Goal: Transaction & Acquisition: Purchase product/service

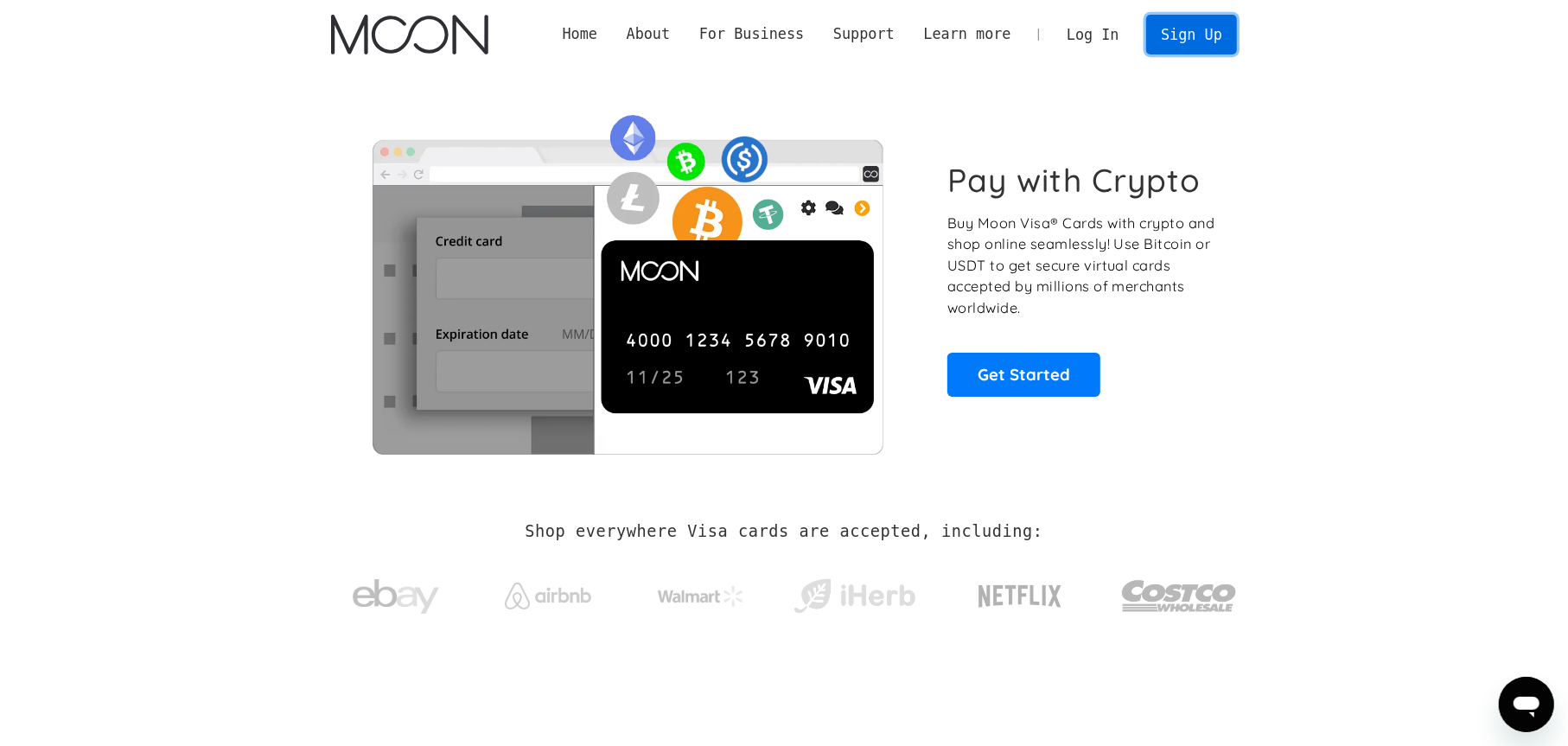
click at [1173, 39] on link "Sign Up" at bounding box center [1191, 34] width 90 height 38
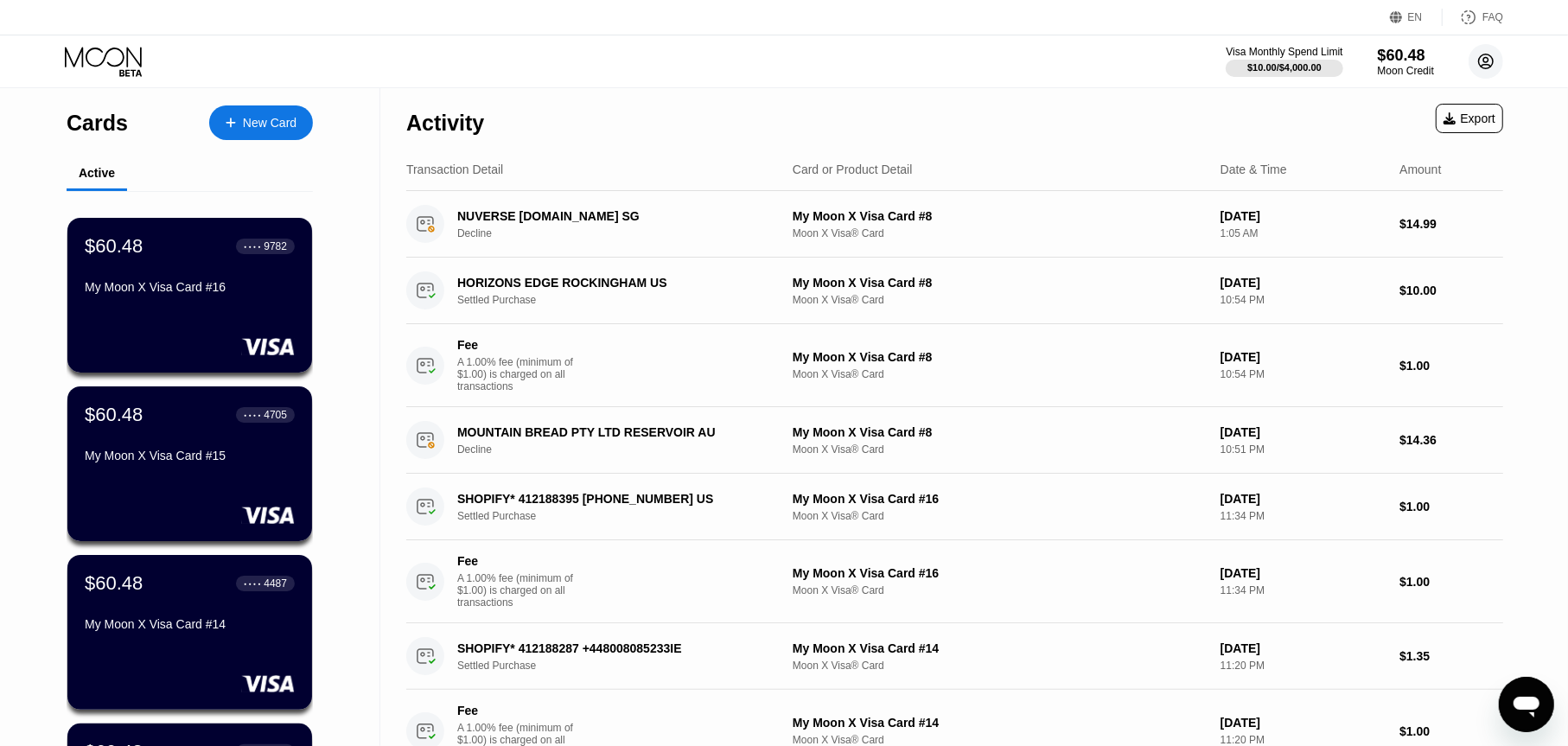
click at [1483, 58] on circle at bounding box center [1486, 61] width 35 height 35
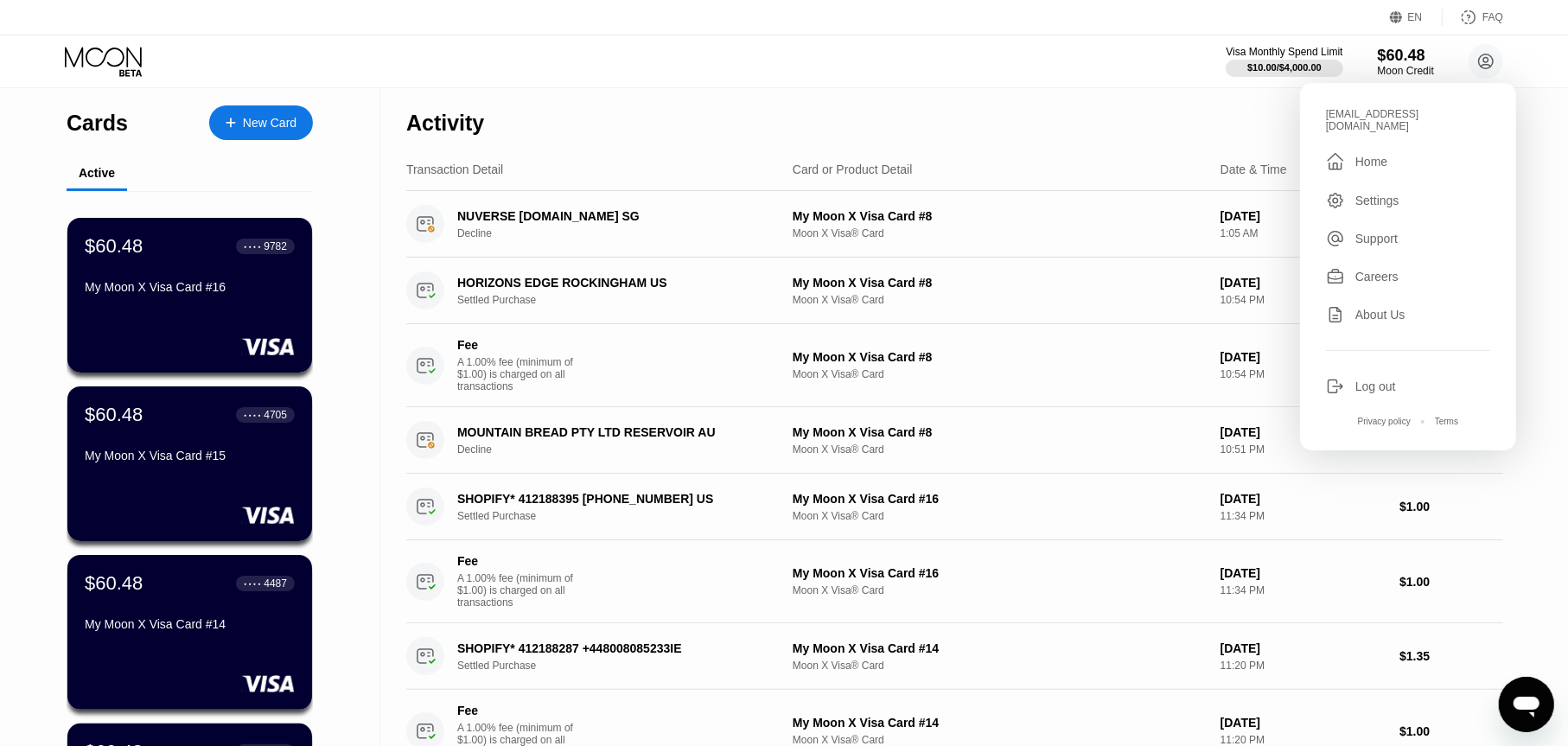
click at [1390, 104] on div "mdomomen1@gmail.com  Home Settings Support Careers About Us Log out Privacy po…" at bounding box center [1408, 266] width 216 height 367
click at [1390, 103] on div "mdomomen1@gmail.com  Home Settings Support Careers About Us Log out Privacy po…" at bounding box center [1408, 266] width 216 height 367
copy div "mdomomen1@gmail.com "
click at [1169, 123] on div "Activity Export" at bounding box center [955, 118] width 1097 height 60
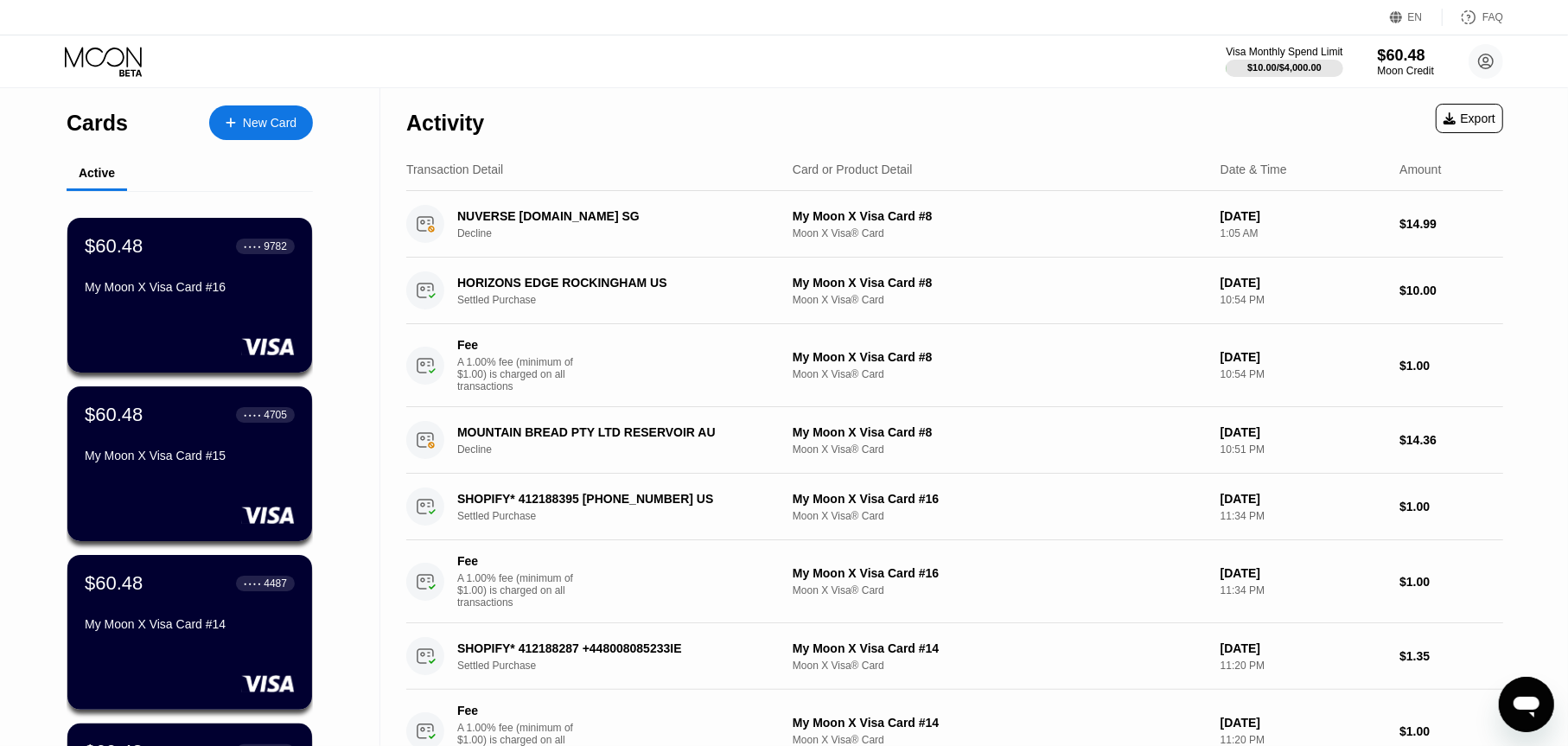
click at [854, 364] on div "My Moon X Visa Card #8" at bounding box center [1000, 356] width 414 height 14
click at [501, 347] on div "Fee" at bounding box center [518, 344] width 121 height 14
click at [562, 367] on div "A 1.00% fee (minimum of $1.00) is charged on all transactions" at bounding box center [523, 374] width 130 height 37
click at [860, 357] on div "My Moon X Visa Card #8" at bounding box center [1000, 356] width 414 height 14
click at [1027, 359] on div "My Moon X Visa Card #8" at bounding box center [1000, 356] width 414 height 14
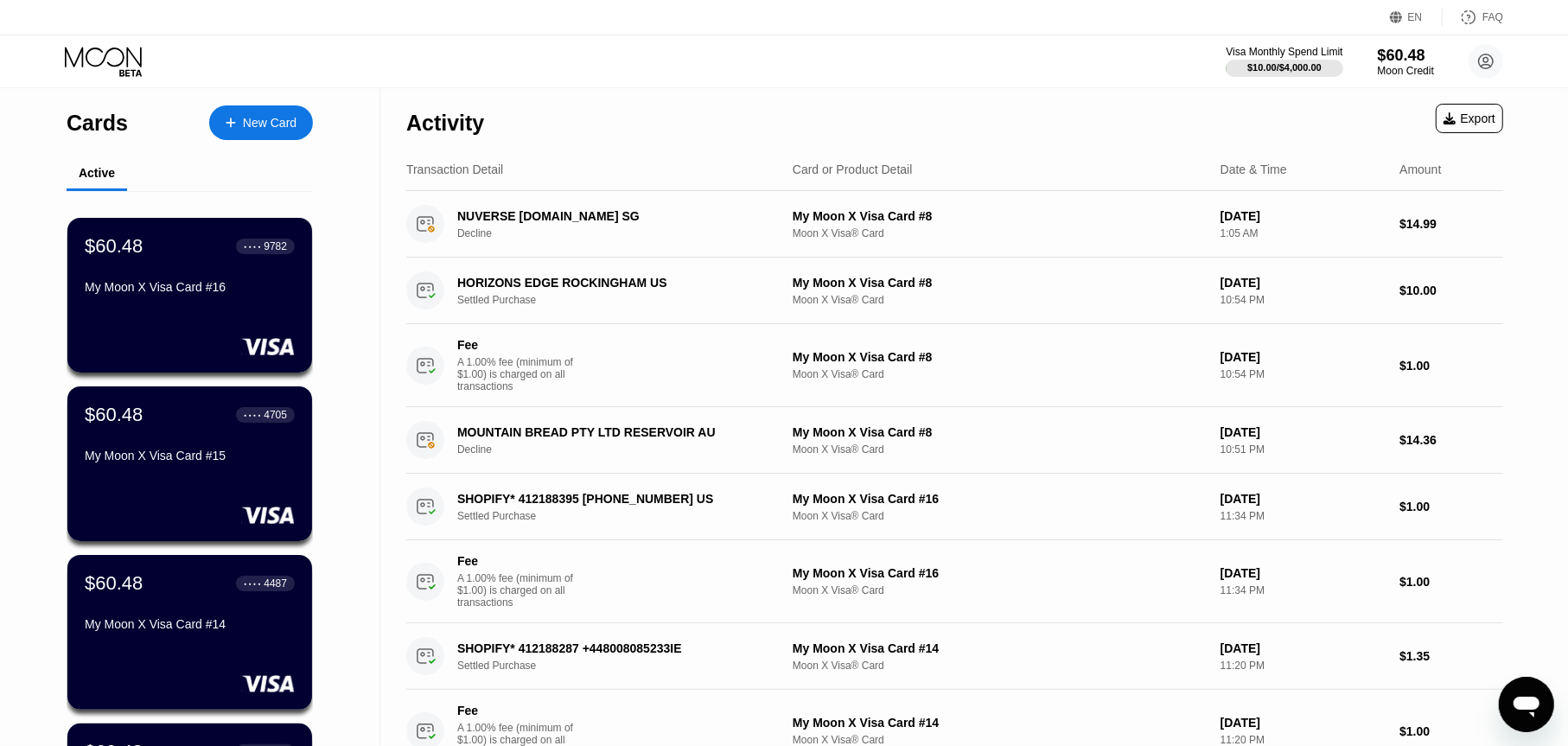
click at [1227, 364] on div "Sep 11, 2025" at bounding box center [1303, 356] width 166 height 14
click at [1425, 373] on div "$1.00" at bounding box center [1451, 365] width 103 height 14
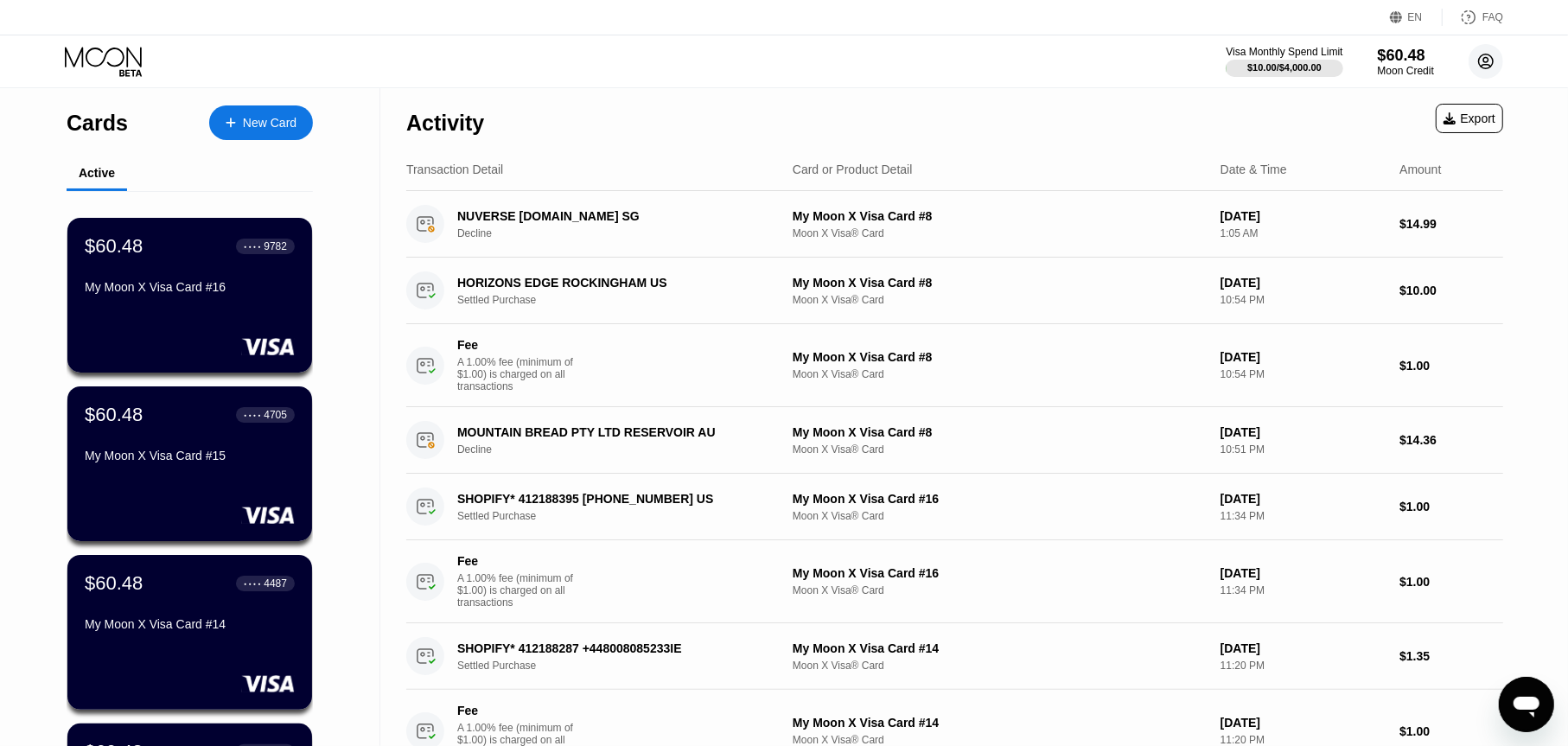
click at [1490, 51] on circle at bounding box center [1486, 61] width 35 height 35
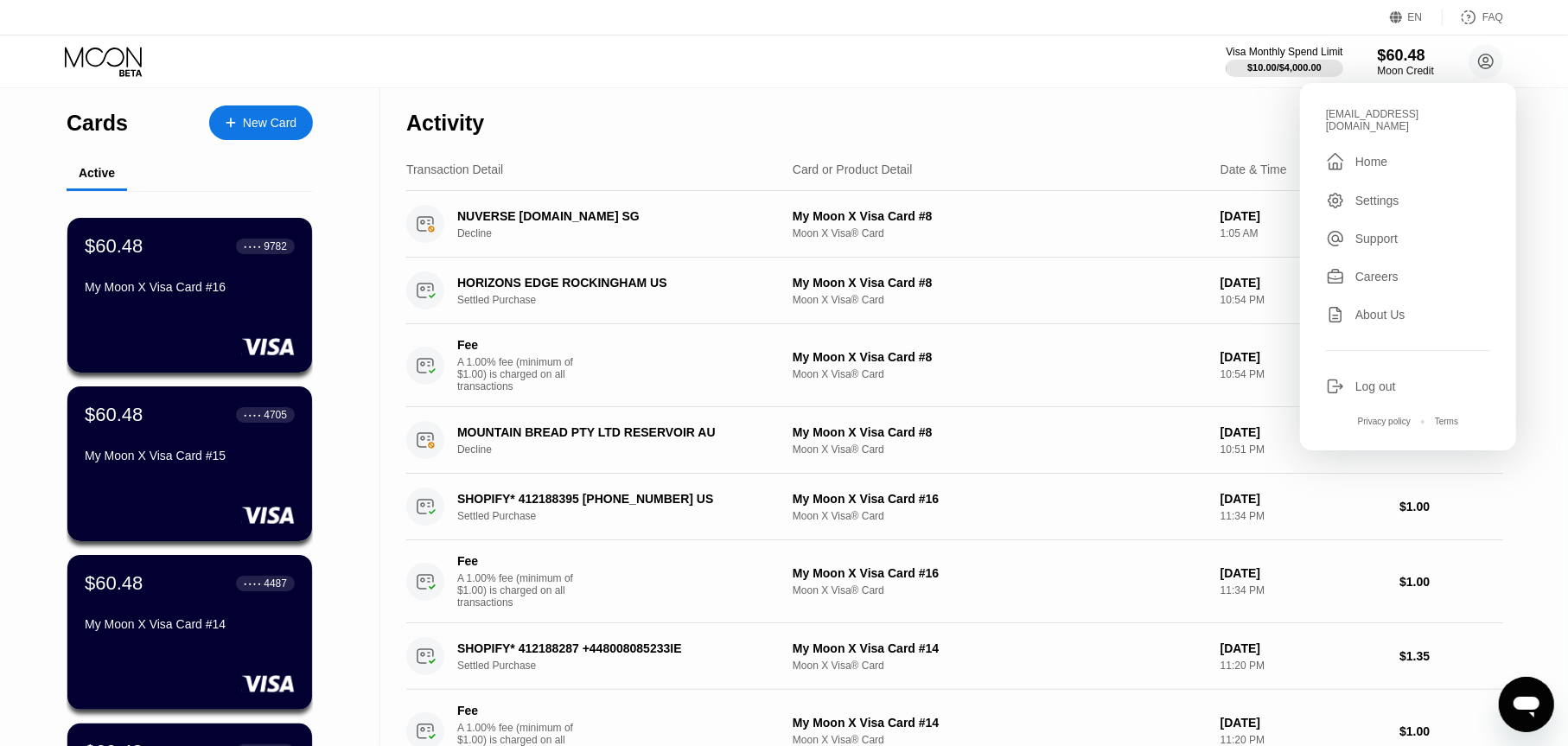
click at [1374, 380] on div "Log out" at bounding box center [1376, 386] width 40 height 14
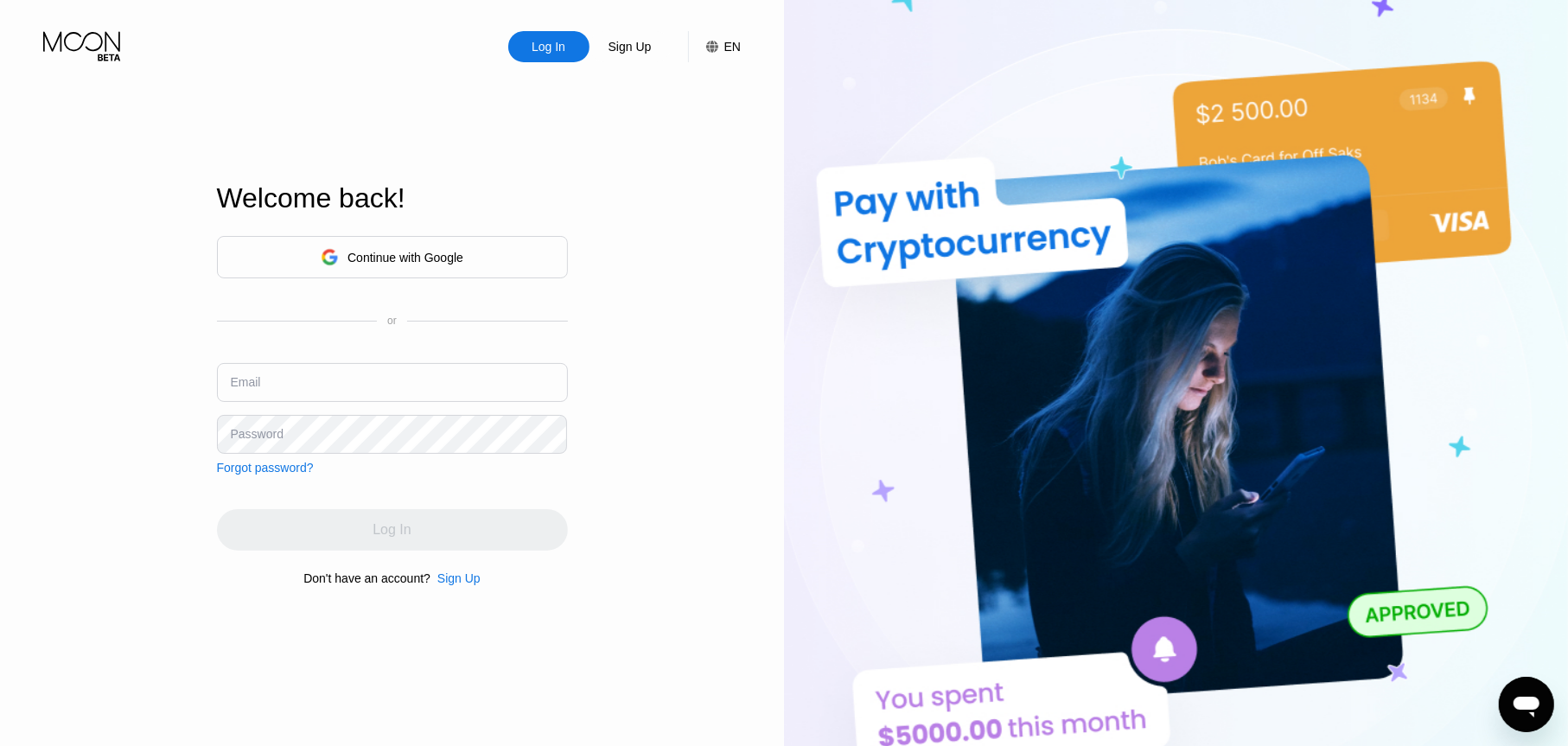
click at [324, 405] on div "Email" at bounding box center [392, 389] width 351 height 52
click at [325, 401] on div "Email" at bounding box center [392, 389] width 351 height 52
click at [330, 391] on input "text" at bounding box center [392, 383] width 351 height 38
click at [460, 585] on div "Sign Up" at bounding box center [459, 578] width 43 height 14
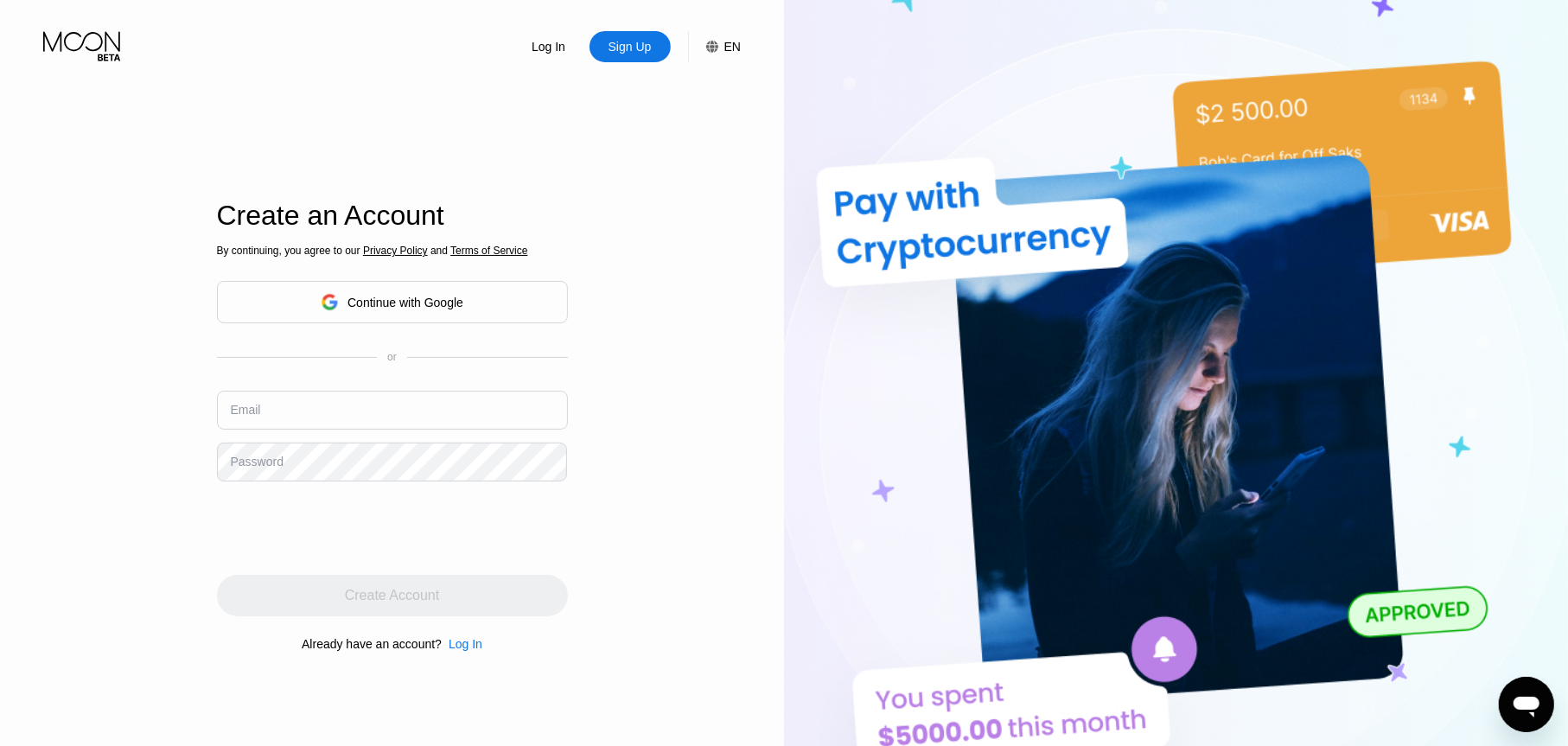
click at [271, 393] on input "text" at bounding box center [392, 410] width 351 height 38
click at [274, 409] on input "text" at bounding box center [392, 410] width 351 height 38
paste input "mdomomen1@gmail.com"
click at [237, 415] on input "mdomomen1@gmail.com" at bounding box center [392, 410] width 351 height 38
type input "[EMAIL_ADDRESS][DOMAIN_NAME]"
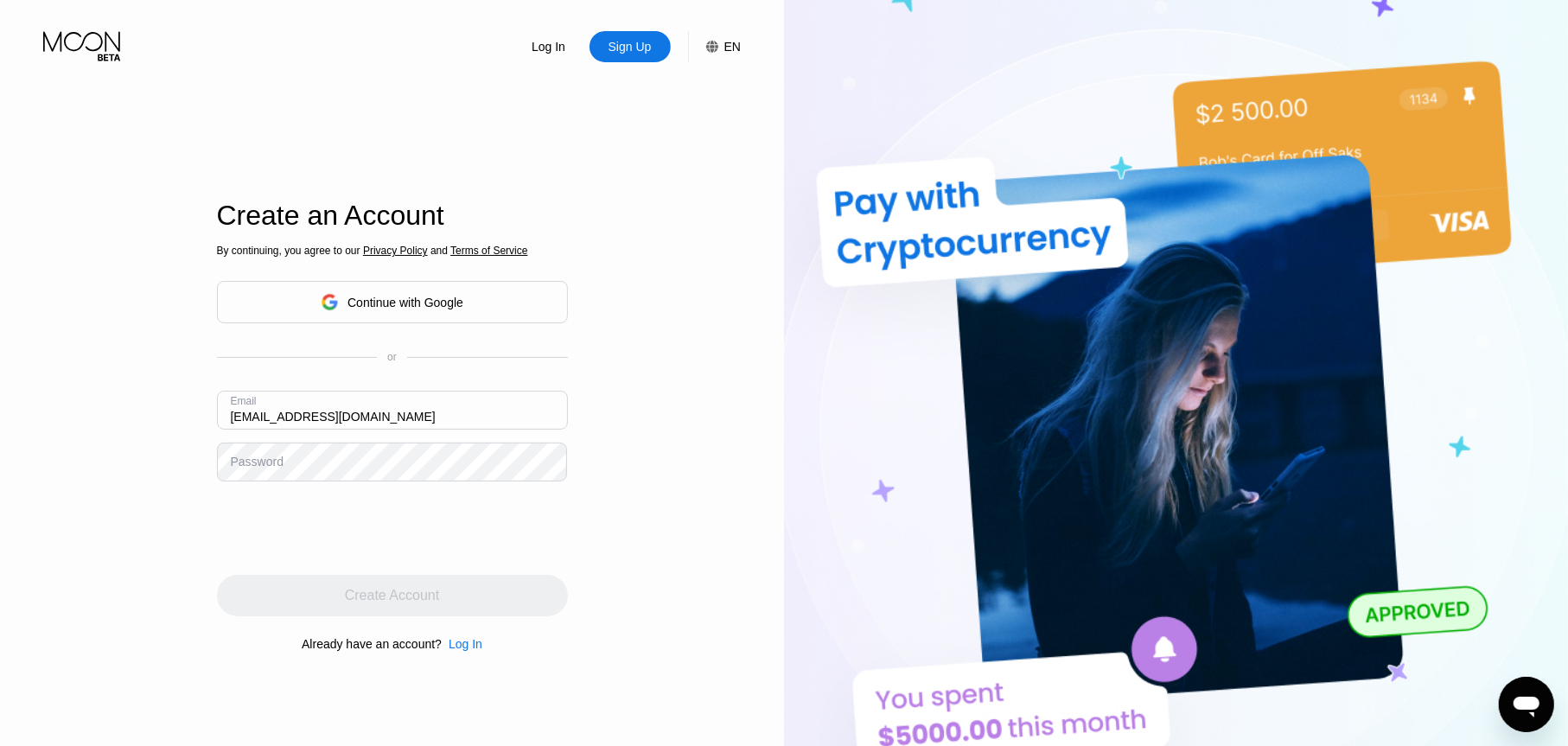
click at [232, 469] on div "Password" at bounding box center [257, 461] width 53 height 14
click at [232, 466] on div "Password" at bounding box center [257, 461] width 53 height 14
click at [241, 461] on div "Password" at bounding box center [257, 461] width 53 height 14
click at [283, 477] on div "By continuing, you agree to our Privacy Policy and Terms of Service Continue wi…" at bounding box center [392, 449] width 351 height 416
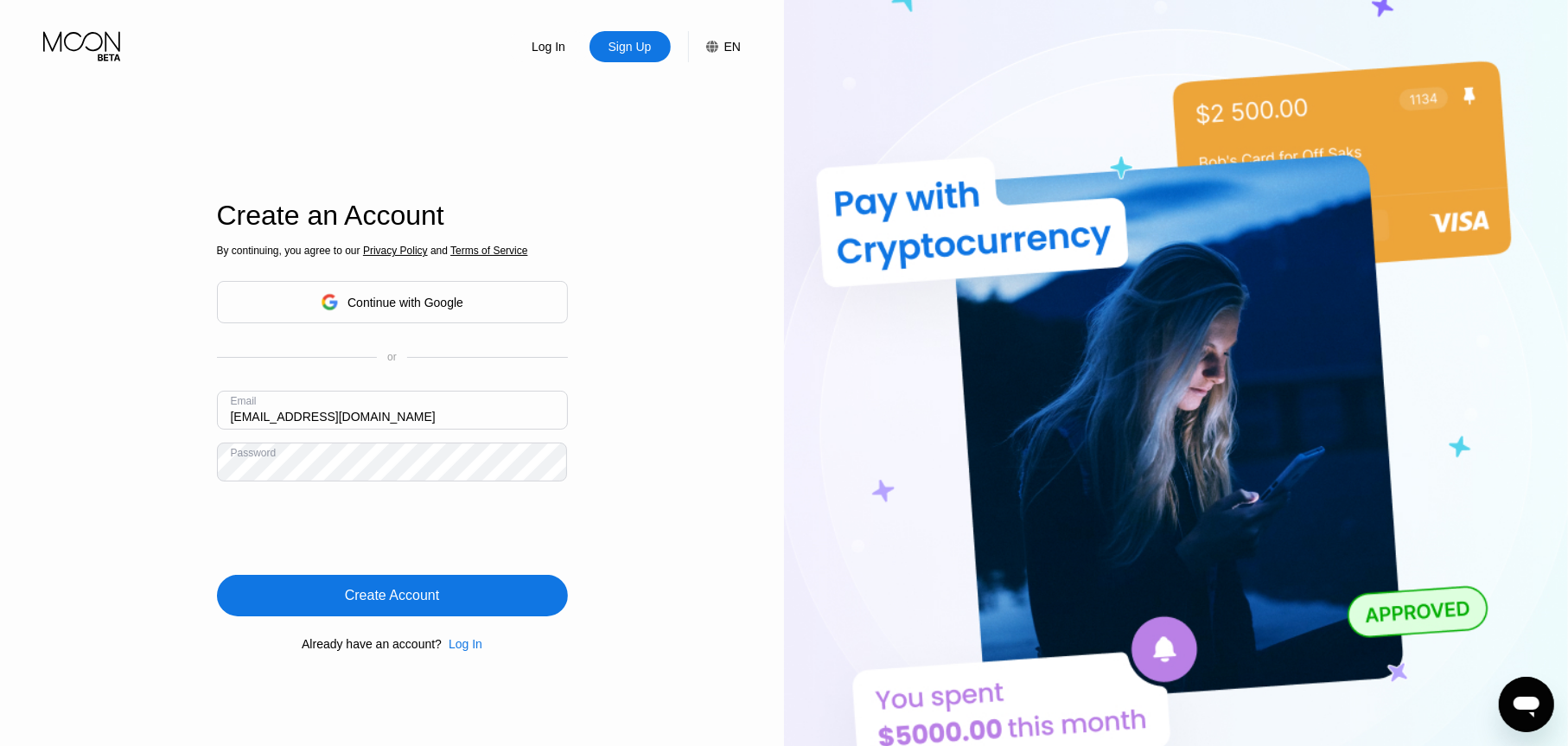
click at [346, 588] on div "Create Account" at bounding box center [392, 595] width 94 height 17
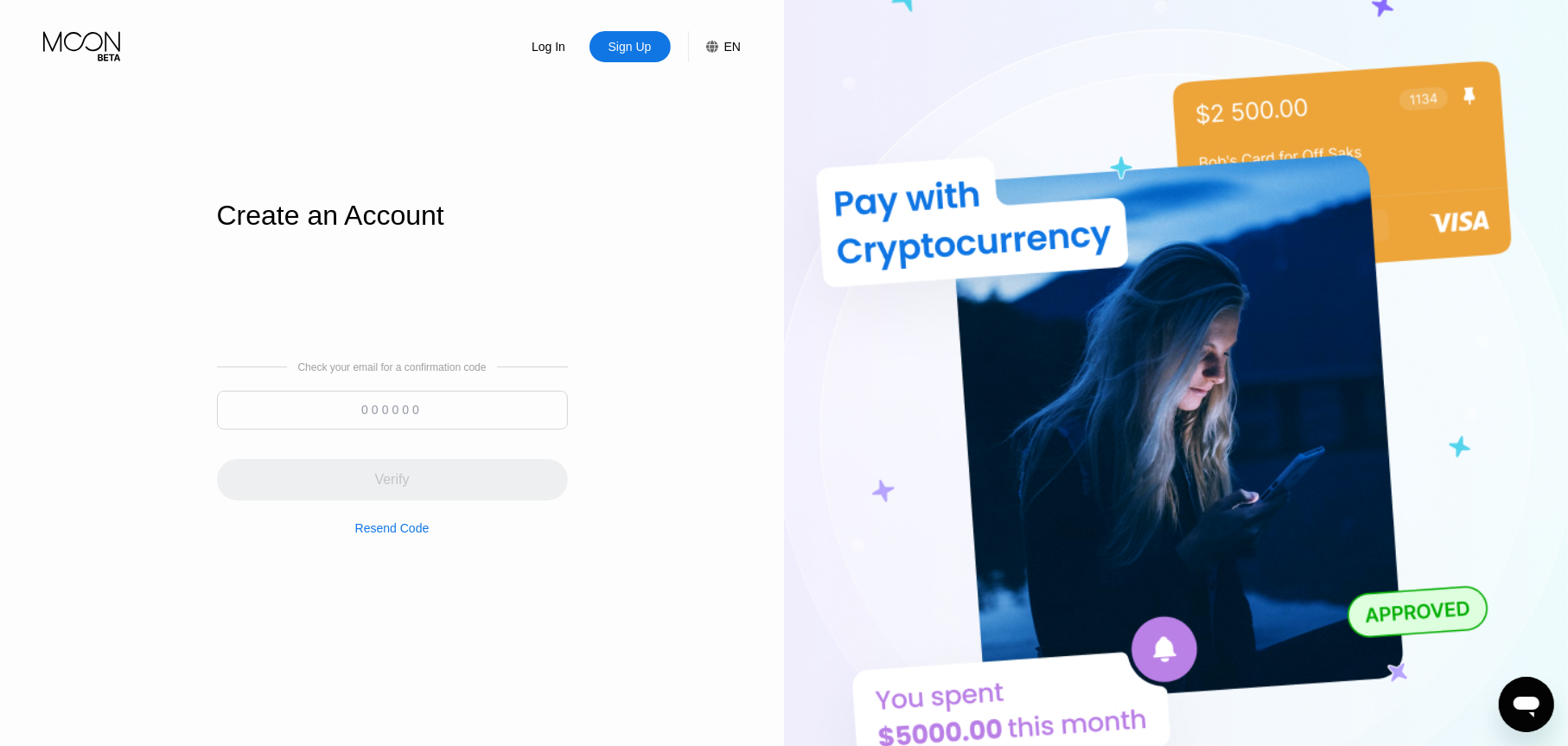
click at [444, 403] on input at bounding box center [392, 410] width 351 height 38
paste input "826002"
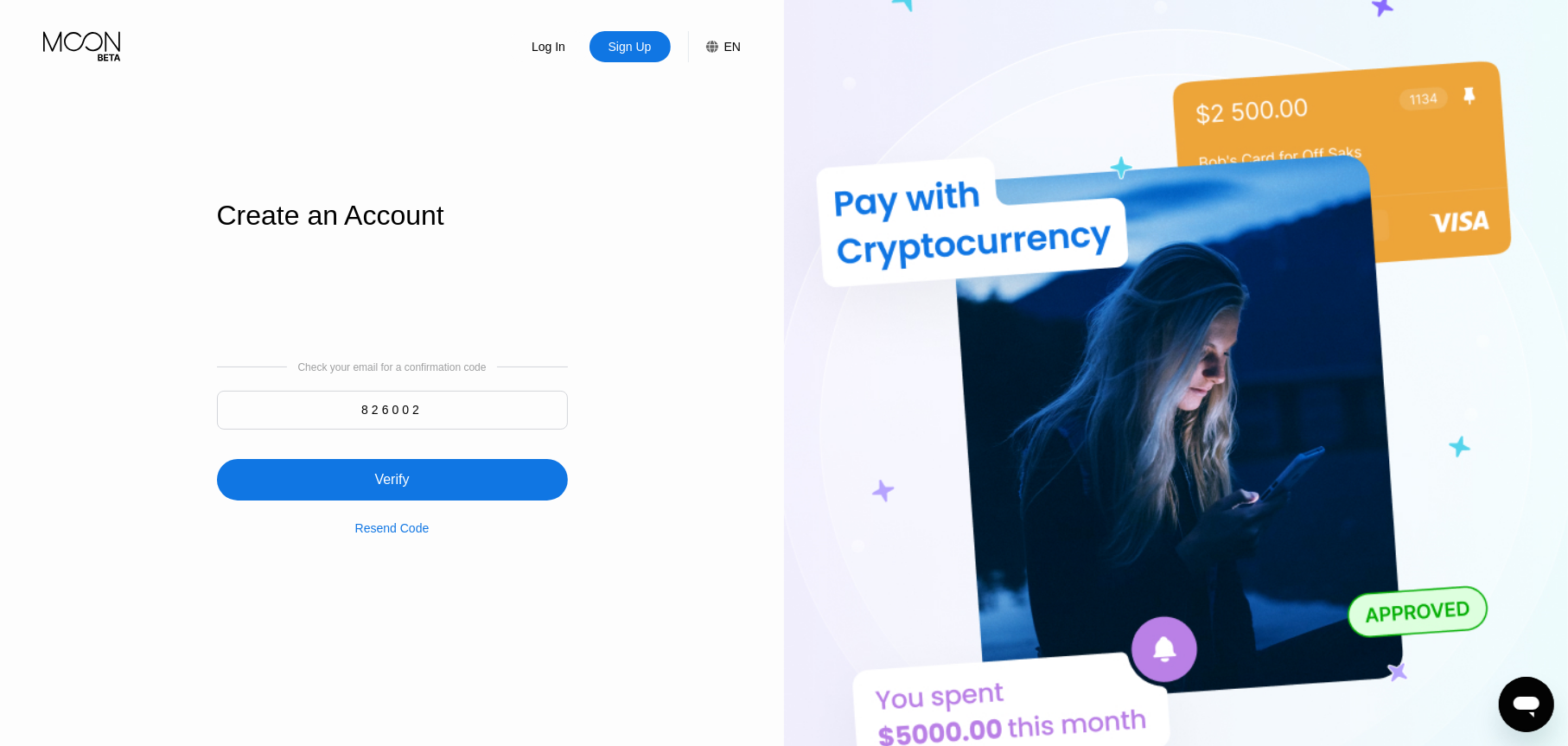
type input "826002"
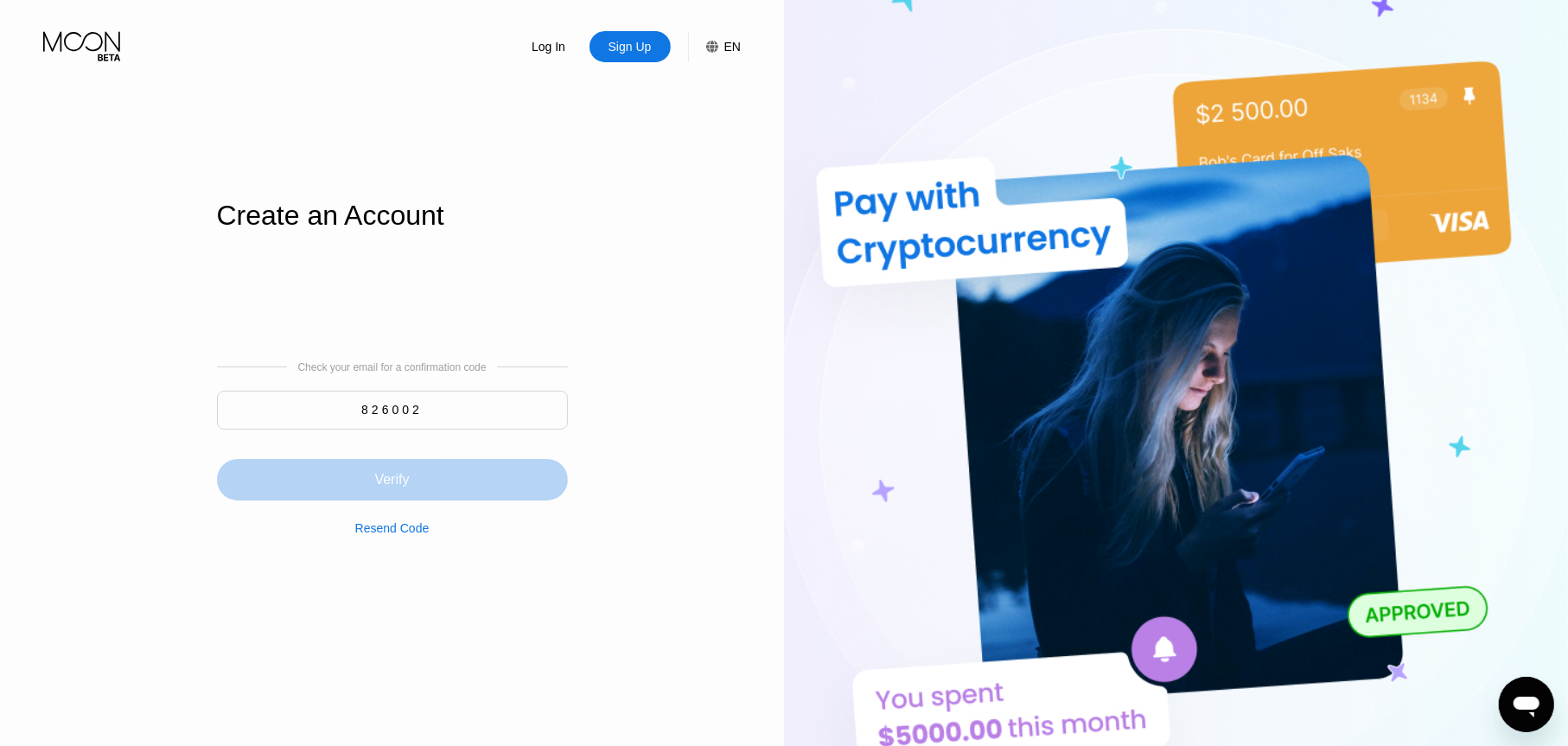
click at [396, 478] on div "Verify" at bounding box center [392, 480] width 35 height 17
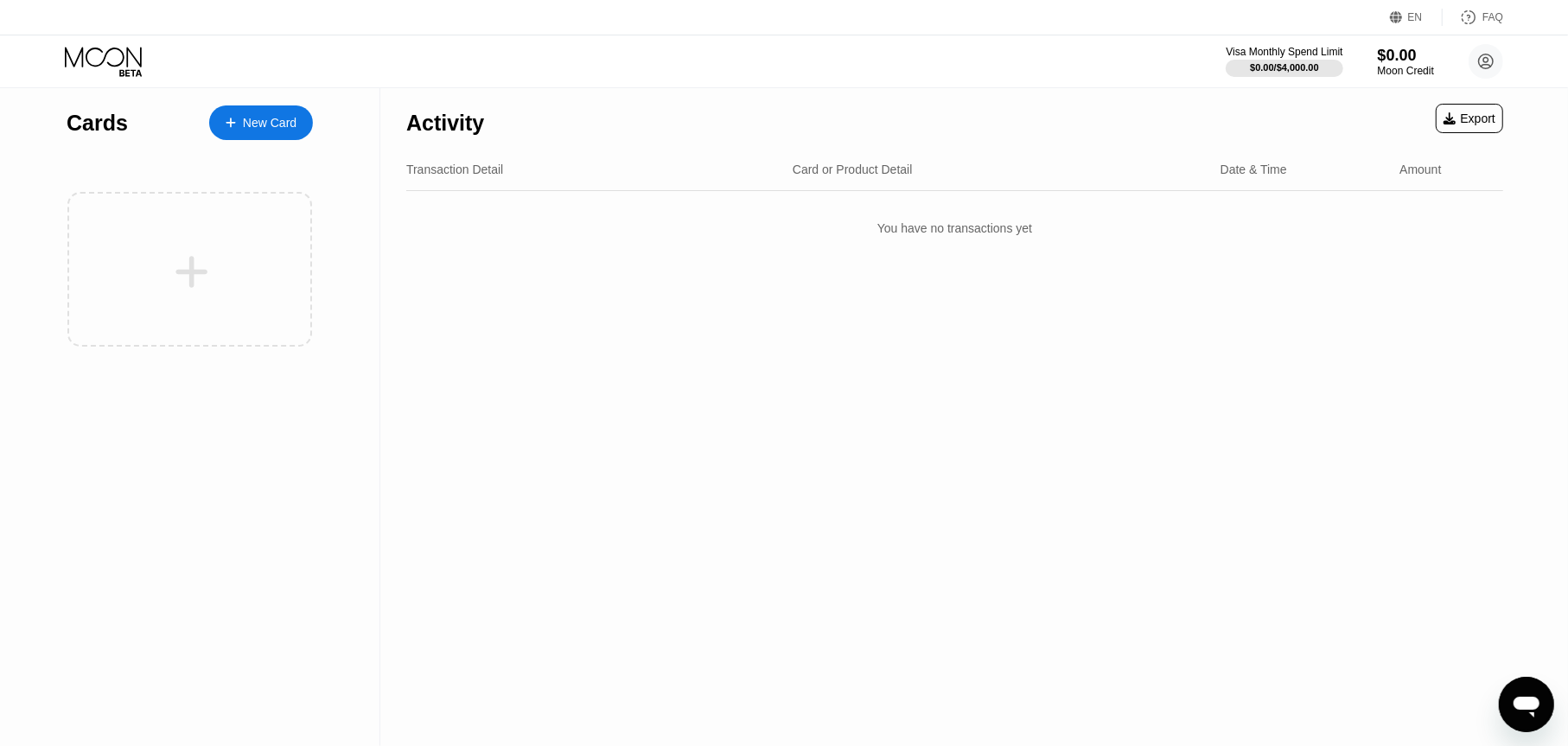
click at [1390, 73] on div "Moon Credit" at bounding box center [1405, 70] width 56 height 12
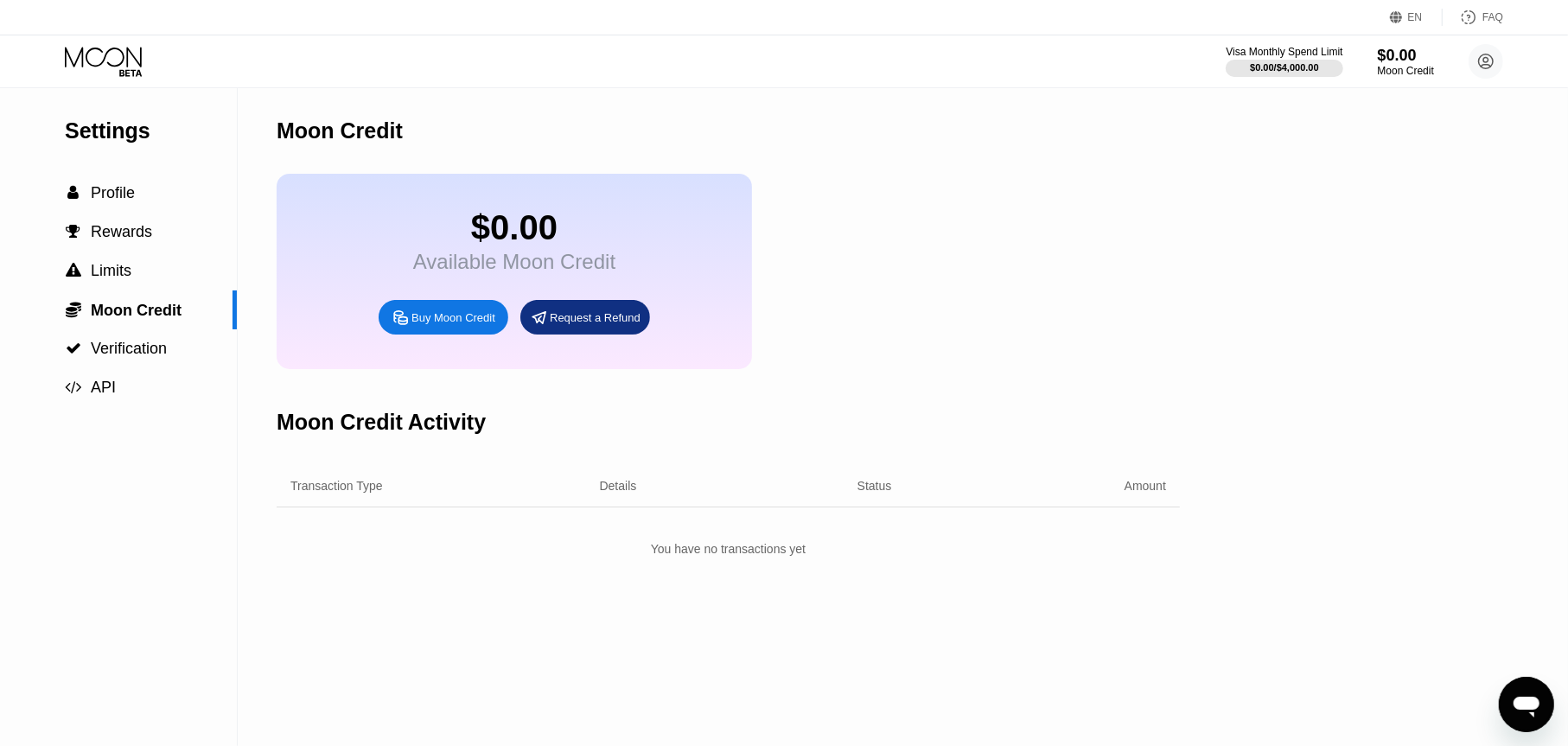
click at [458, 334] on div "Buy Moon Credit" at bounding box center [444, 318] width 130 height 35
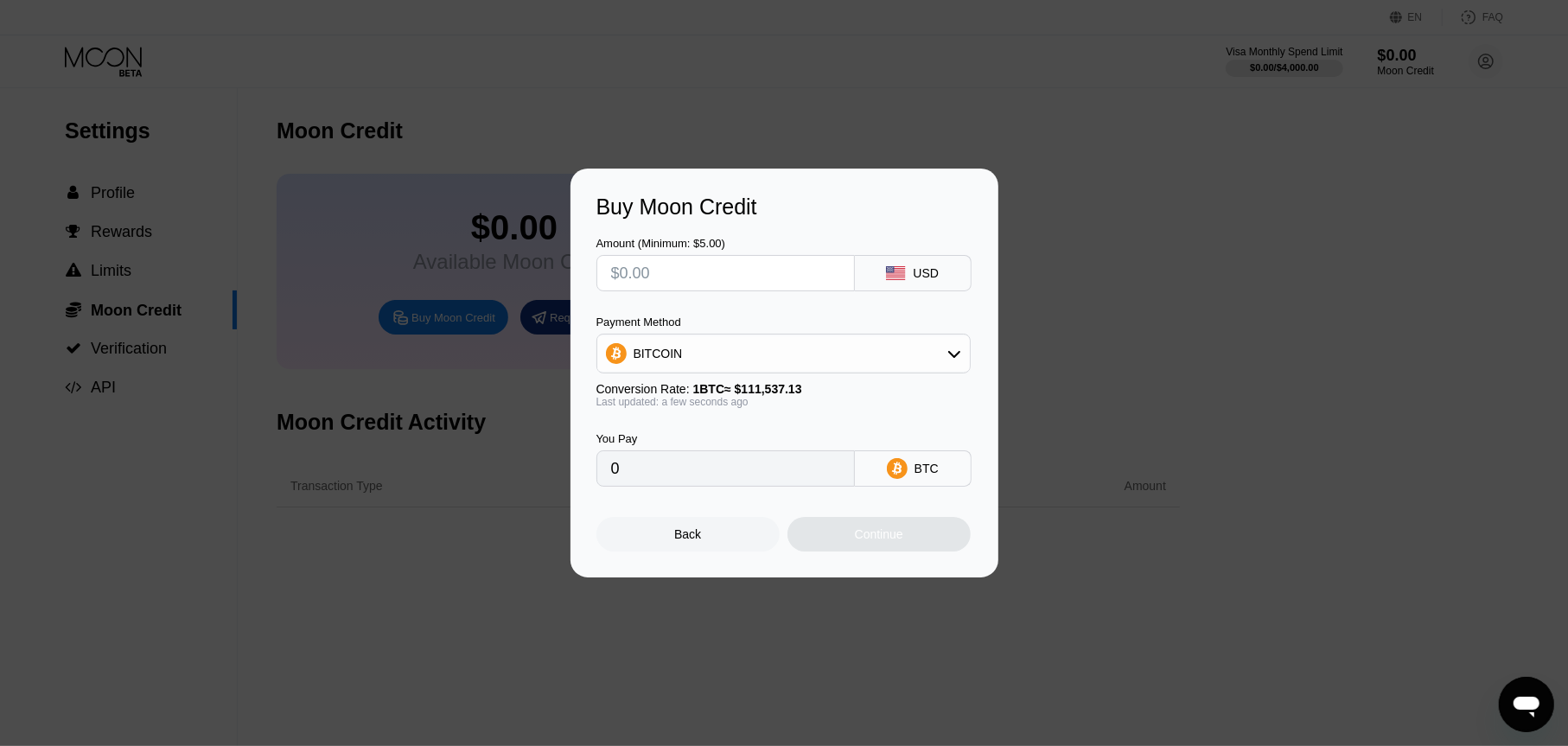
click at [696, 354] on div "BITCOIN" at bounding box center [784, 353] width 373 height 35
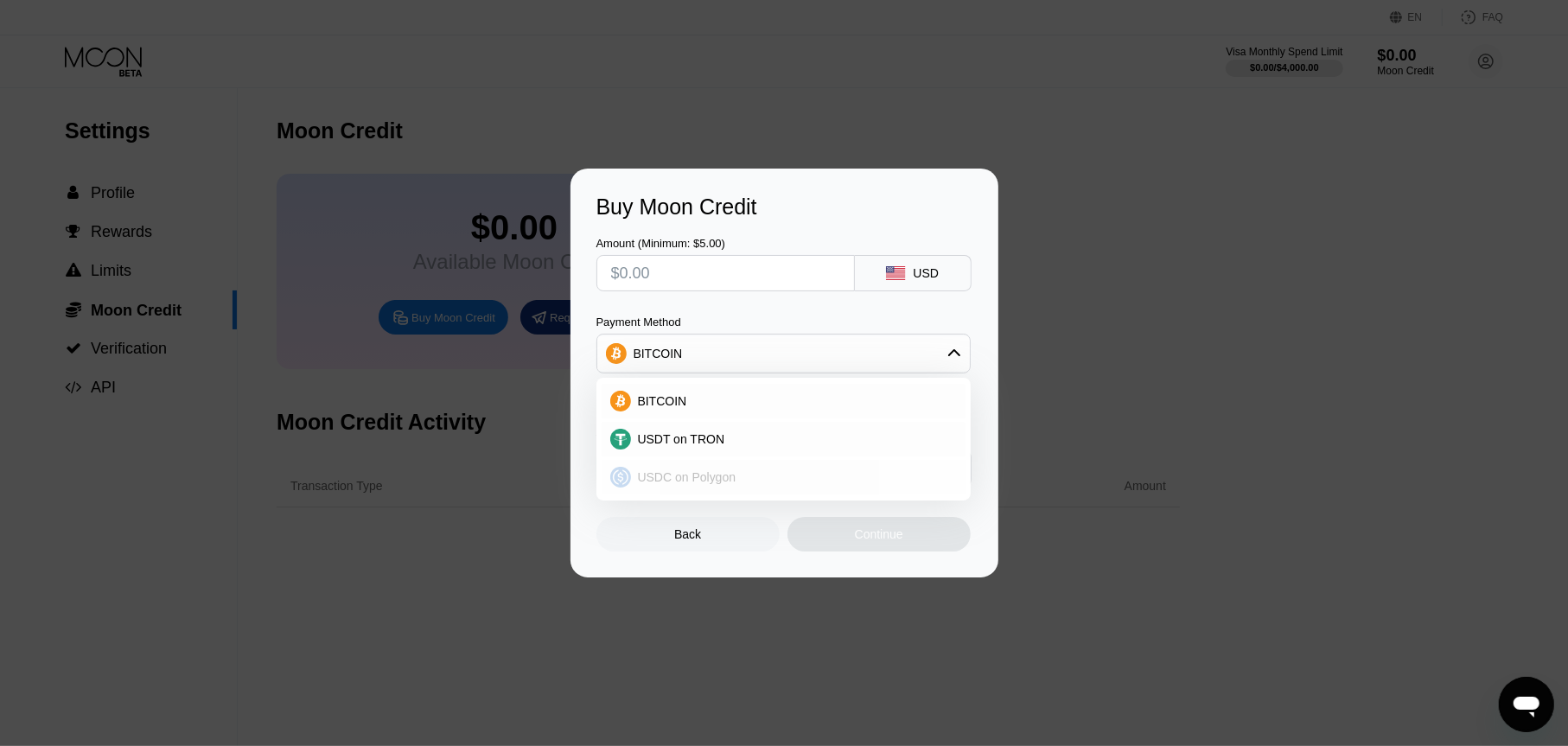
click at [691, 474] on span "USDC on Polygon" at bounding box center [687, 477] width 99 height 14
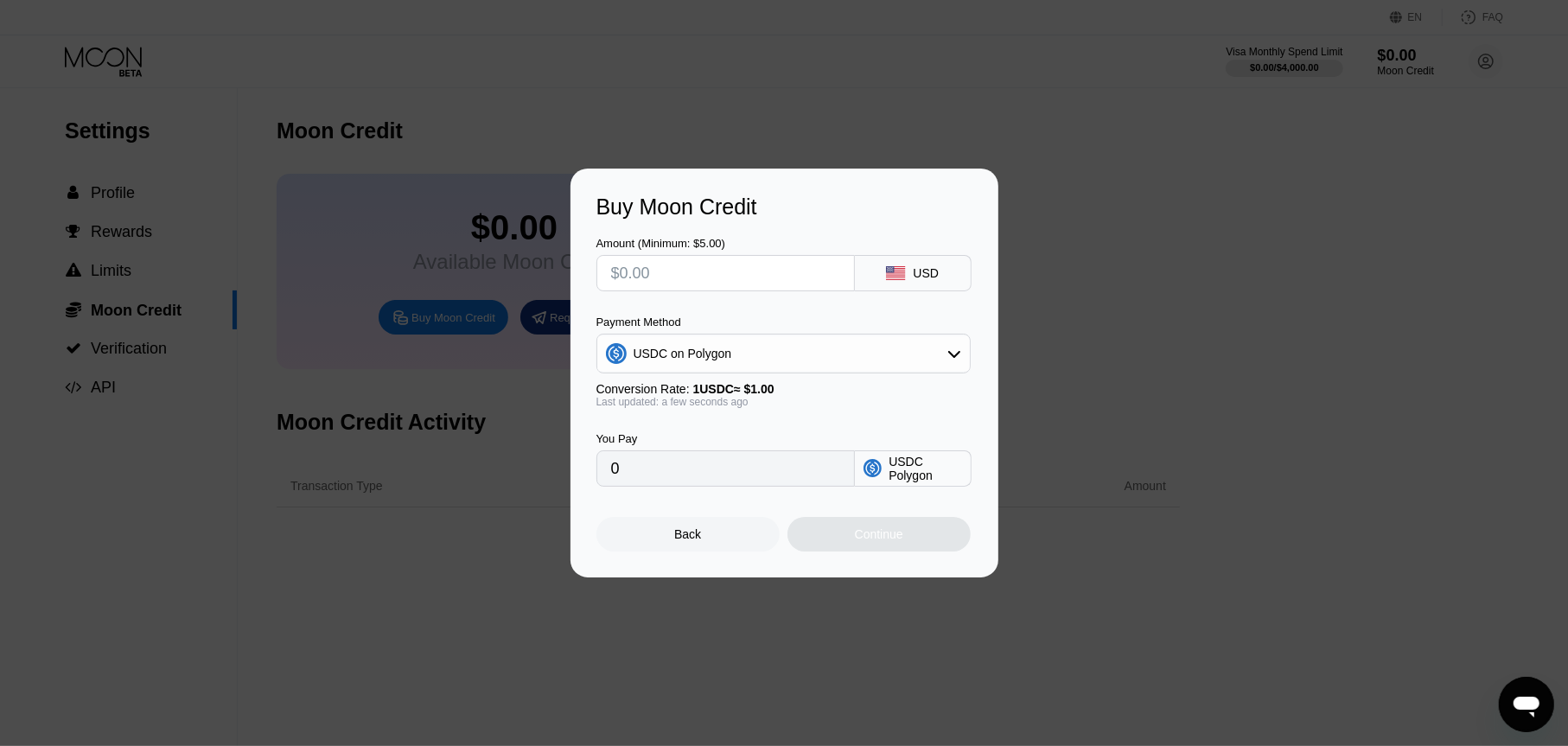
click at [674, 268] on input "text" at bounding box center [726, 274] width 229 height 35
type input "$1"
type input "1.00000000"
type input "$12"
type input "12.00000000"
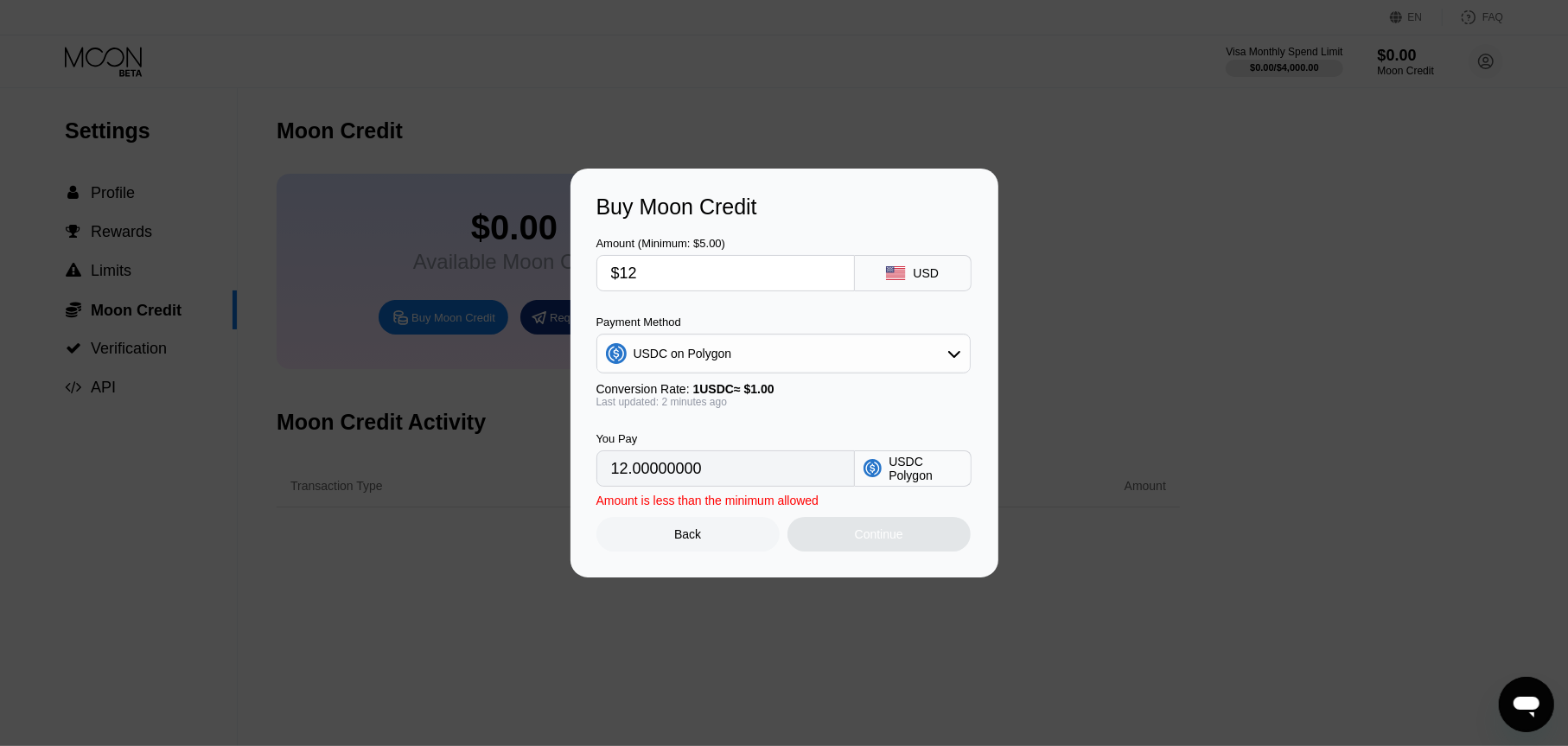
type input "$125"
type input "125.00000000"
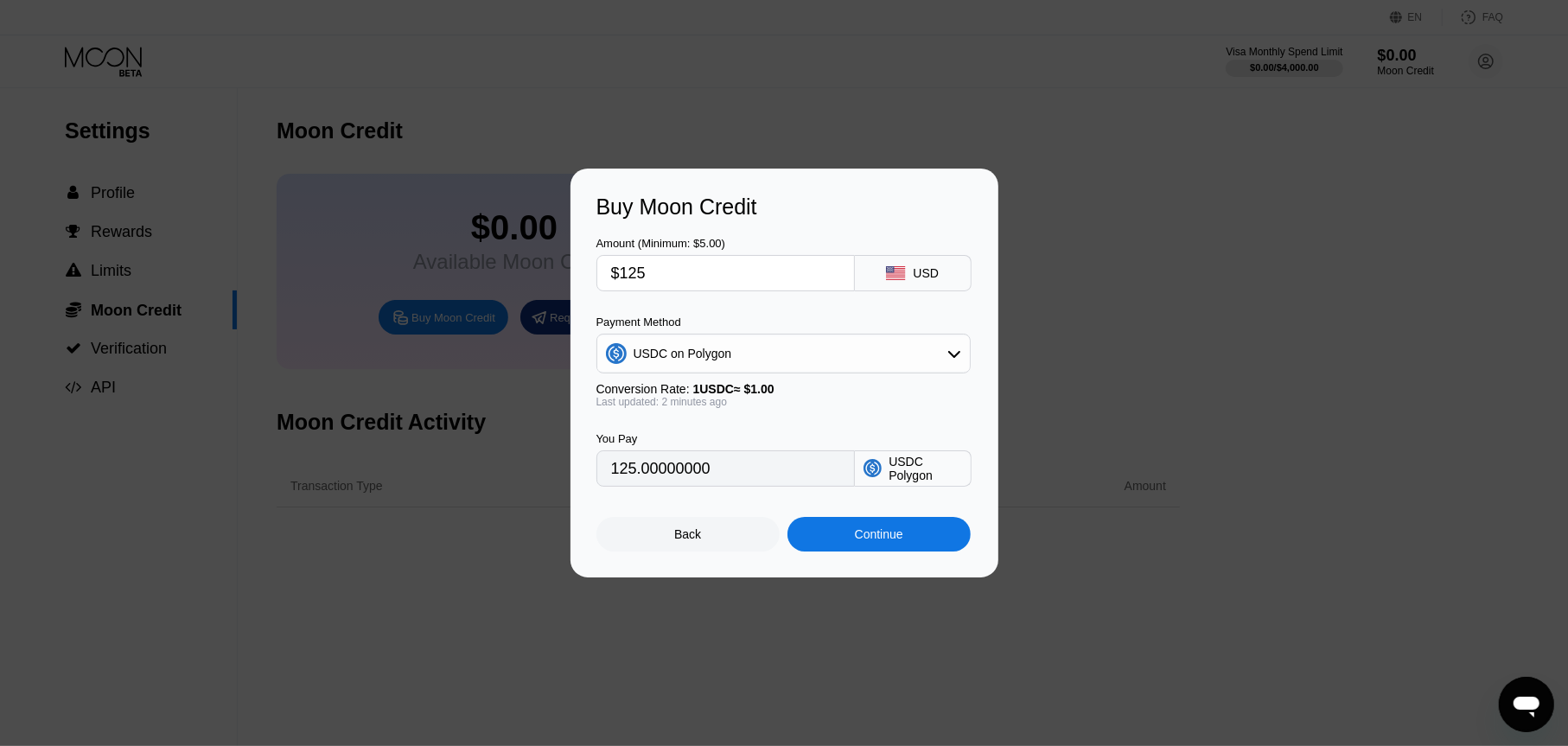
type input "$125"
click at [911, 545] on div "Continue" at bounding box center [879, 535] width 183 height 35
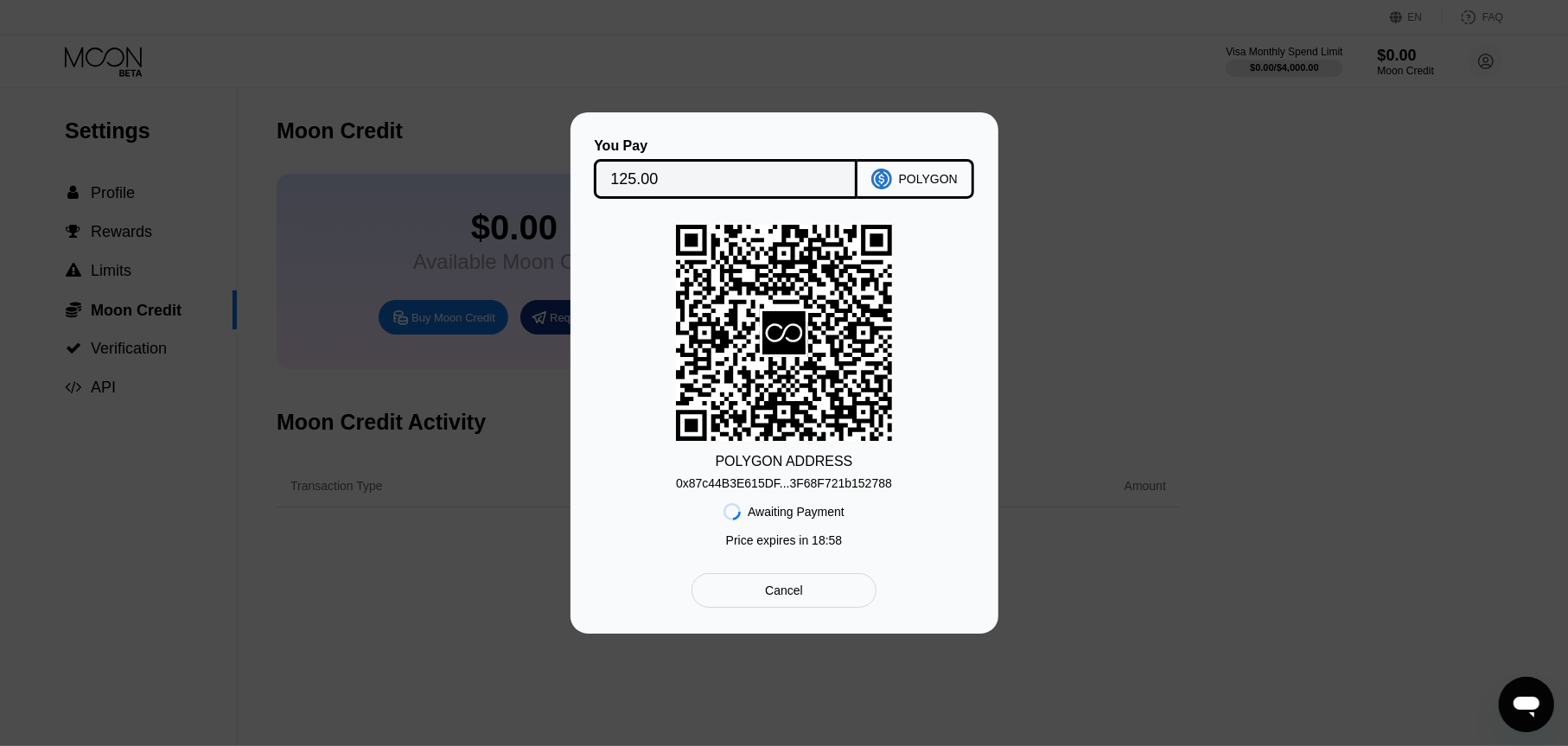
click at [771, 484] on div "0x87c44B3E615DF...3F68F721b152788" at bounding box center [784, 482] width 216 height 14
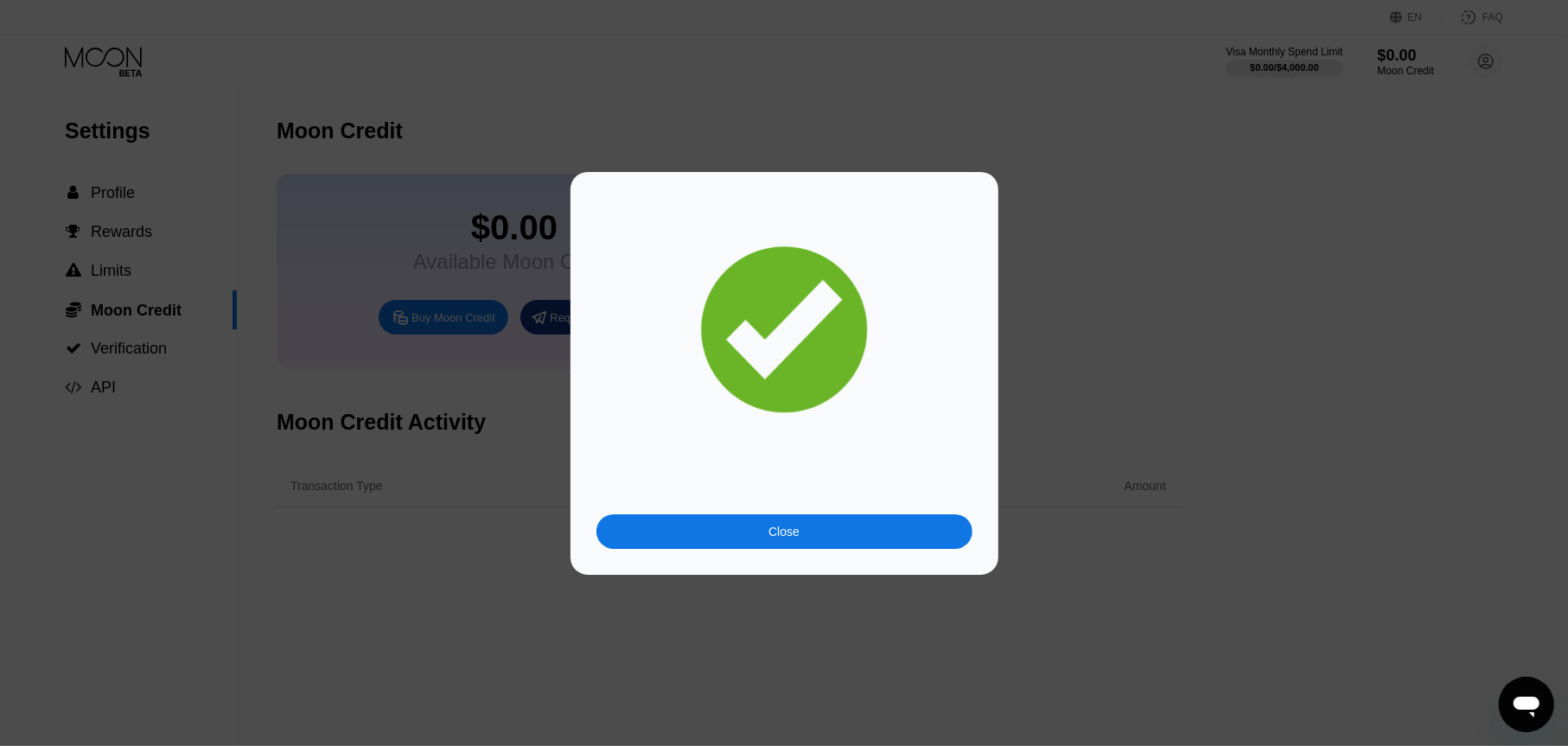
drag, startPoint x: 1078, startPoint y: 444, endPoint x: 878, endPoint y: 547, distance: 225.0
click at [1078, 444] on div "Close" at bounding box center [784, 373] width 1568 height 403
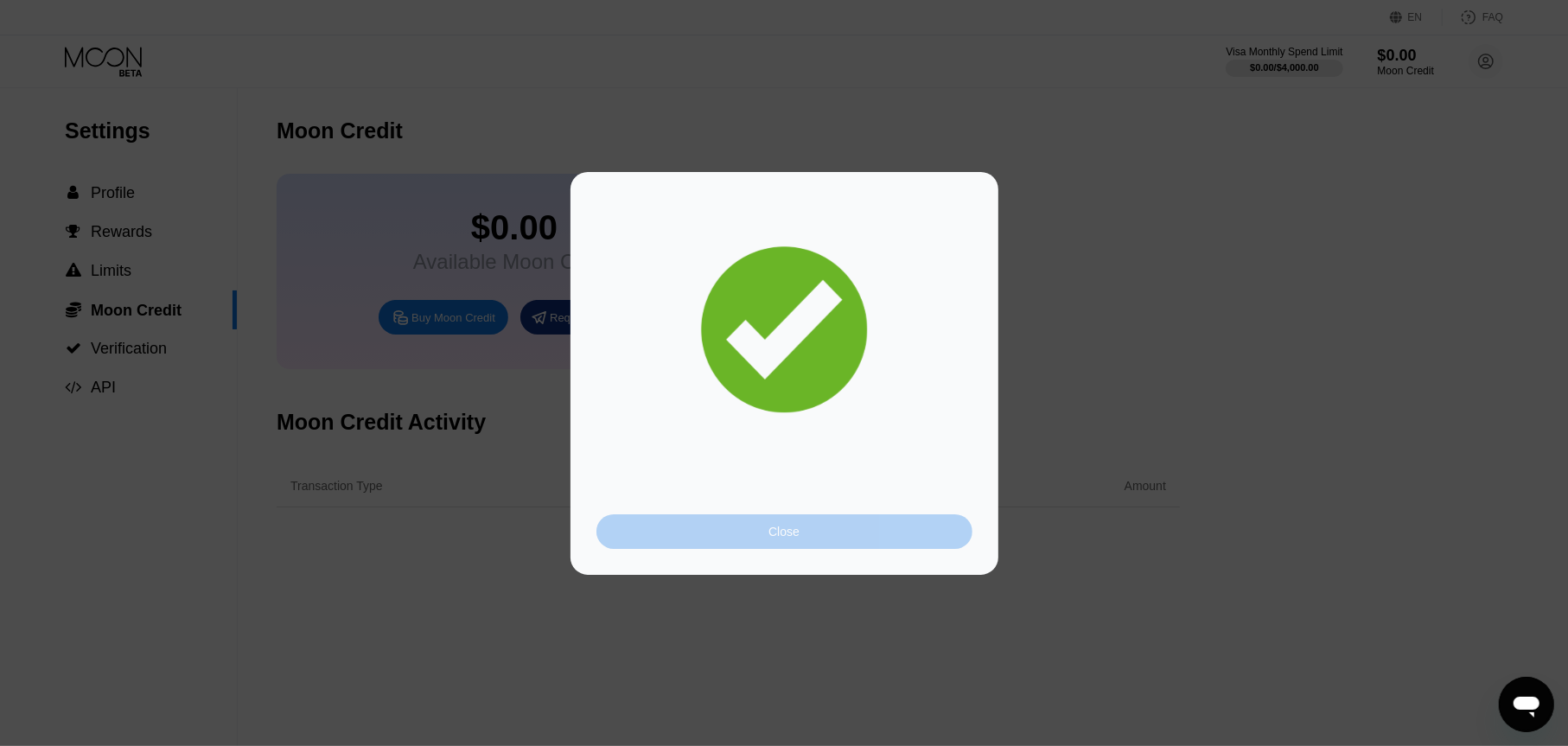
click at [877, 547] on div "Close" at bounding box center [784, 532] width 376 height 35
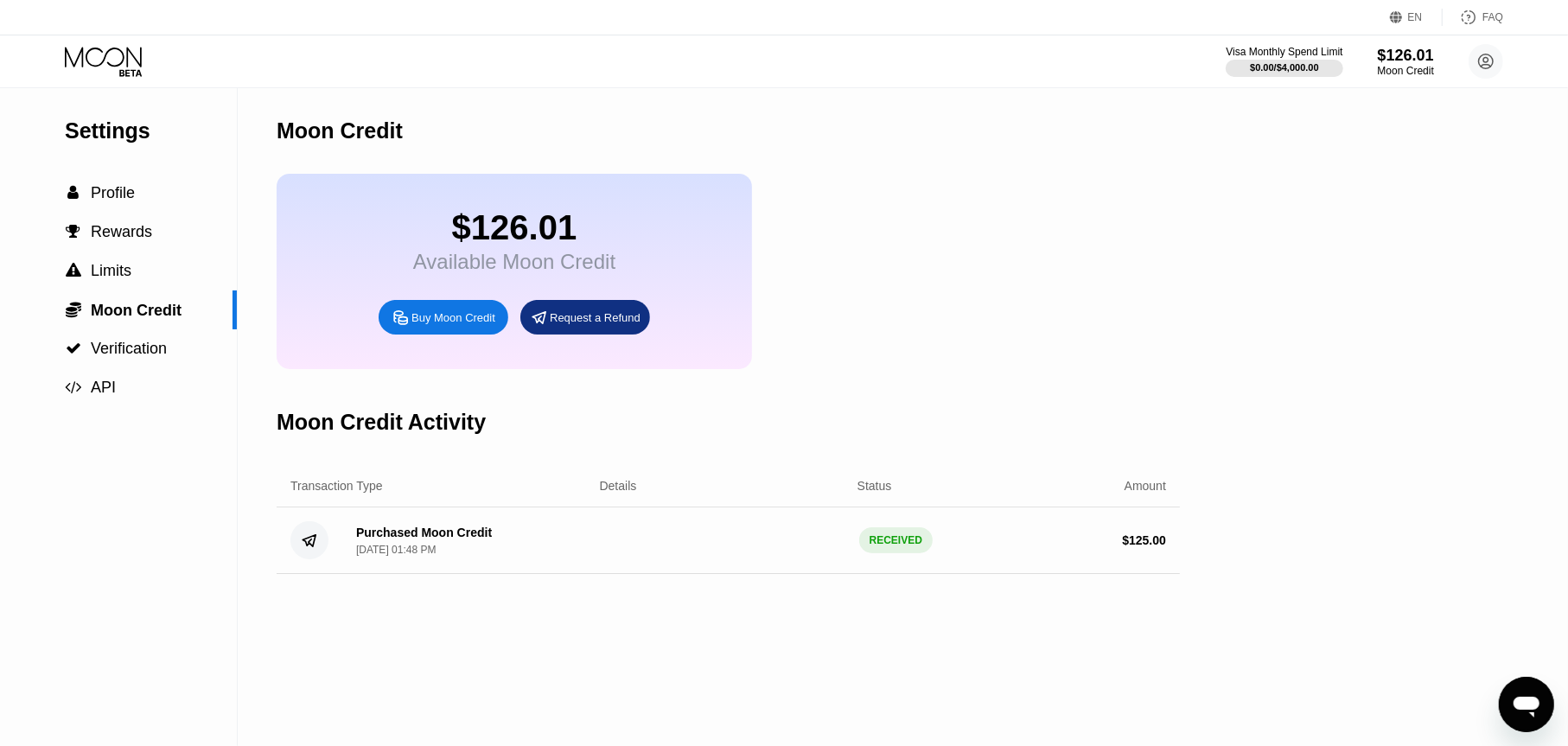
click at [1173, 102] on div "Moon Credit" at bounding box center [728, 130] width 903 height 85
click at [139, 137] on div "Settings" at bounding box center [151, 130] width 172 height 25
click at [103, 79] on div "Visa Monthly Spend Limit $0.00 / $4,000.00 $126.01 Moon Credit m.domomen1@gmail…" at bounding box center [784, 61] width 1568 height 52
click at [103, 73] on icon at bounding box center [105, 61] width 81 height 30
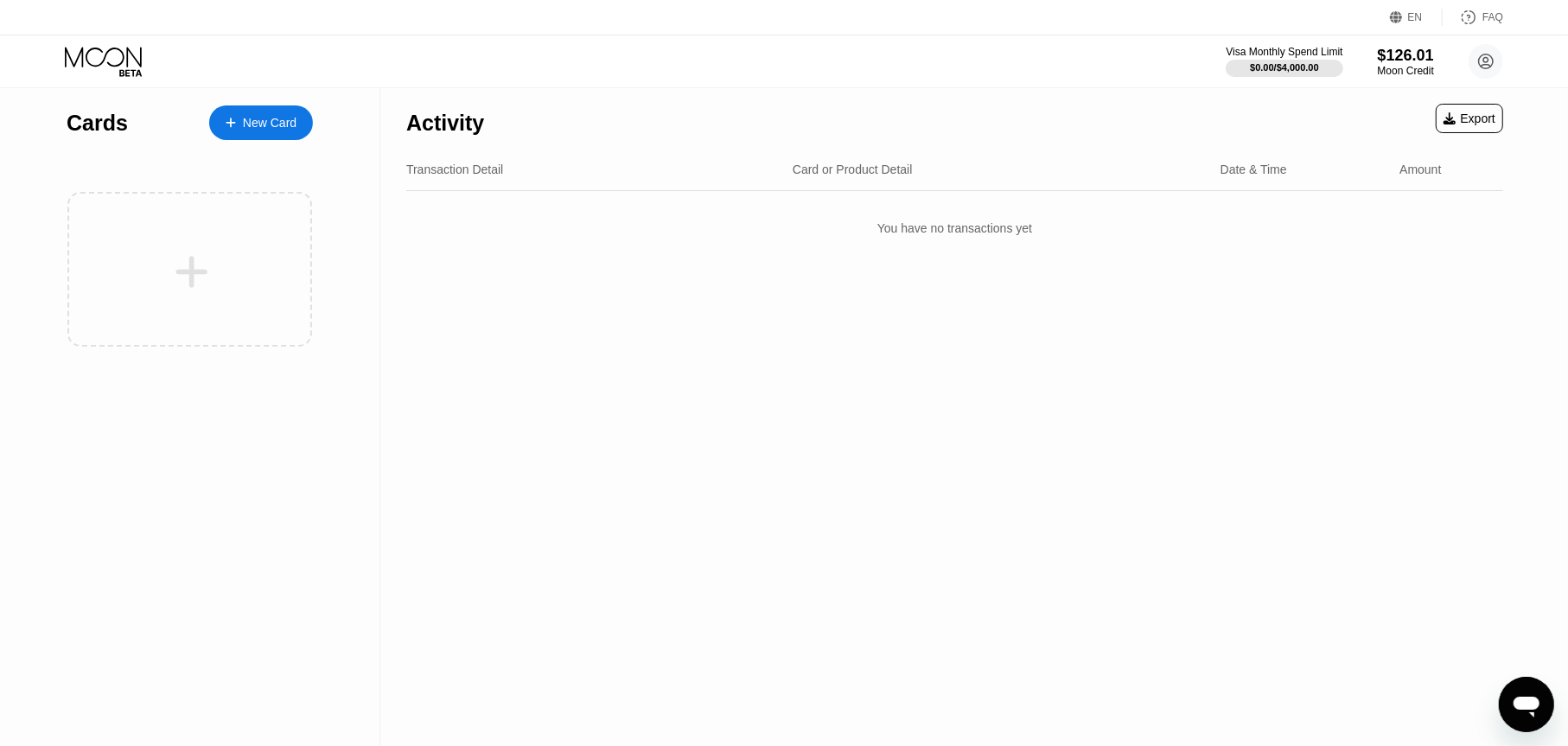
click at [302, 113] on div "New Card" at bounding box center [261, 123] width 103 height 35
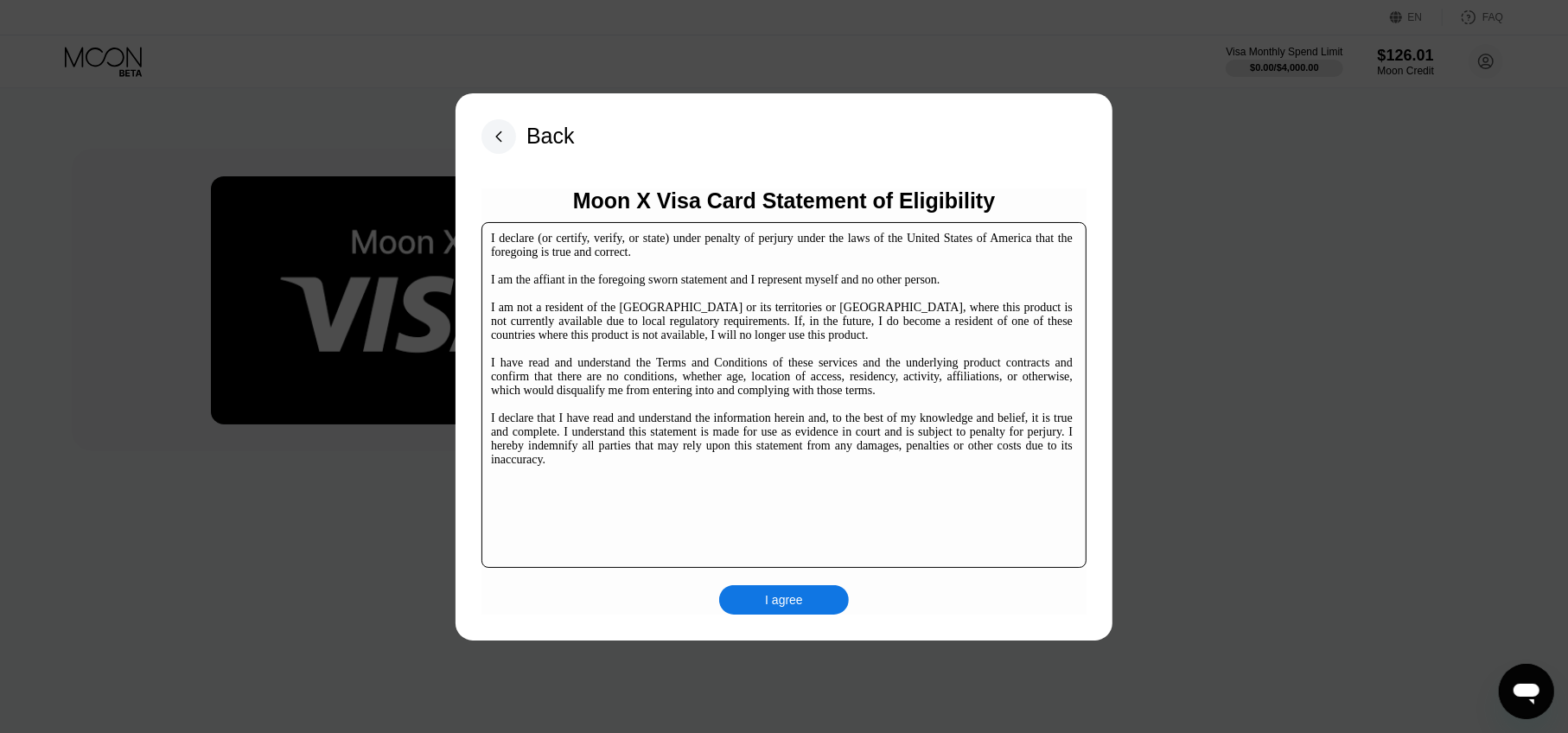
click at [762, 607] on div "I agree" at bounding box center [784, 599] width 130 height 29
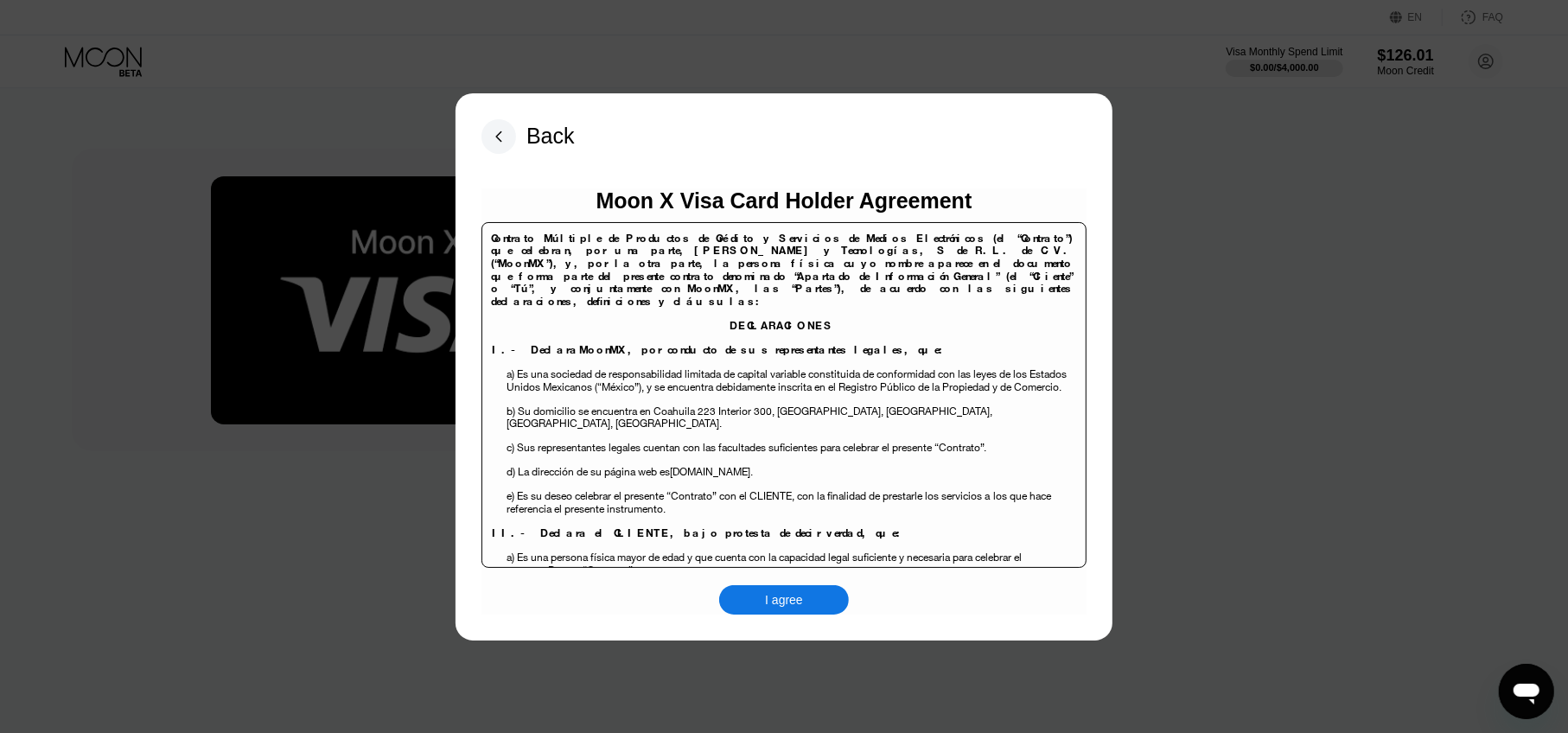
click at [810, 606] on div "I agree" at bounding box center [784, 599] width 130 height 29
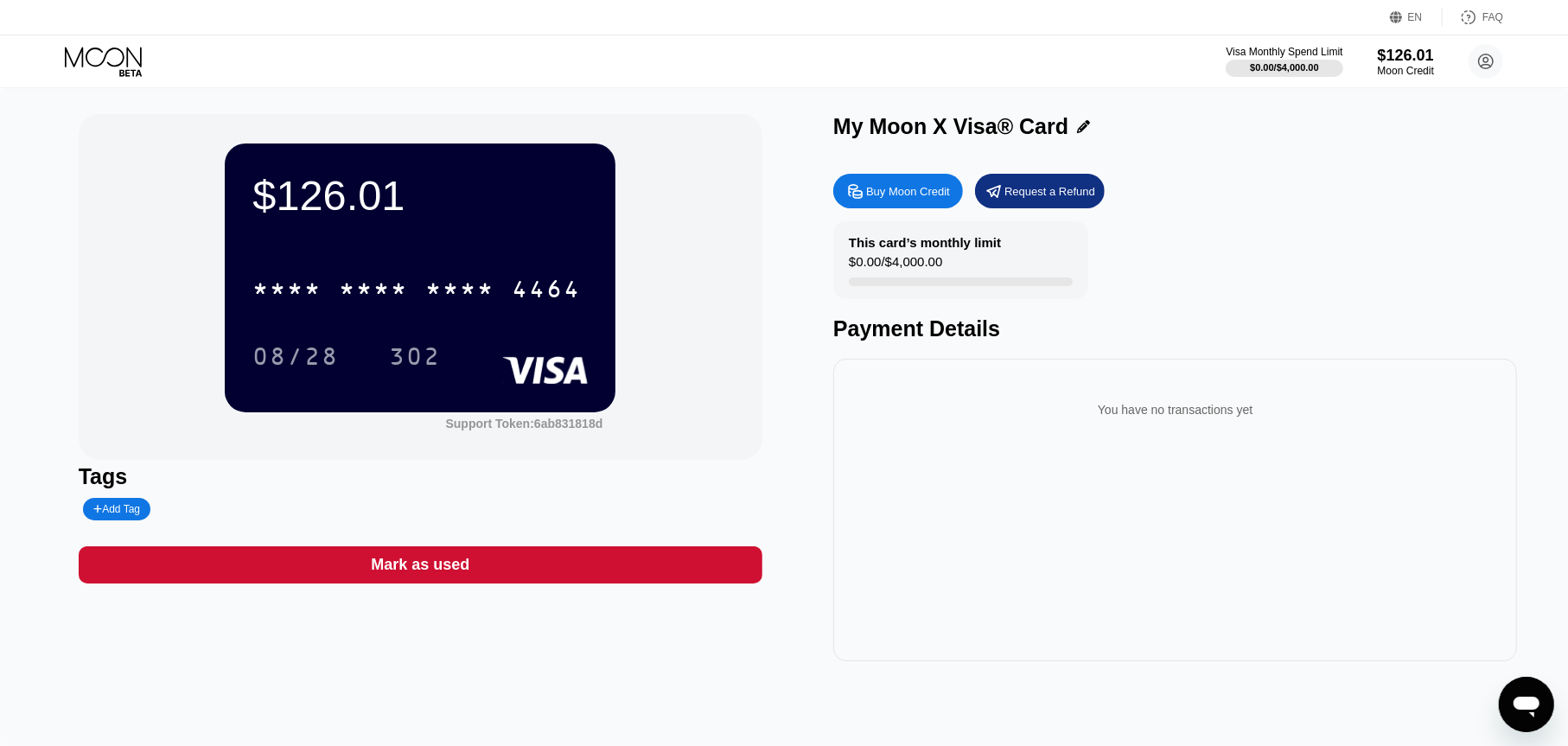
click at [79, 71] on icon at bounding box center [105, 61] width 81 height 30
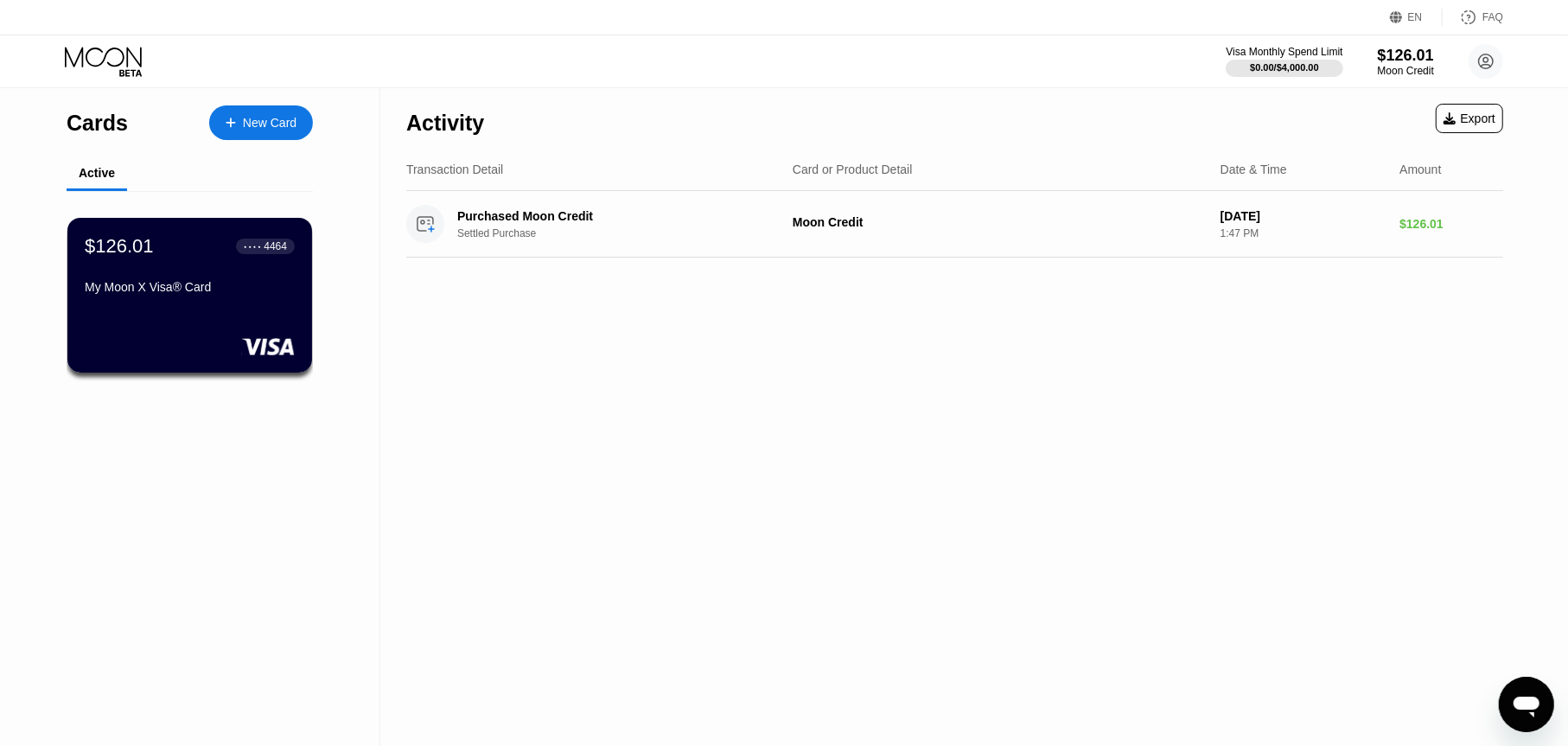
click at [252, 112] on div "New Card" at bounding box center [261, 123] width 103 height 35
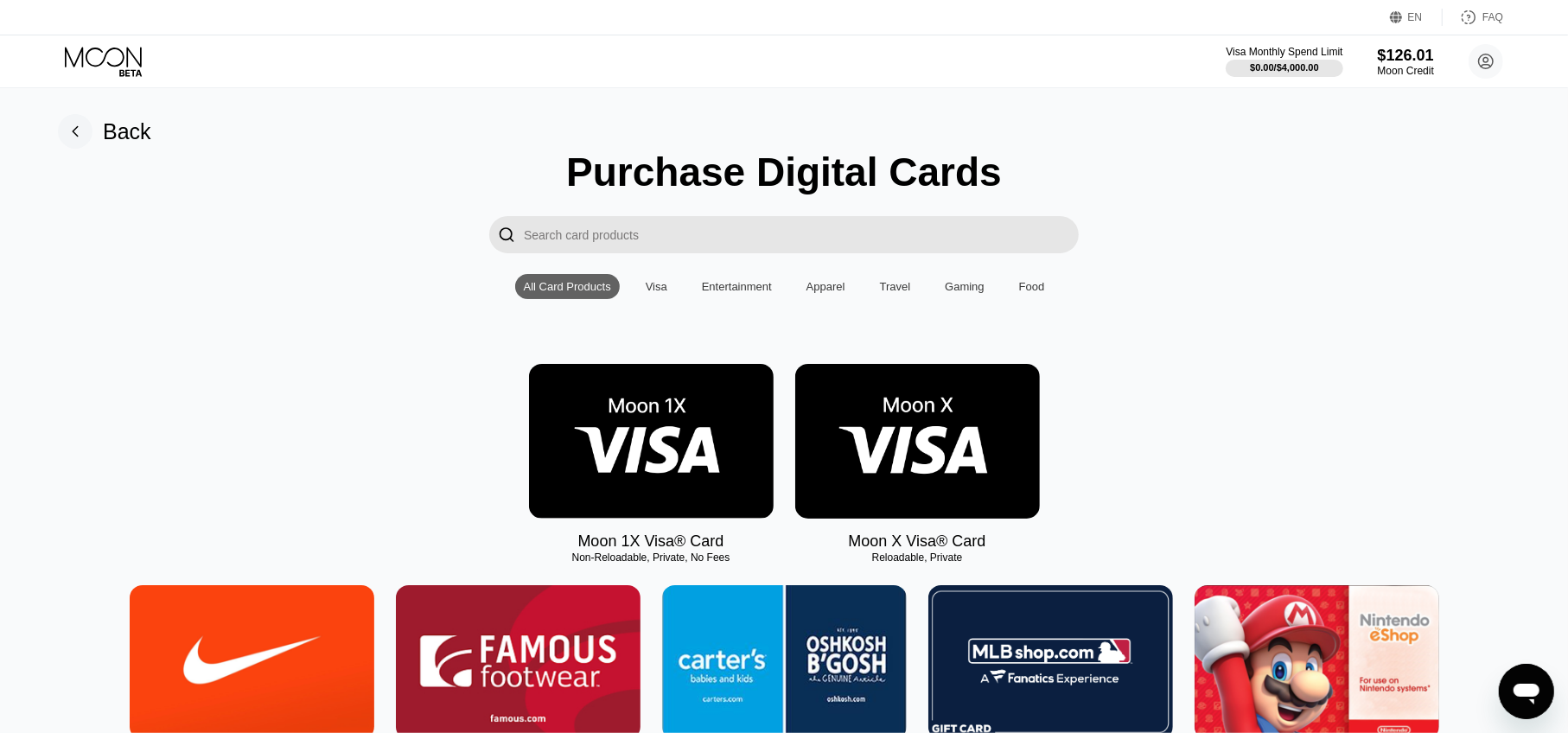
click at [847, 483] on img at bounding box center [917, 441] width 244 height 155
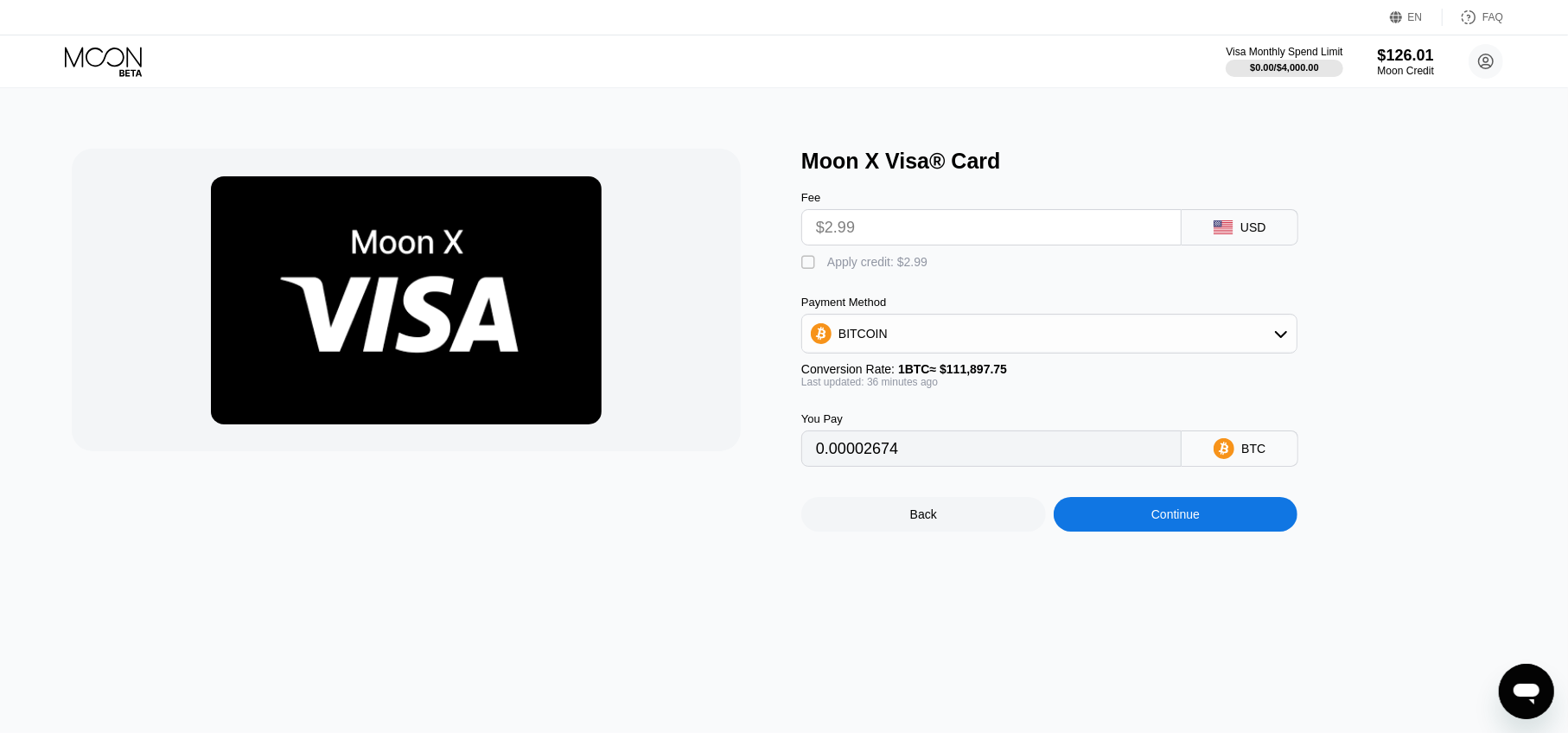
click at [904, 282] on div "Fee $2.99 USD  Apply credit: $2.99 Payment Method BITCOIN Conversion Rate: 1 B…" at bounding box center [1077, 320] width 553 height 293
click at [904, 269] on div "Apply credit: $2.99" at bounding box center [878, 262] width 101 height 14
type input "0"
click at [909, 343] on div "BITCOIN" at bounding box center [1049, 334] width 494 height 35
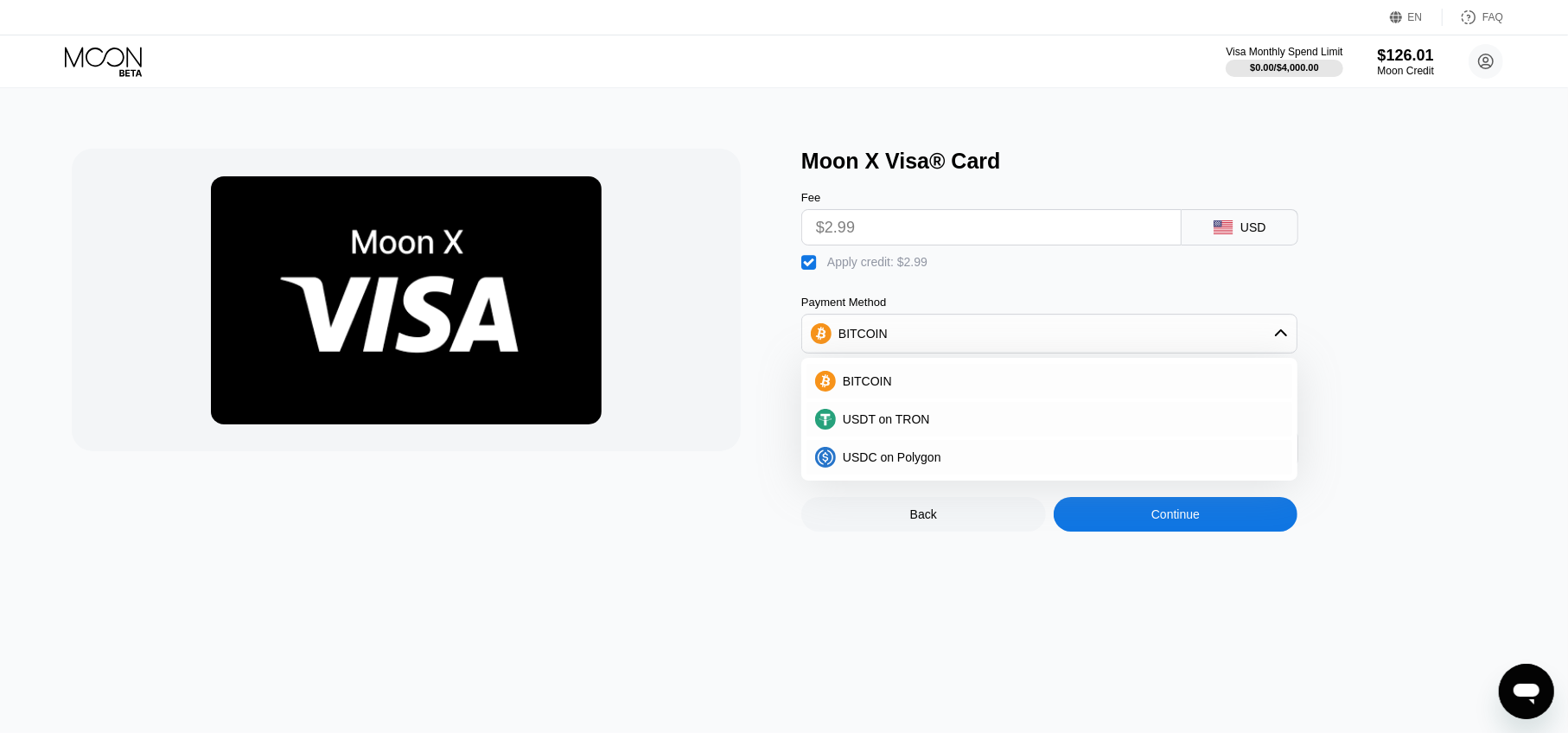
click at [693, 305] on div at bounding box center [406, 299] width 669 height 303
click at [1152, 532] on div "Continue" at bounding box center [1175, 514] width 244 height 35
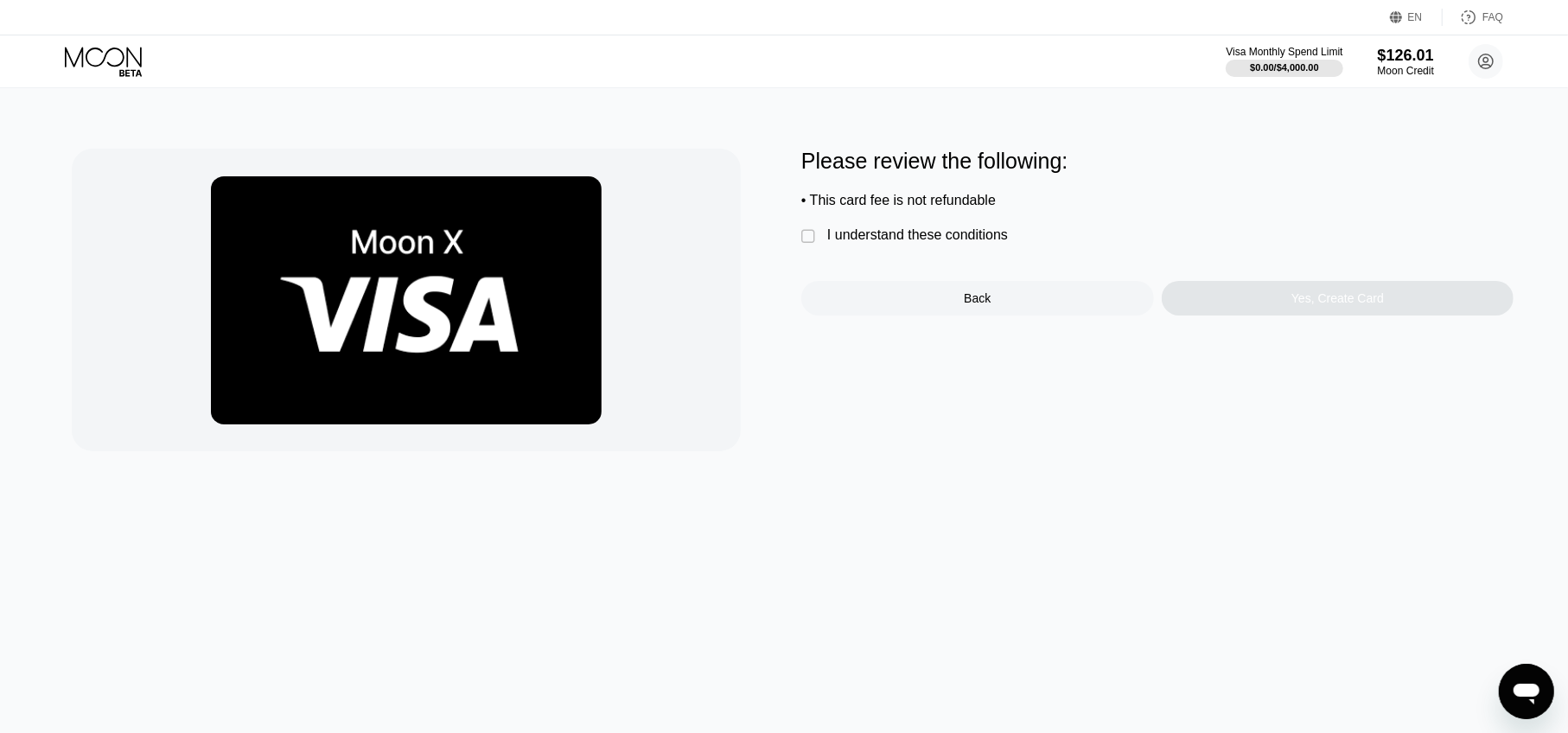
click at [955, 245] on div " I understand these conditions" at bounding box center [908, 236] width 215 height 18
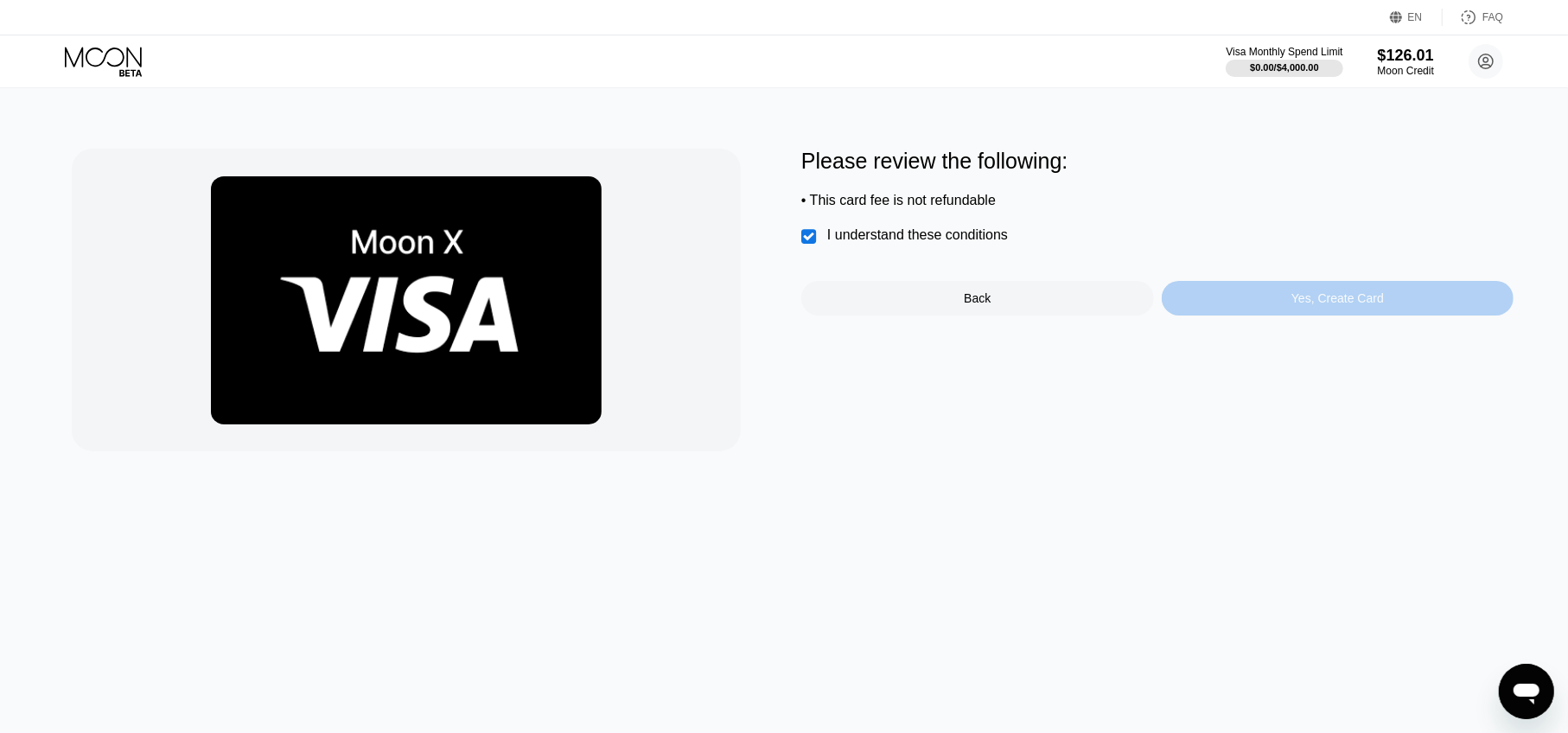
click at [1219, 302] on div "Yes, Create Card" at bounding box center [1337, 298] width 352 height 35
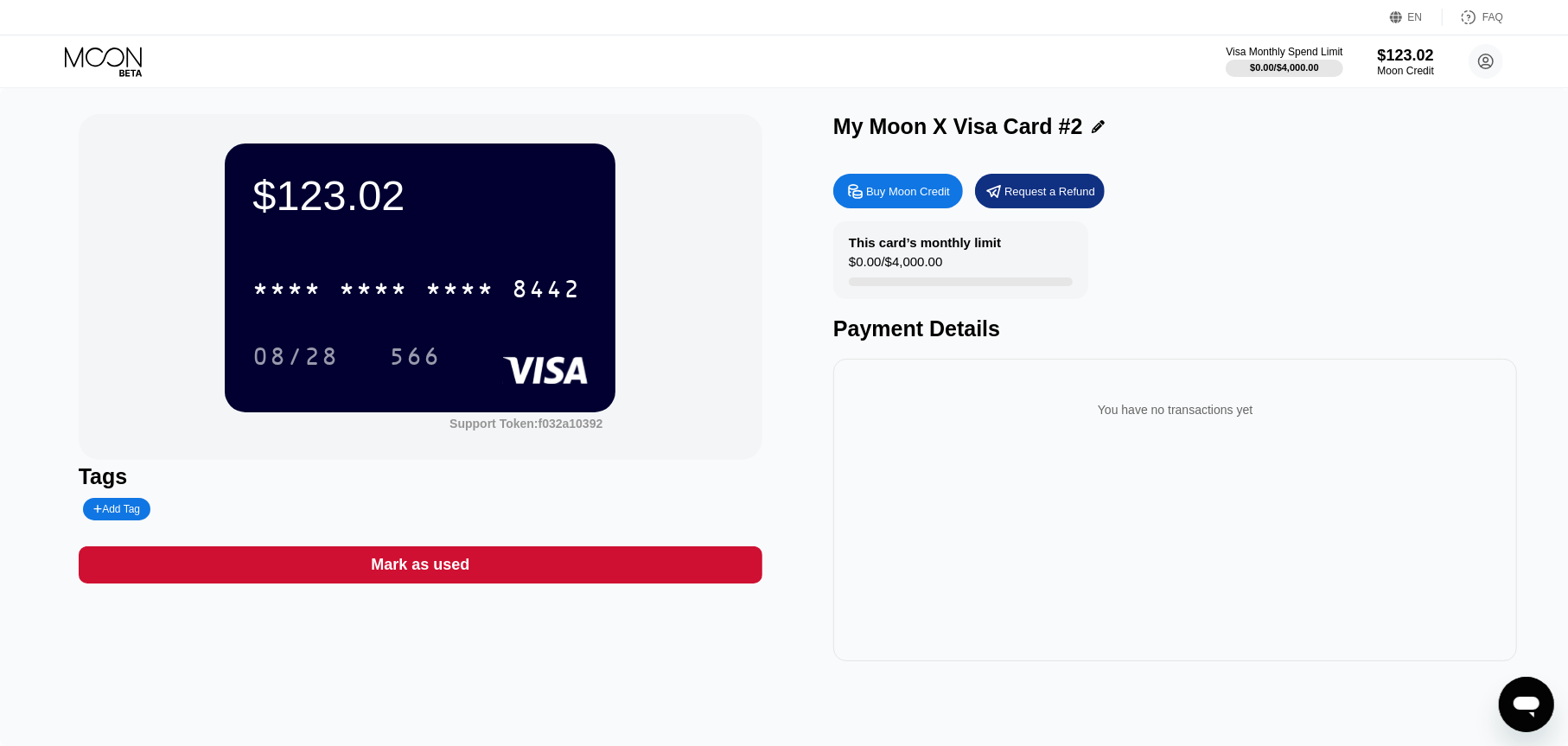
click at [116, 79] on div "Visa Monthly Spend Limit $0.00 / $4,000.00 $123.02 Moon Credit m.domomen1@gmail…" at bounding box center [784, 61] width 1568 height 52
click at [116, 71] on icon at bounding box center [105, 61] width 81 height 30
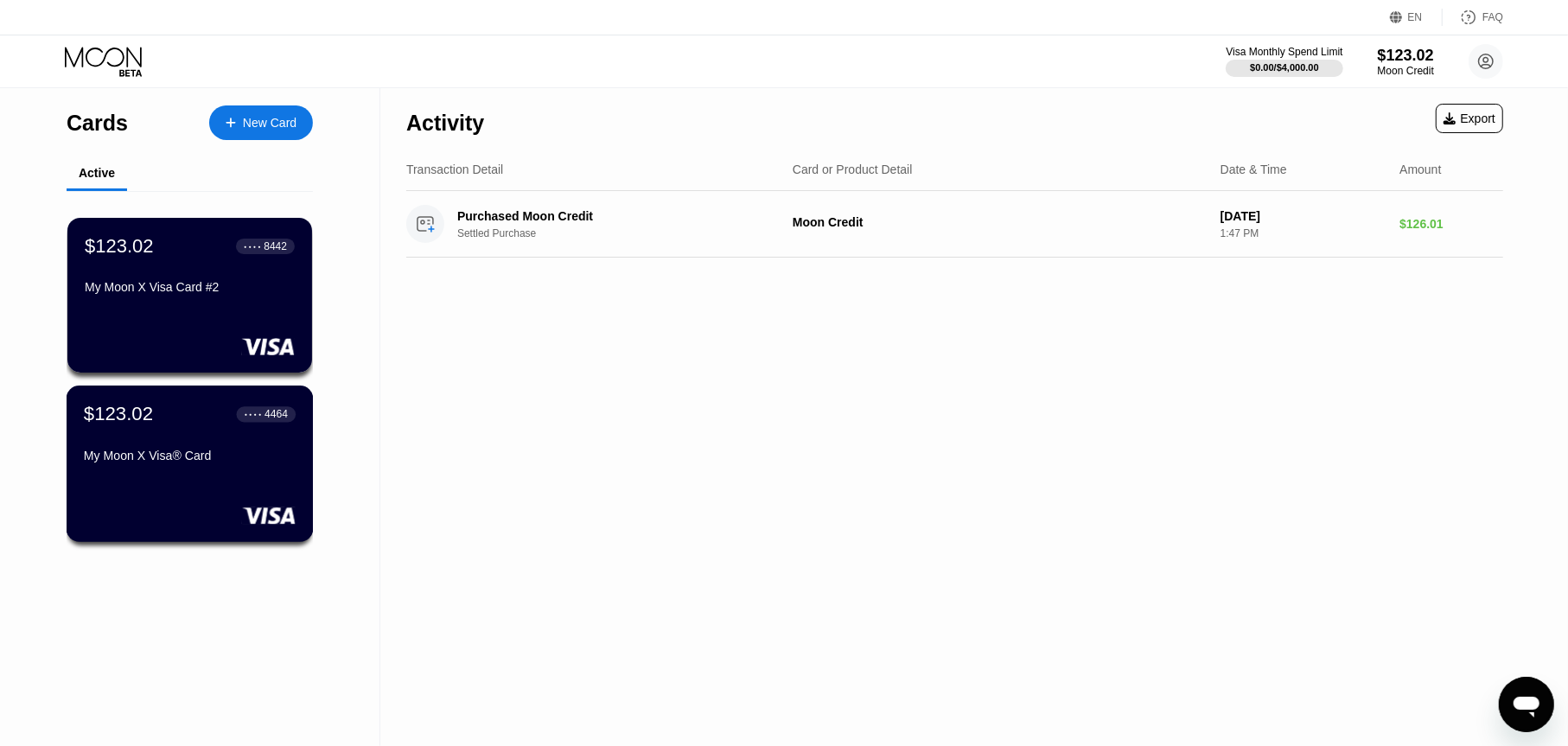
click at [220, 470] on div "My Moon X Visa® Card" at bounding box center [189, 459] width 211 height 21
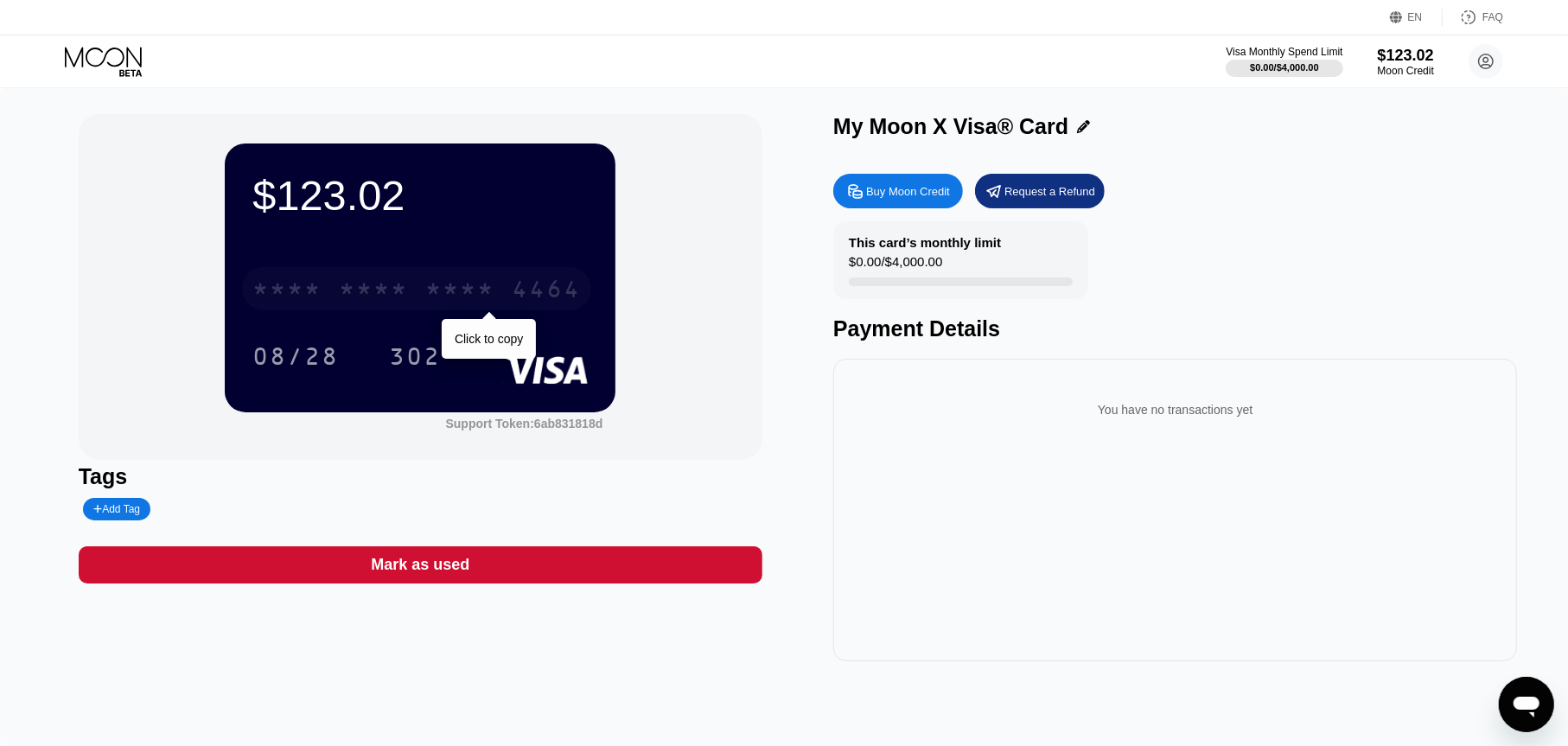
click at [532, 300] on div "4464" at bounding box center [546, 291] width 70 height 27
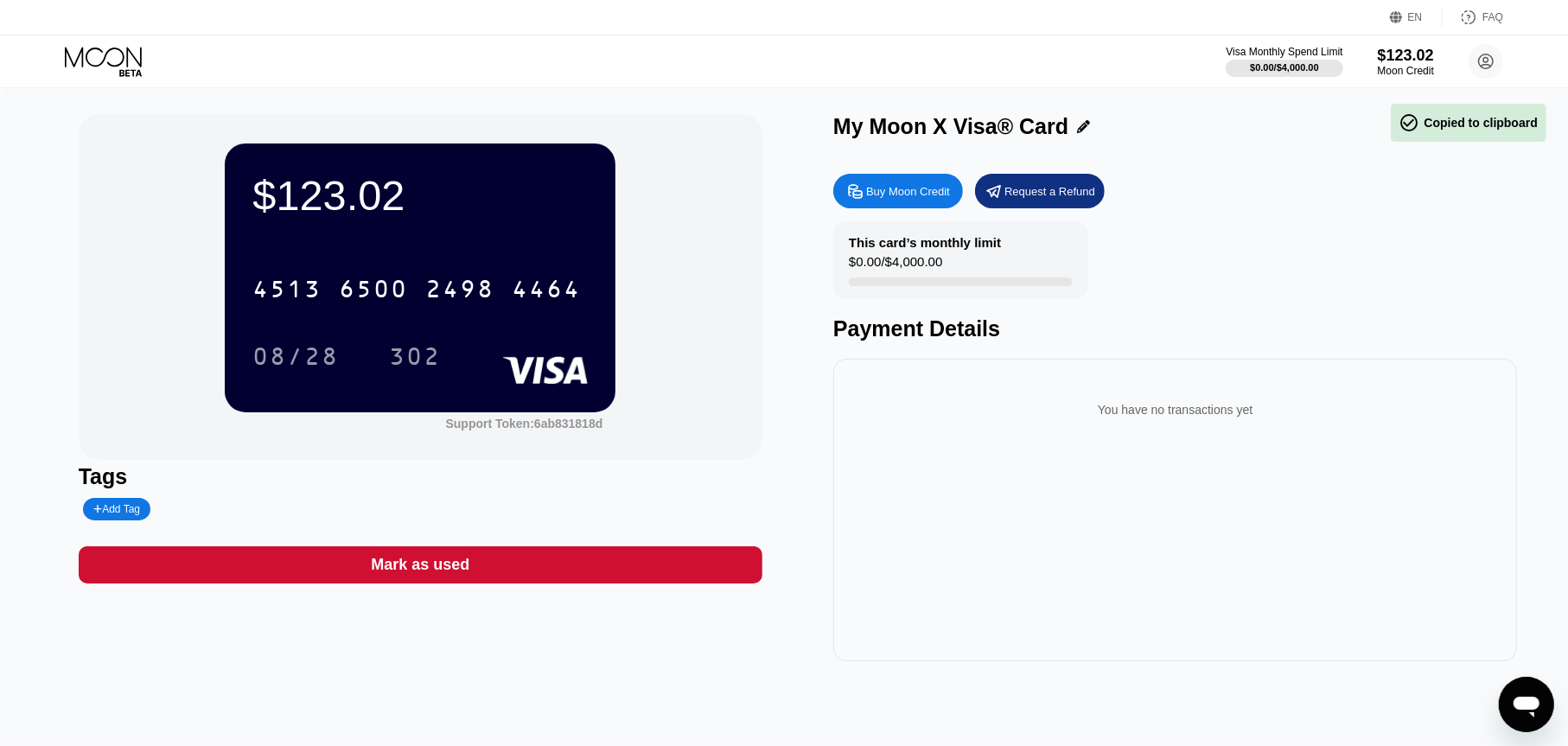
click at [524, 303] on div "4464" at bounding box center [546, 291] width 70 height 27
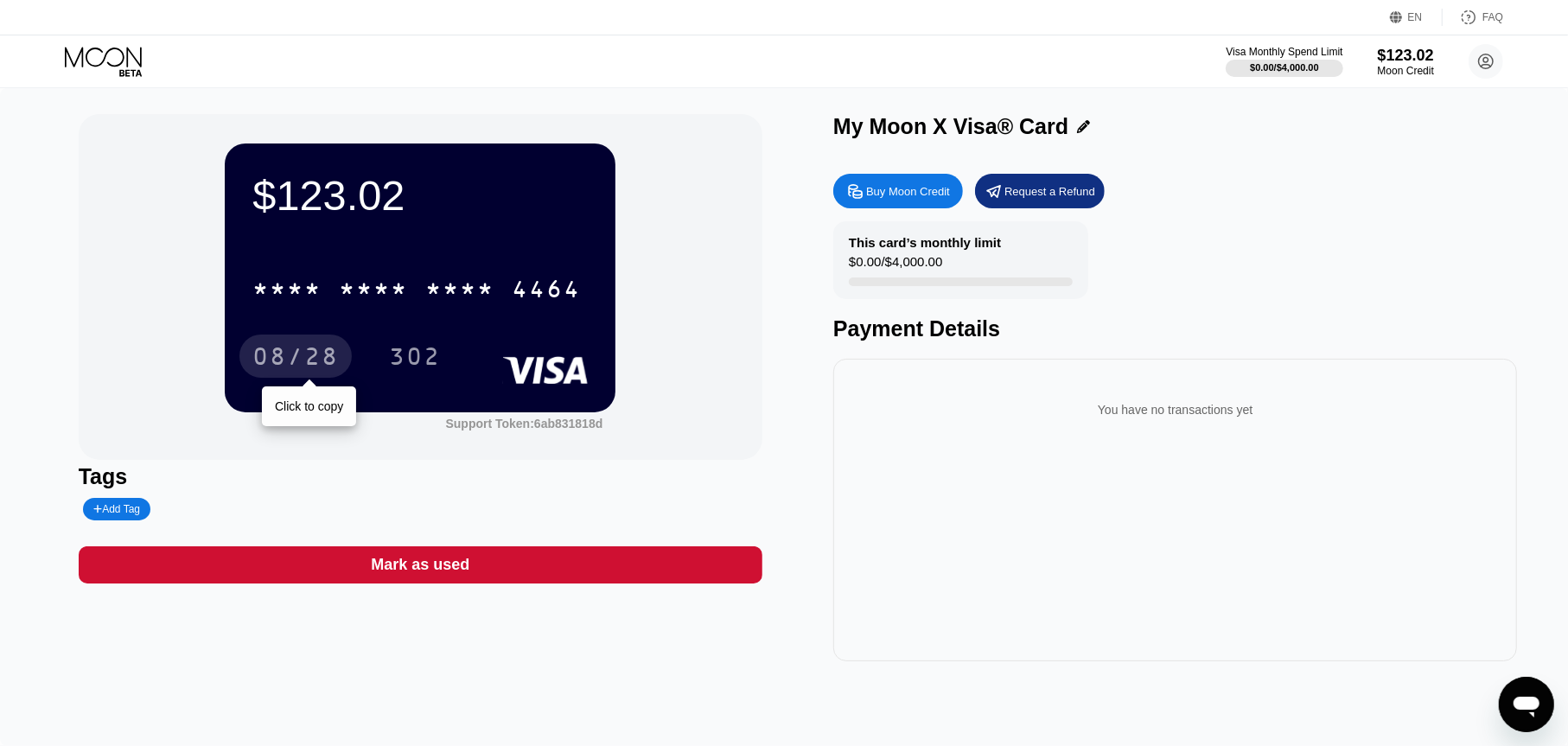
click at [306, 359] on div "08/28" at bounding box center [296, 359] width 86 height 27
click at [1108, 267] on div "This card’s monthly limit $0.00 / $4,000.00 Payment Details" at bounding box center [1174, 281] width 684 height 120
click at [101, 53] on icon at bounding box center [105, 61] width 81 height 30
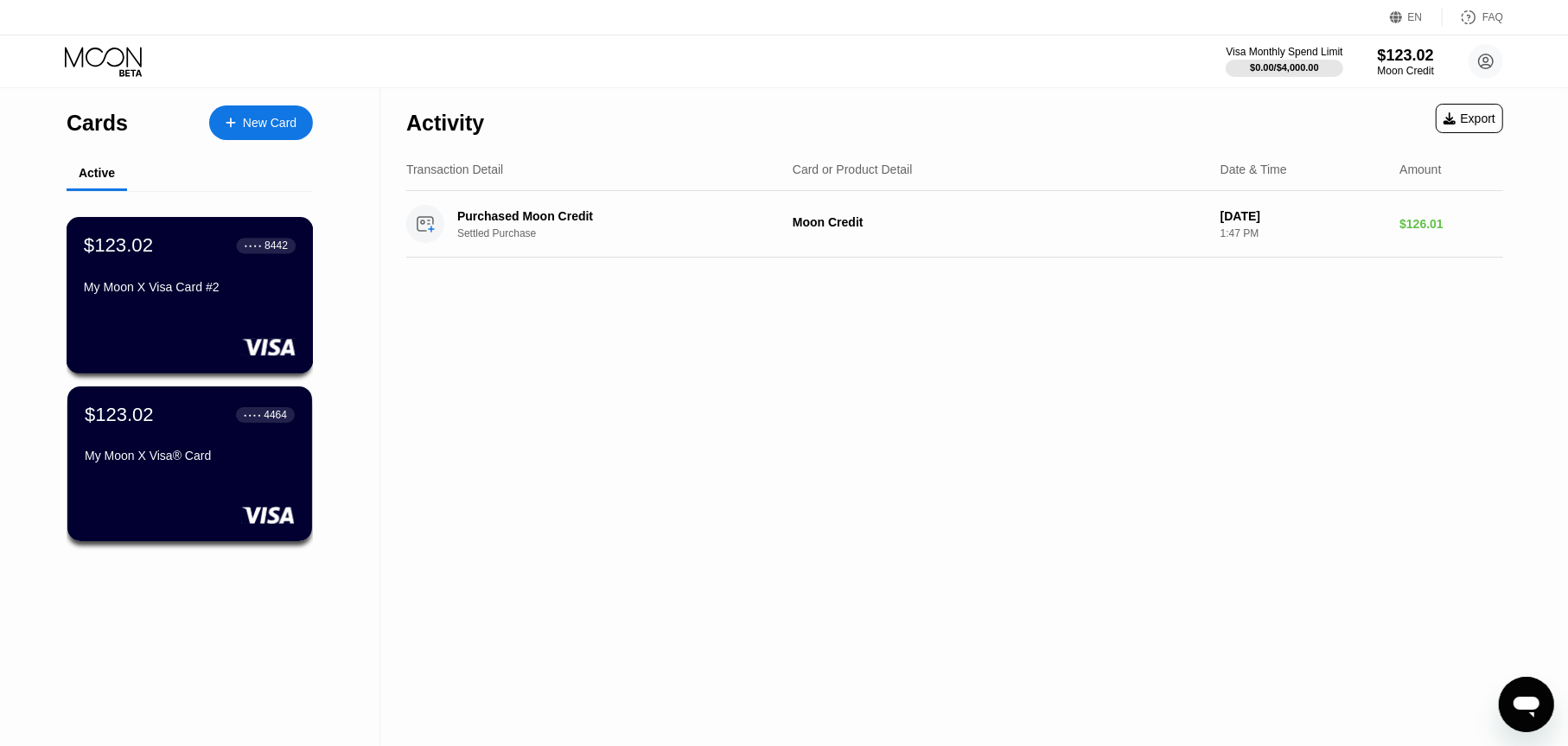
click at [271, 351] on rect at bounding box center [268, 346] width 54 height 17
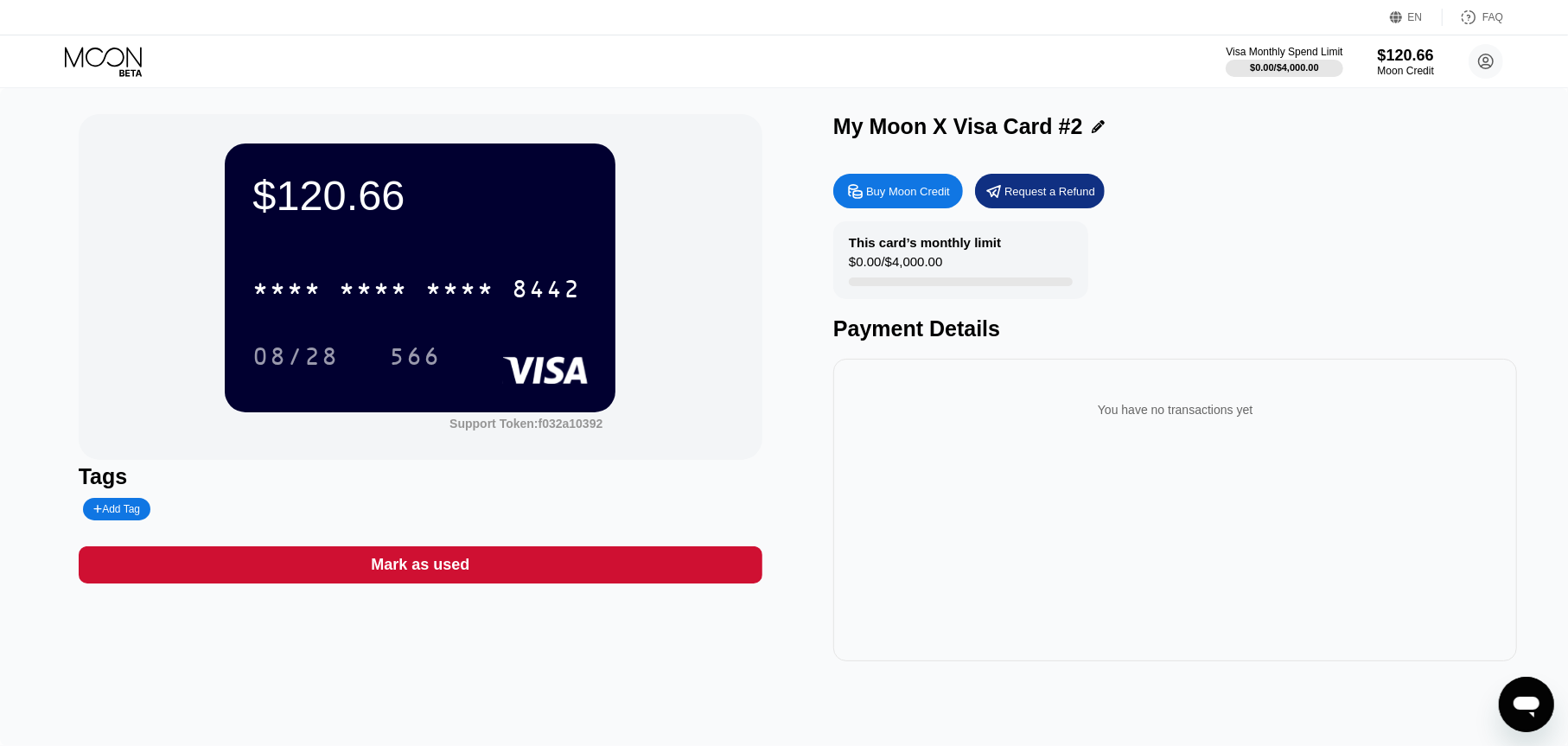
click at [536, 304] on div "8442" at bounding box center [546, 291] width 70 height 27
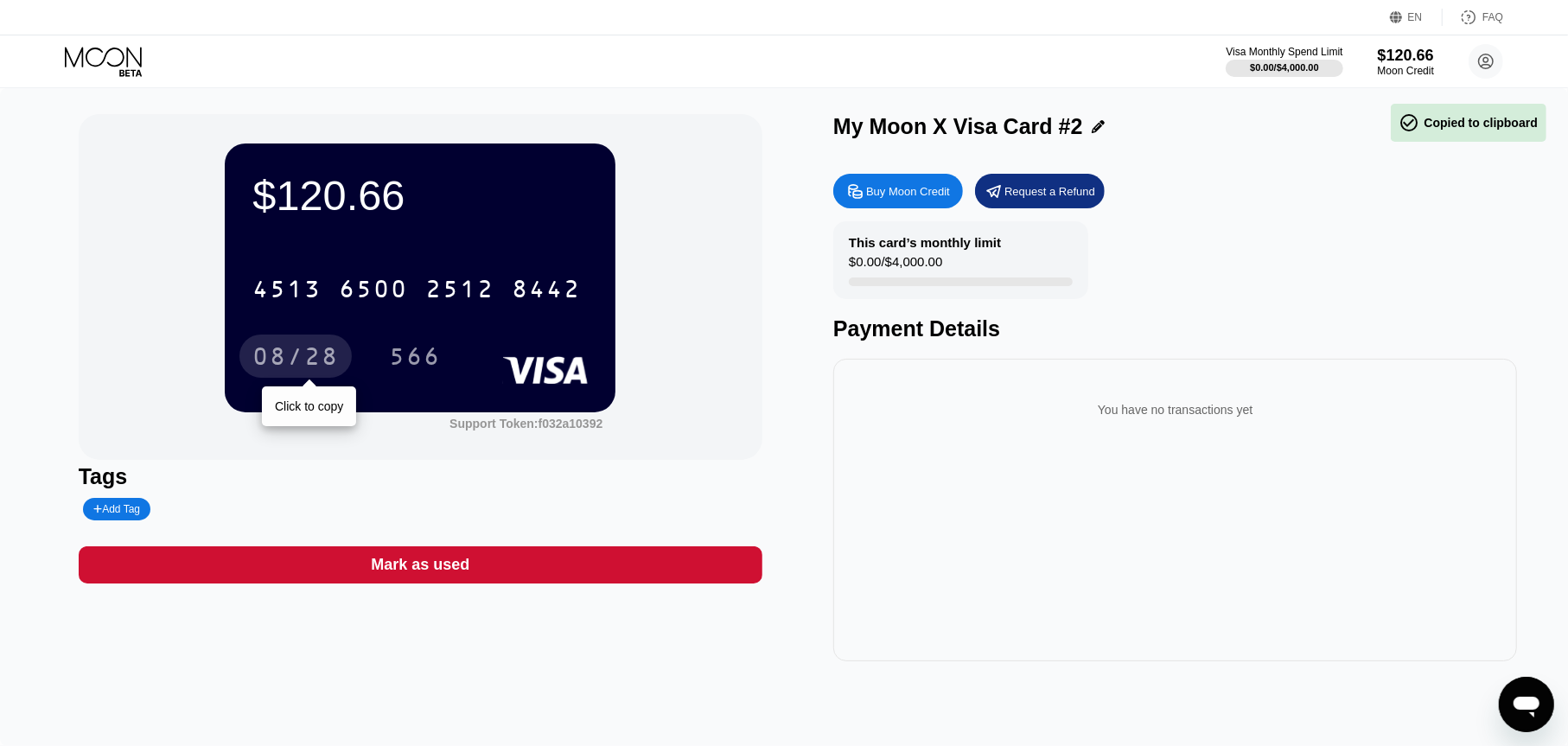
click at [280, 359] on div "08/28" at bounding box center [296, 359] width 86 height 27
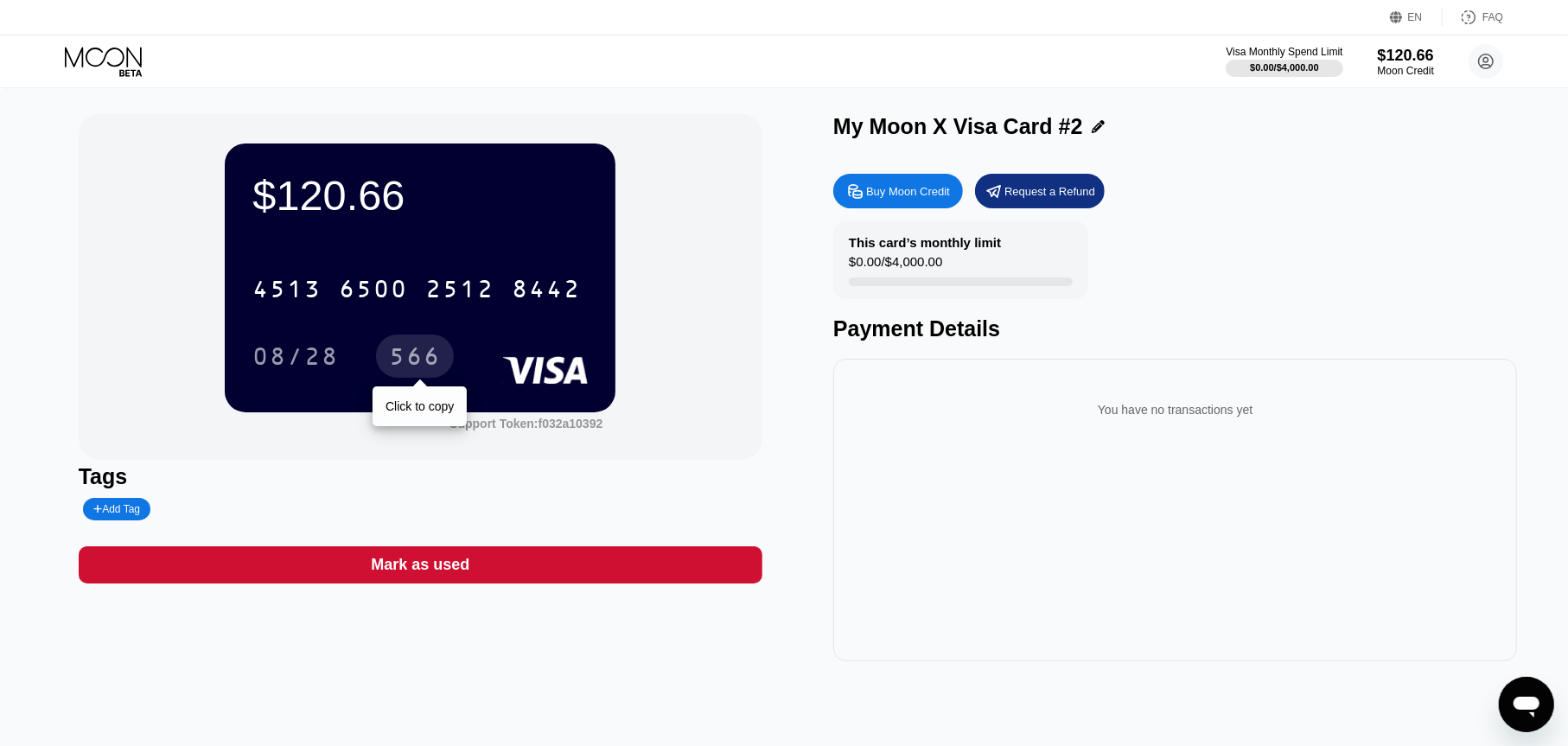
click at [405, 358] on div "566" at bounding box center [415, 359] width 52 height 27
click at [101, 51] on icon at bounding box center [105, 61] width 81 height 30
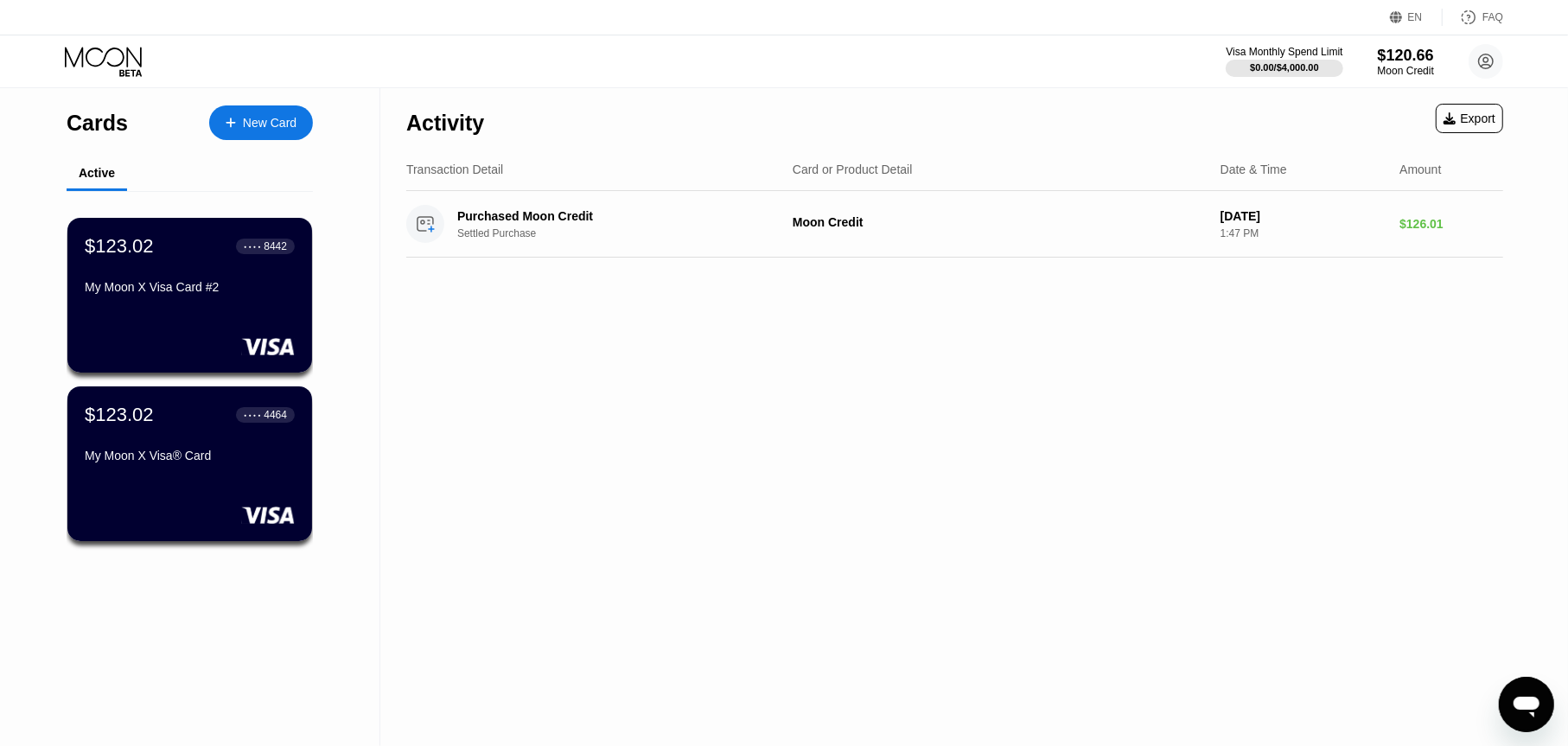
click at [289, 110] on div "New Card" at bounding box center [261, 123] width 103 height 35
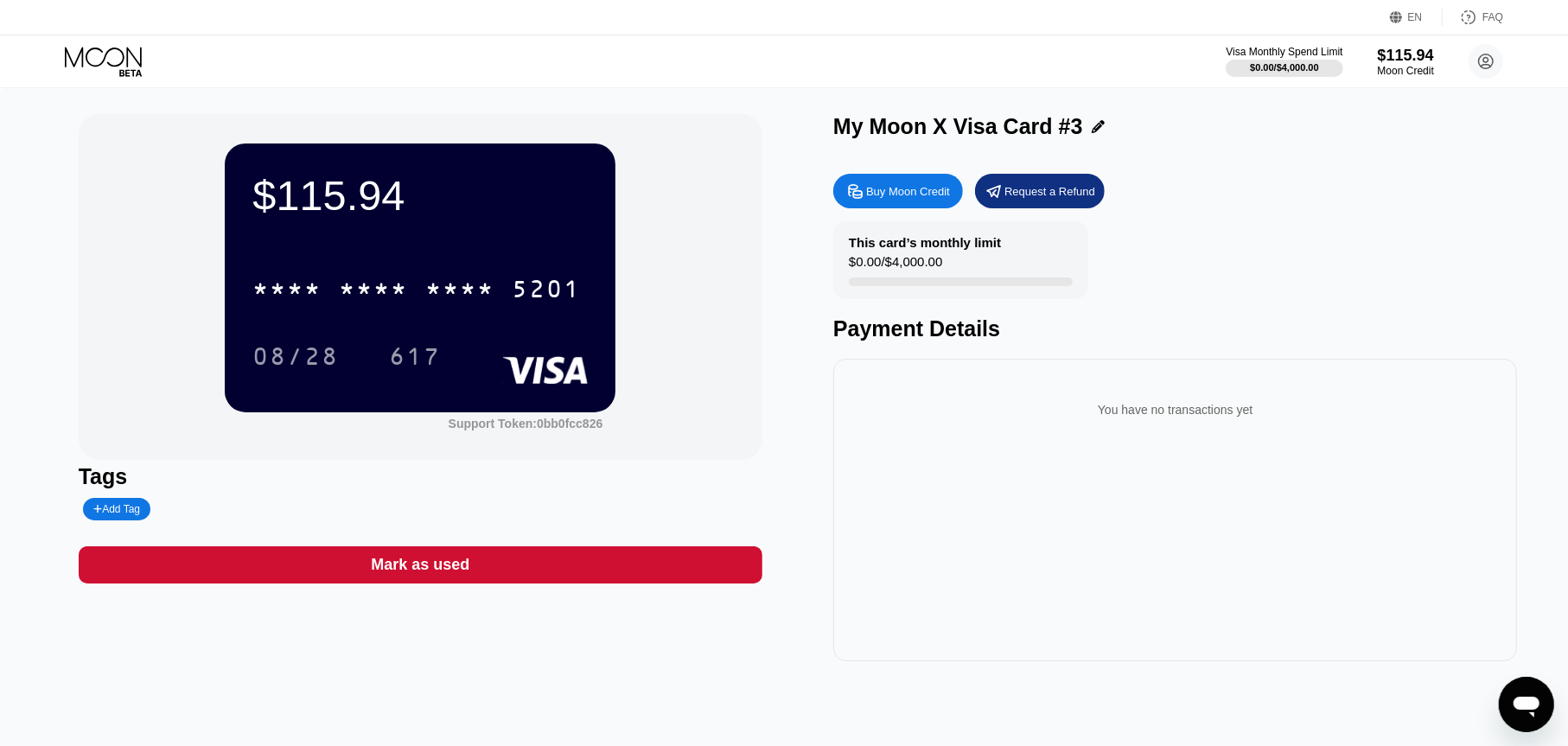
click at [874, 204] on div "Buy Moon Credit" at bounding box center [898, 191] width 130 height 35
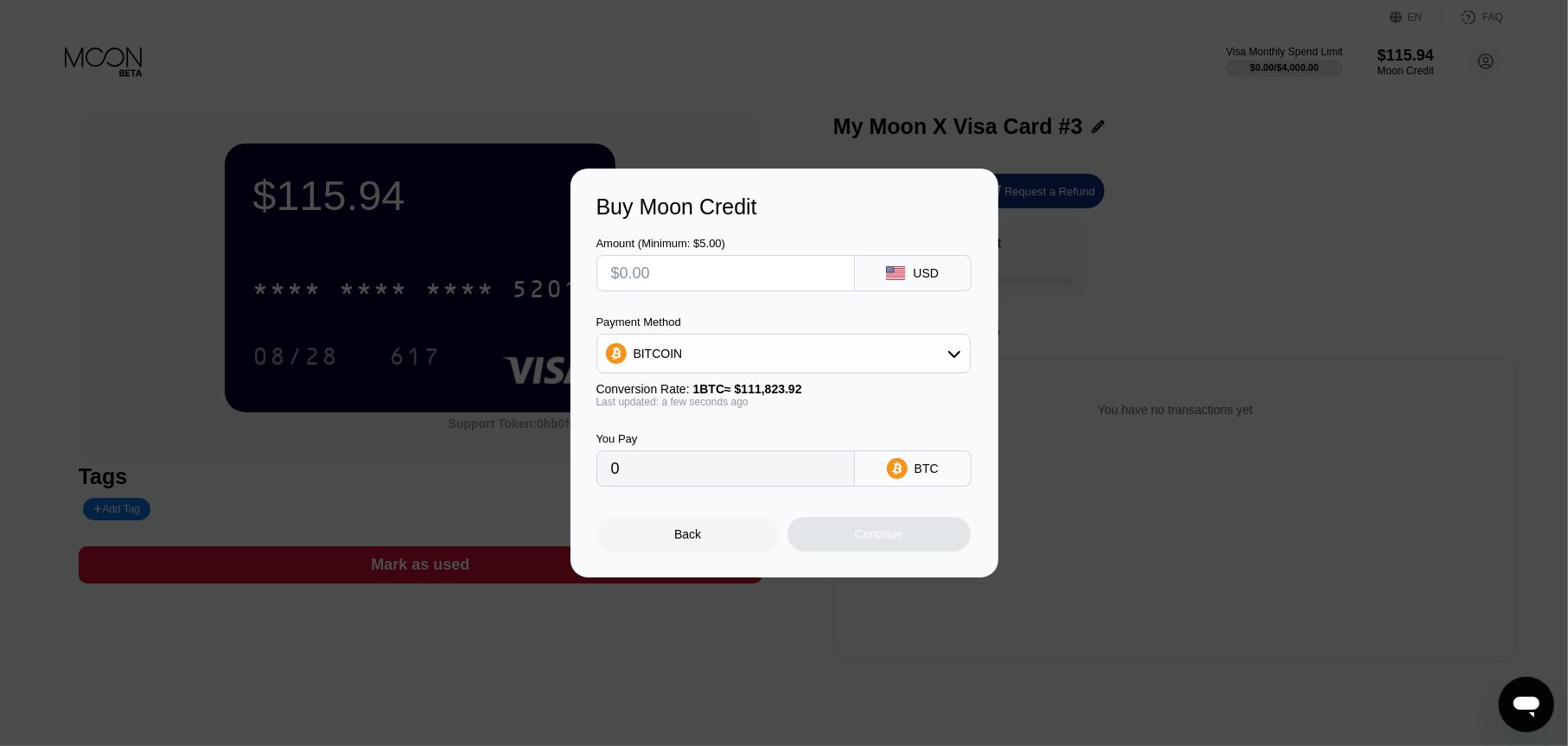
click at [513, 112] on div at bounding box center [784, 373] width 1568 height 746
click at [103, 82] on div at bounding box center [784, 373] width 1568 height 746
click at [717, 536] on div "Back" at bounding box center [688, 535] width 183 height 35
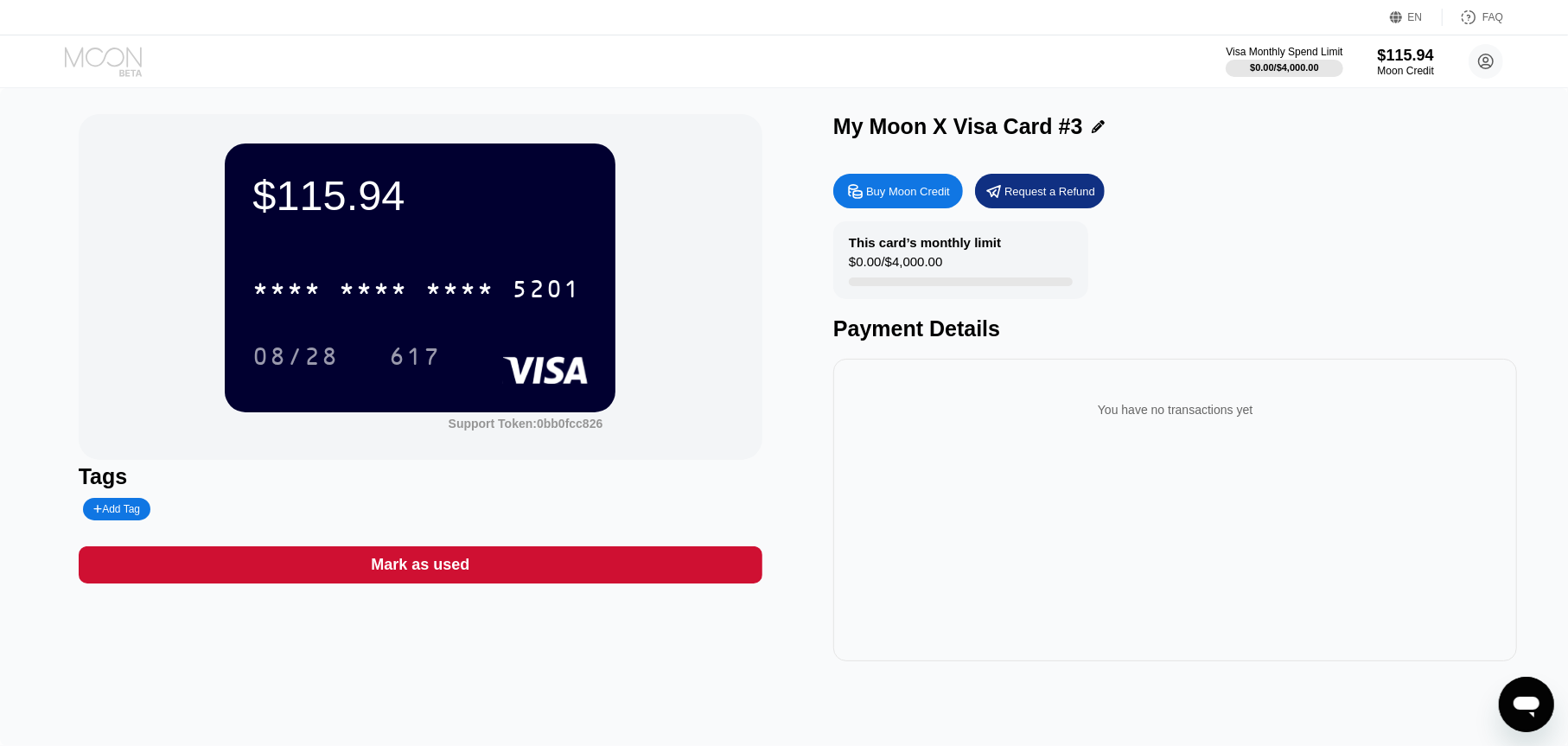
click at [129, 70] on icon at bounding box center [105, 61] width 81 height 30
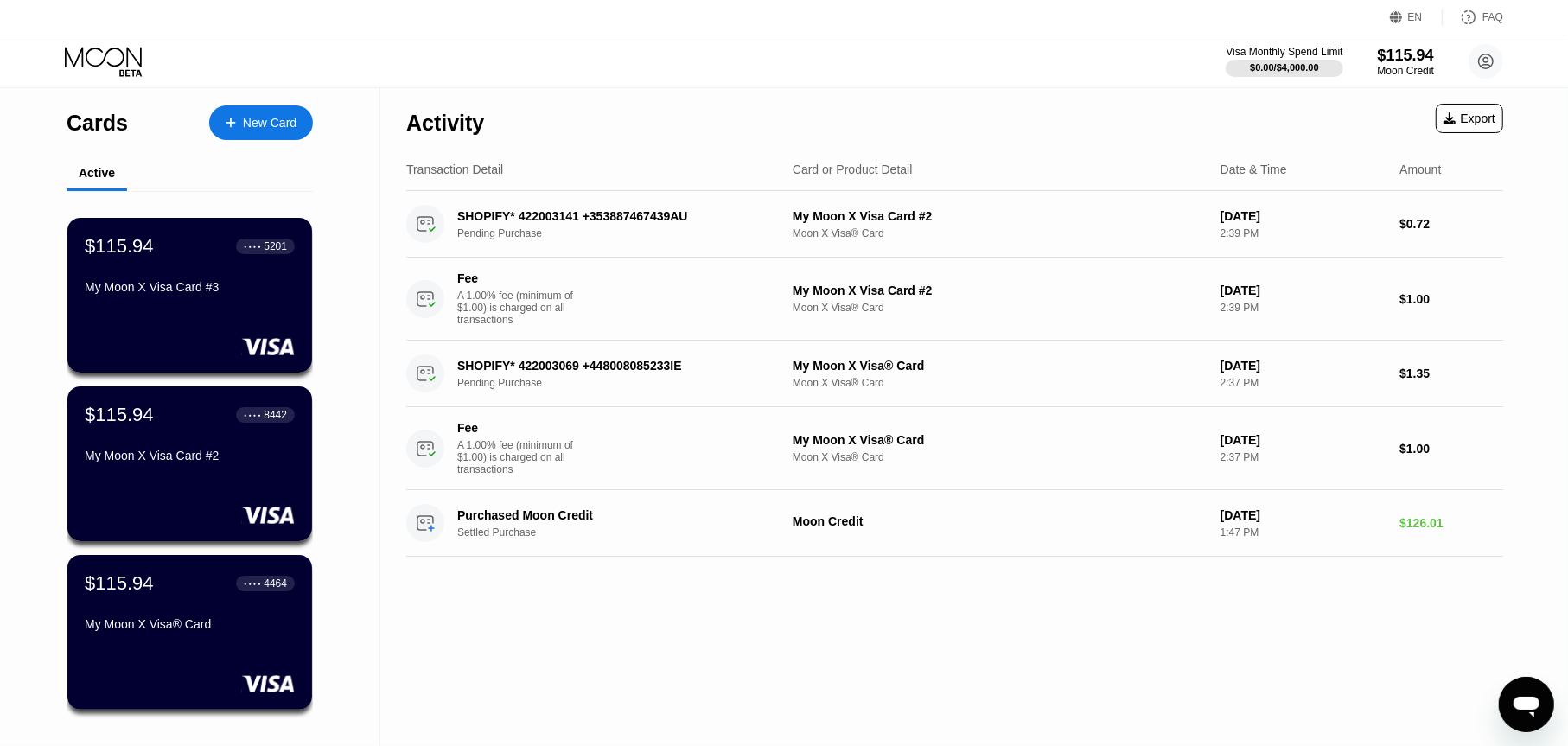
click at [270, 147] on div "Cards New Card" at bounding box center [189, 118] width 246 height 60
click at [264, 132] on div "New Card" at bounding box center [261, 123] width 103 height 35
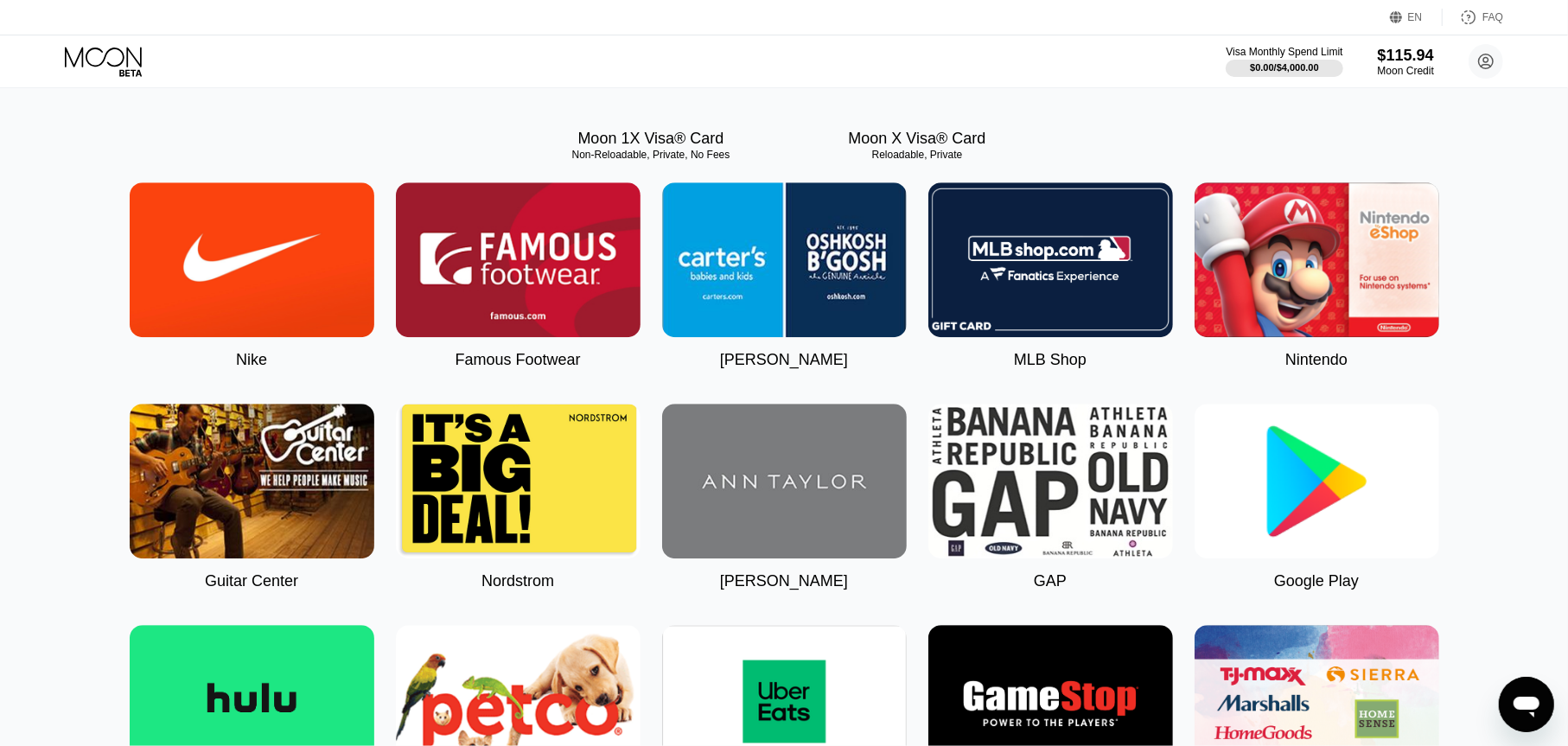
click at [924, 161] on div "Reloadable, Private" at bounding box center [917, 154] width 244 height 12
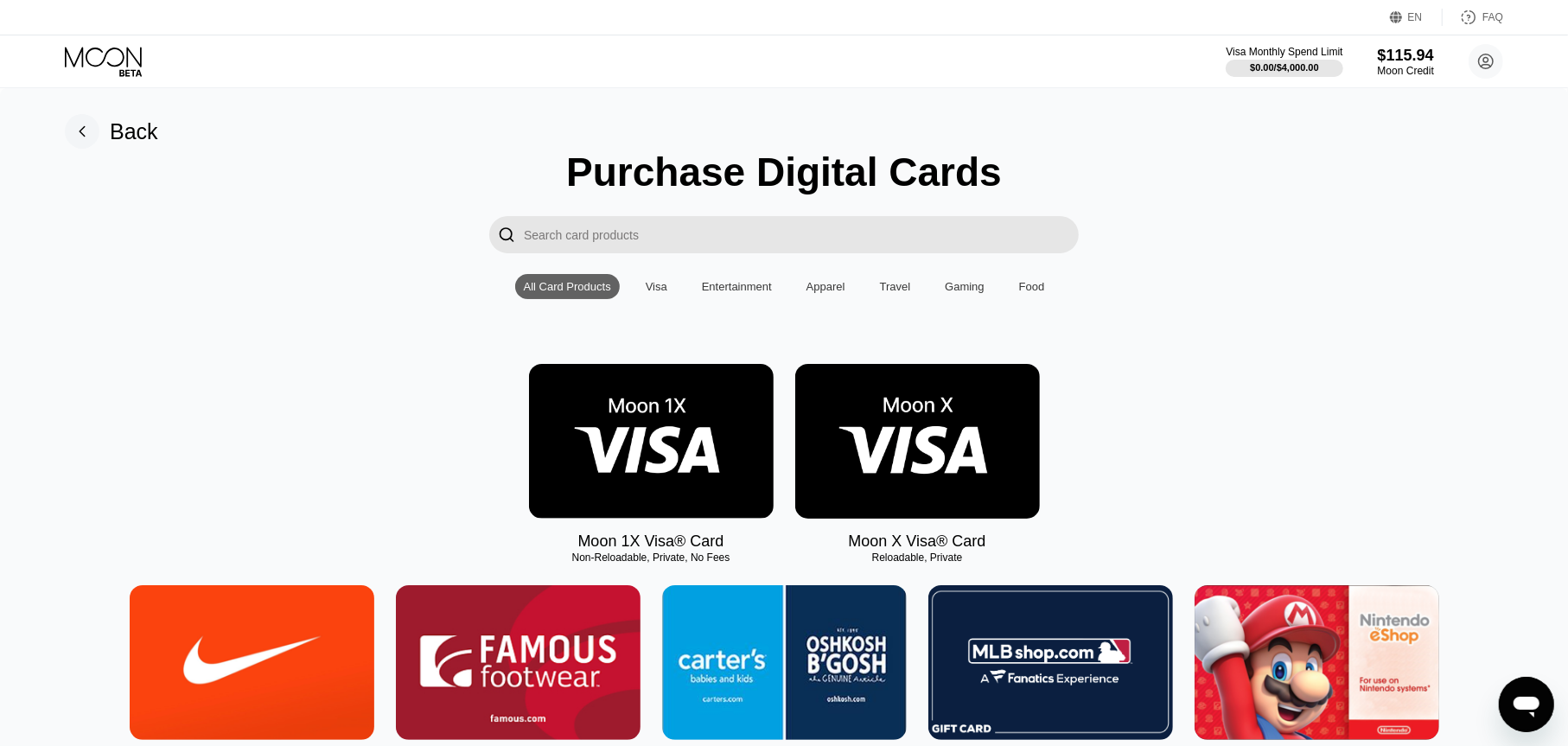
click at [934, 418] on img at bounding box center [917, 441] width 244 height 155
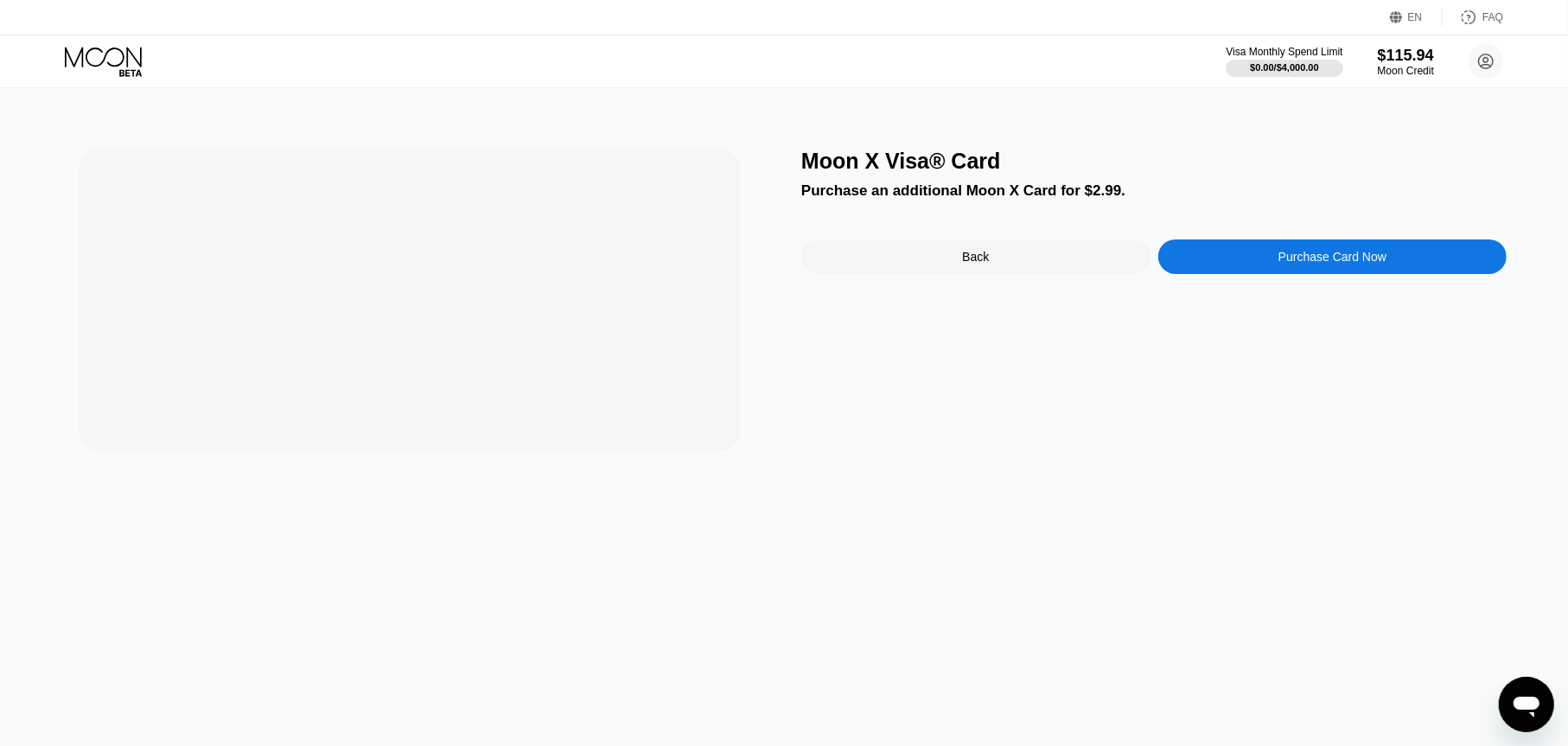
click at [1249, 273] on div "Purchase Card Now" at bounding box center [1333, 257] width 350 height 35
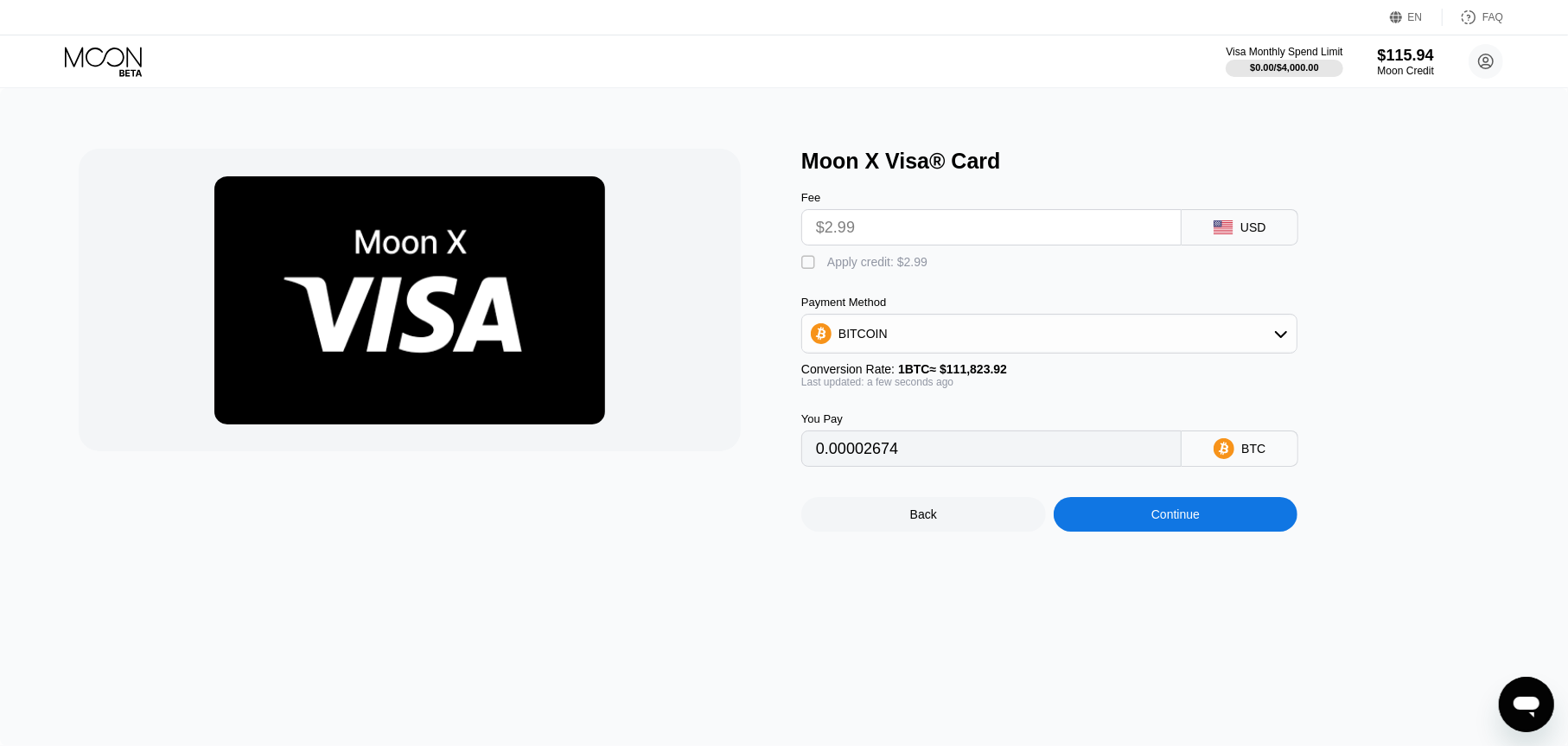
click at [924, 308] on div "Payment Method" at bounding box center [1049, 302] width 496 height 13
click at [892, 287] on div "Fee $2.99 USD  Apply credit: $2.99 Payment Method BITCOIN Conversion Rate: 1 B…" at bounding box center [1077, 320] width 553 height 293
click at [893, 269] on div "Apply credit: $2.99" at bounding box center [878, 262] width 101 height 14
type input "0"
click at [1204, 547] on div "Moon X Visa® Card Fee $2.99 USD  Apply credit: $2.99 Payment Method BITCOIN Co…" at bounding box center [784, 416] width 1568 height 658
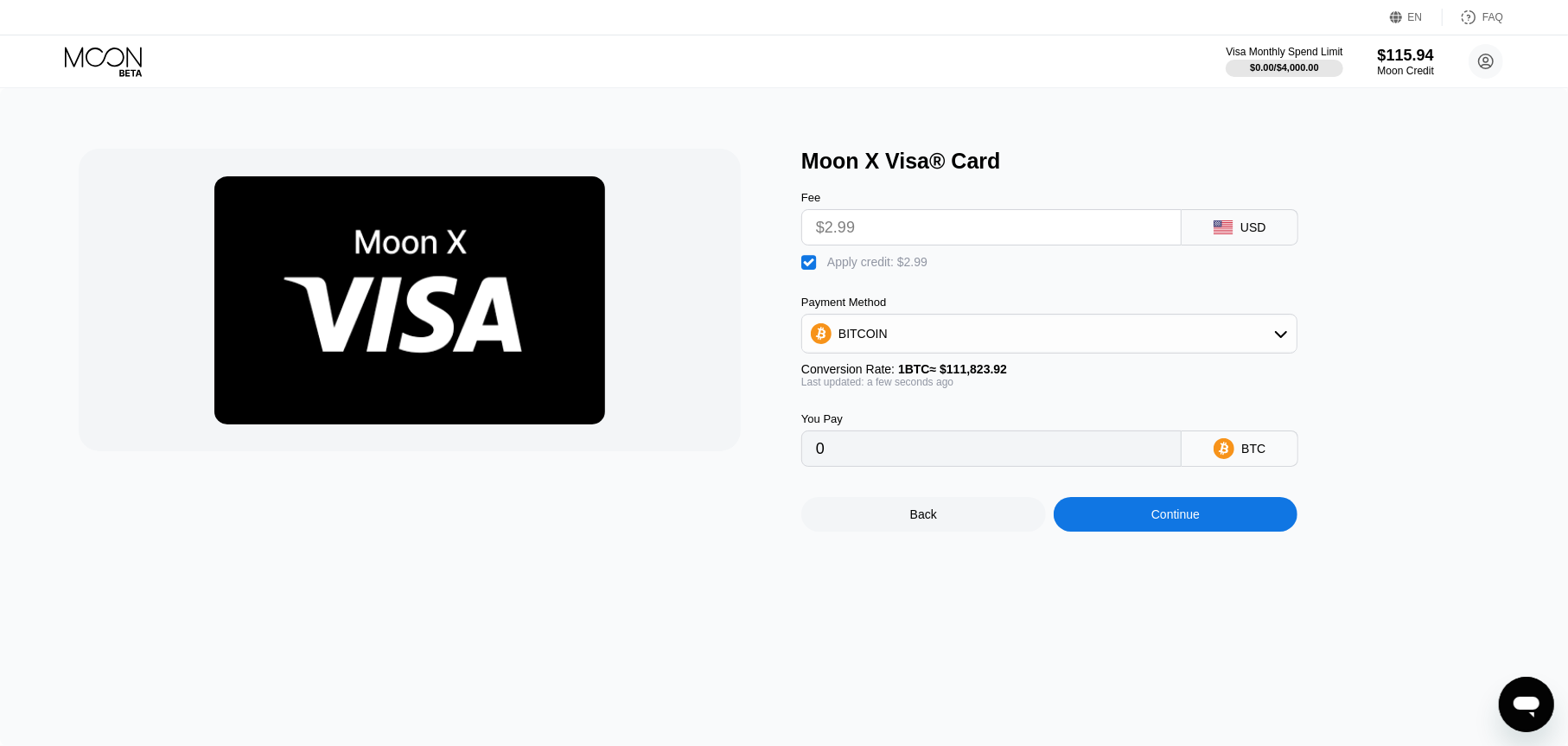
click at [1204, 532] on div "Continue" at bounding box center [1175, 514] width 244 height 35
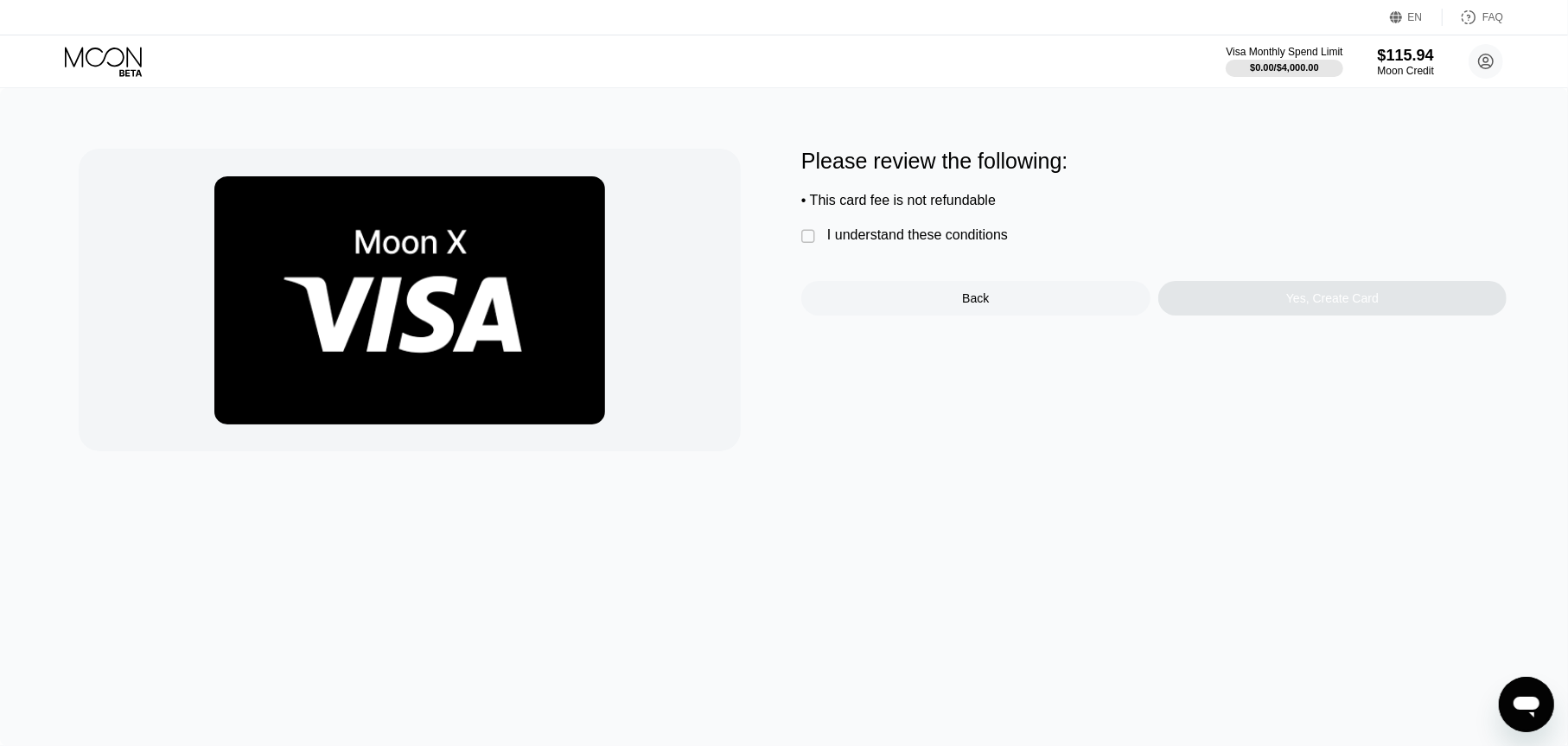
click at [933, 224] on div "Please review the following: • This card fee is not refundable  I understand t…" at bounding box center [1153, 232] width 706 height 167
click at [933, 232] on div "I understand these conditions" at bounding box center [917, 234] width 180 height 16
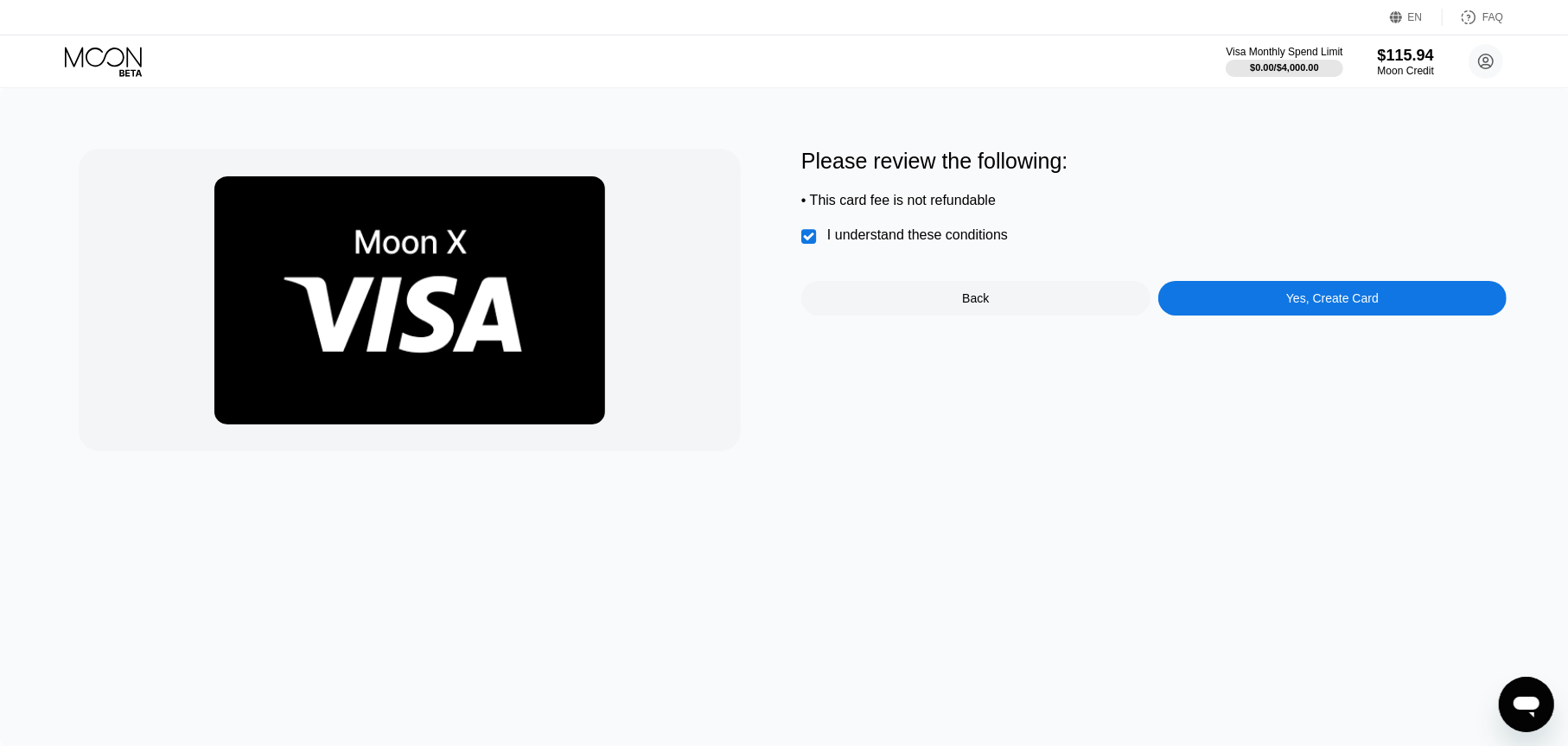
click at [932, 241] on div "I understand these conditions" at bounding box center [917, 234] width 180 height 16
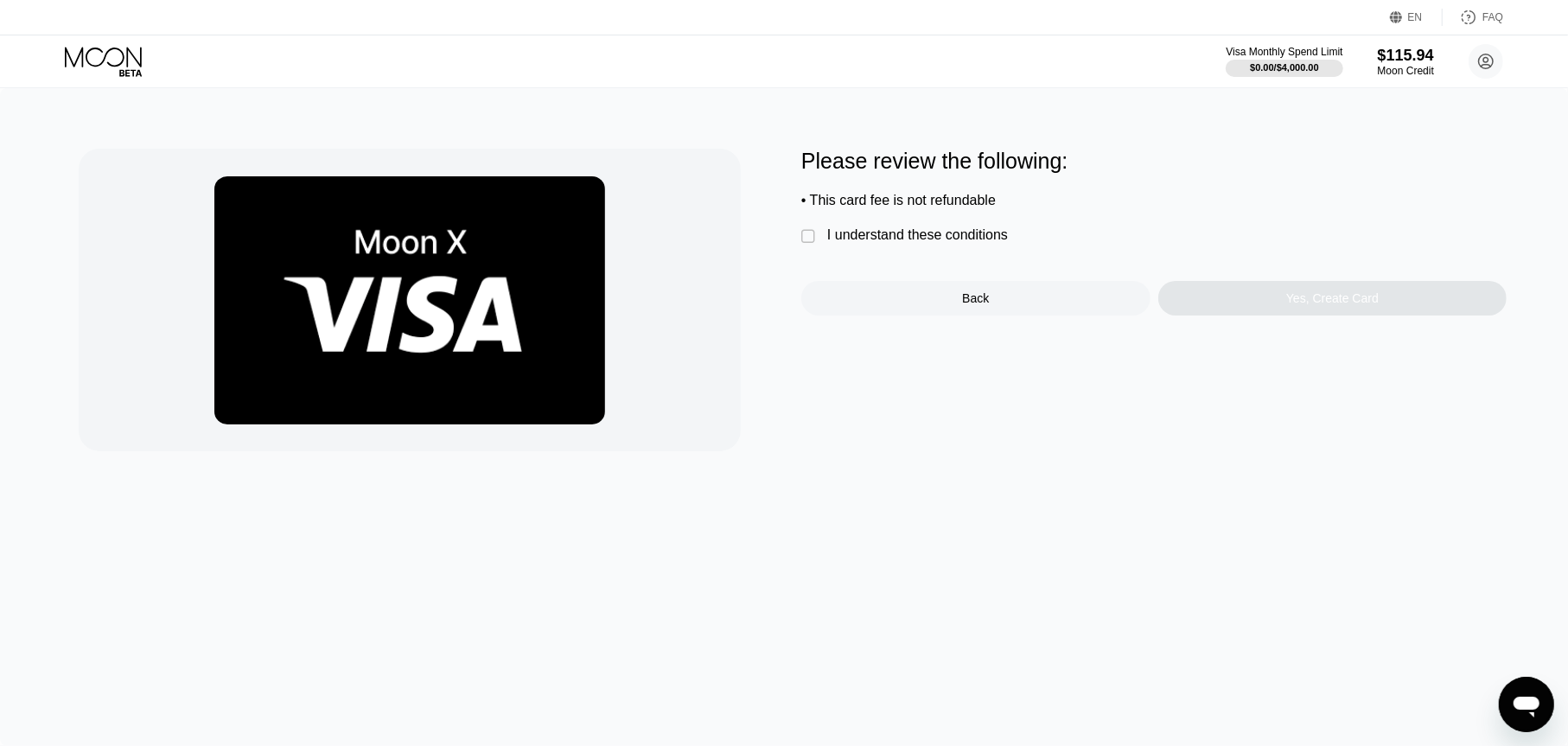
click at [970, 227] on div "Please review the following: • This card fee is not refundable  I understand t…" at bounding box center [1153, 232] width 706 height 167
click at [970, 235] on div "I understand these conditions" at bounding box center [917, 234] width 180 height 16
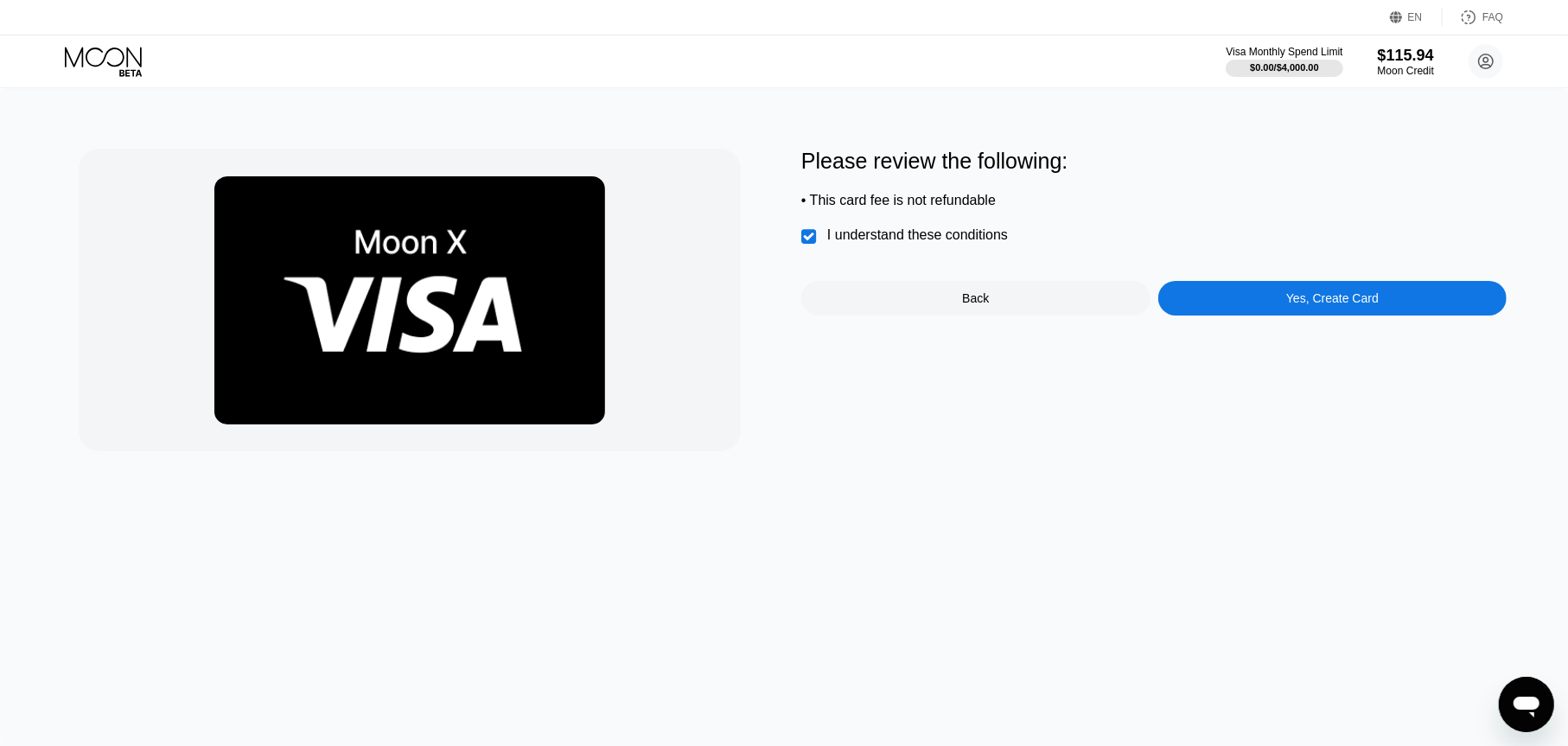
click at [1292, 293] on div "Yes, Create Card" at bounding box center [1333, 298] width 350 height 35
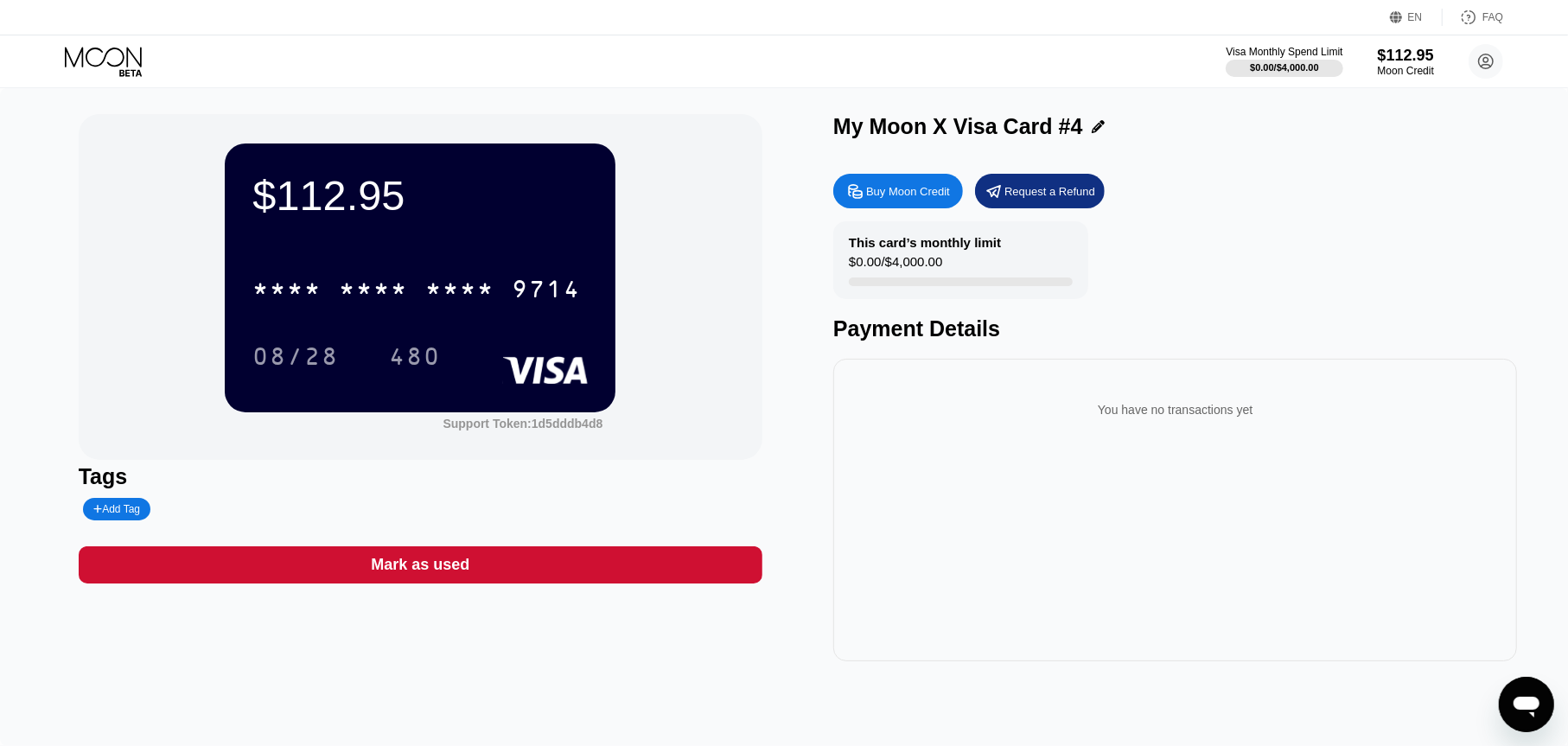
click at [92, 53] on icon at bounding box center [105, 61] width 81 height 30
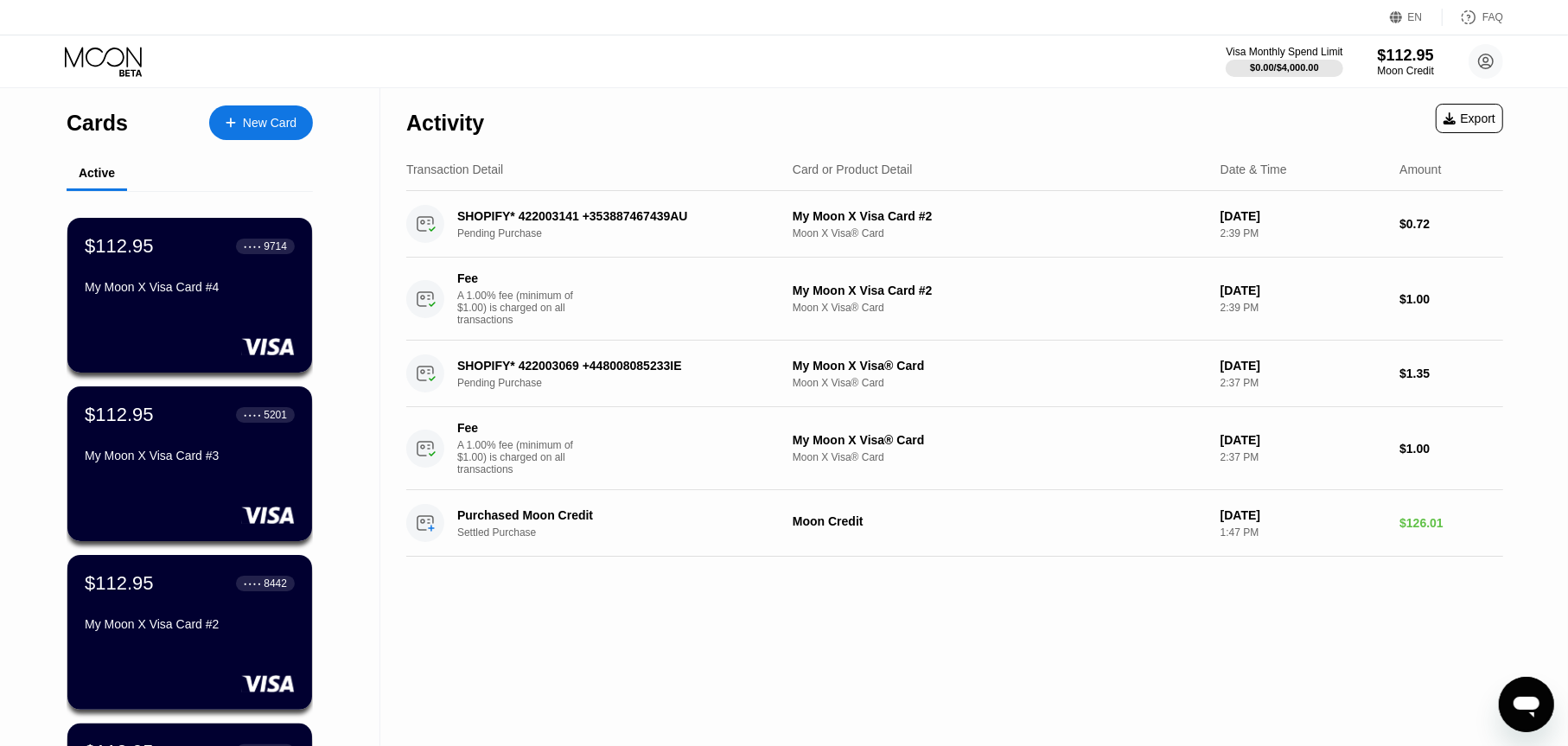
click at [276, 132] on div "New Card" at bounding box center [261, 123] width 103 height 35
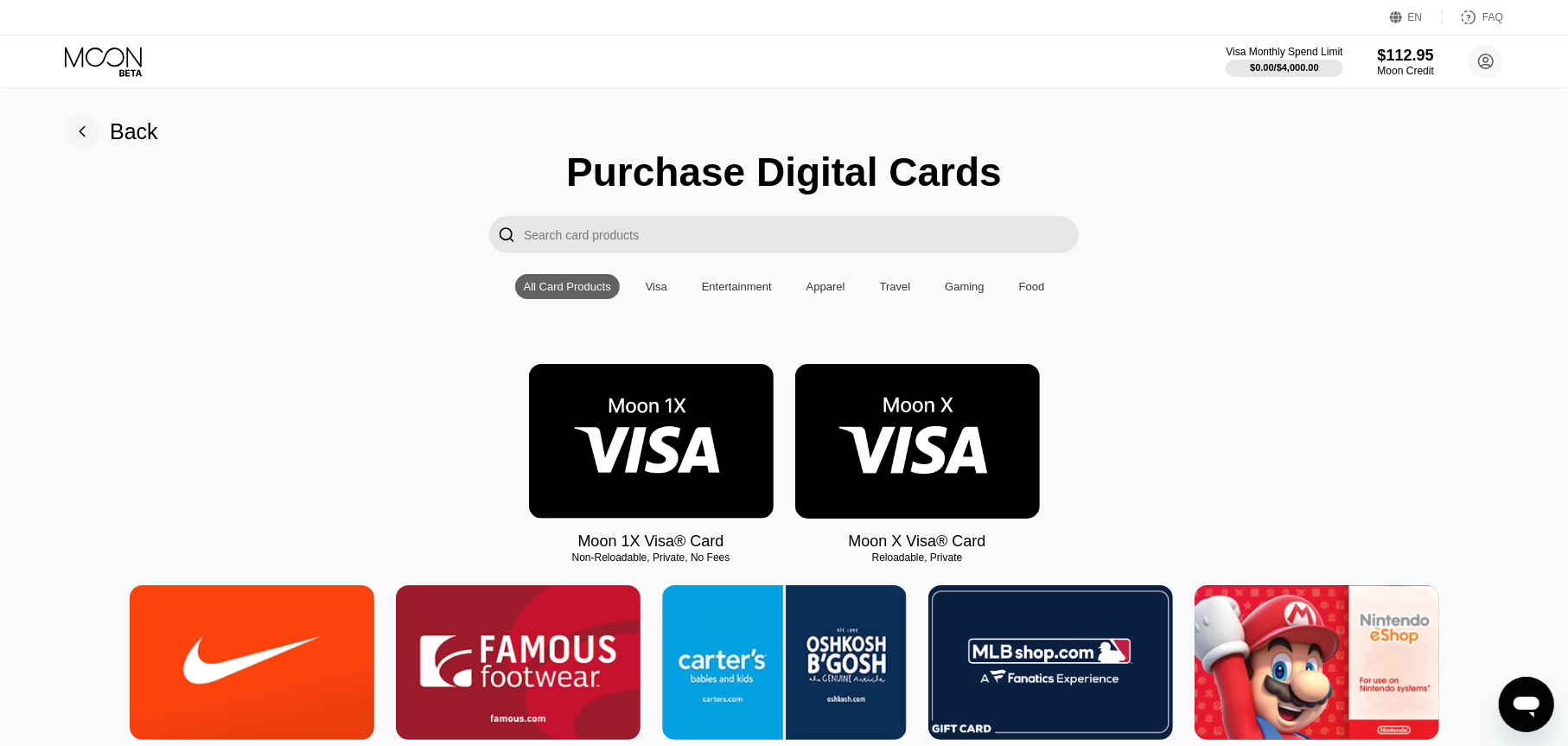
click at [944, 500] on img at bounding box center [917, 441] width 244 height 155
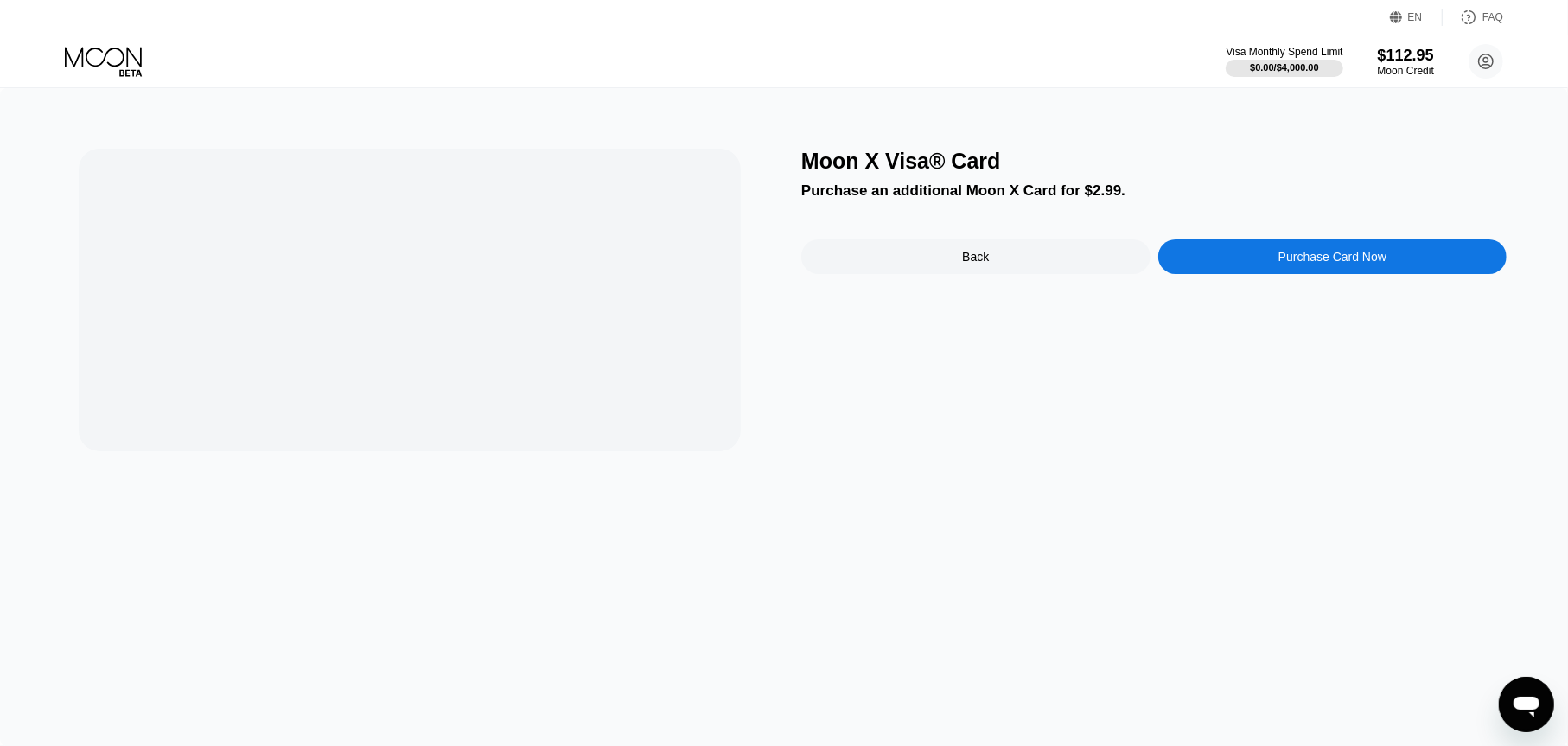
click at [1260, 254] on div "Purchase Card Now" at bounding box center [1333, 257] width 350 height 35
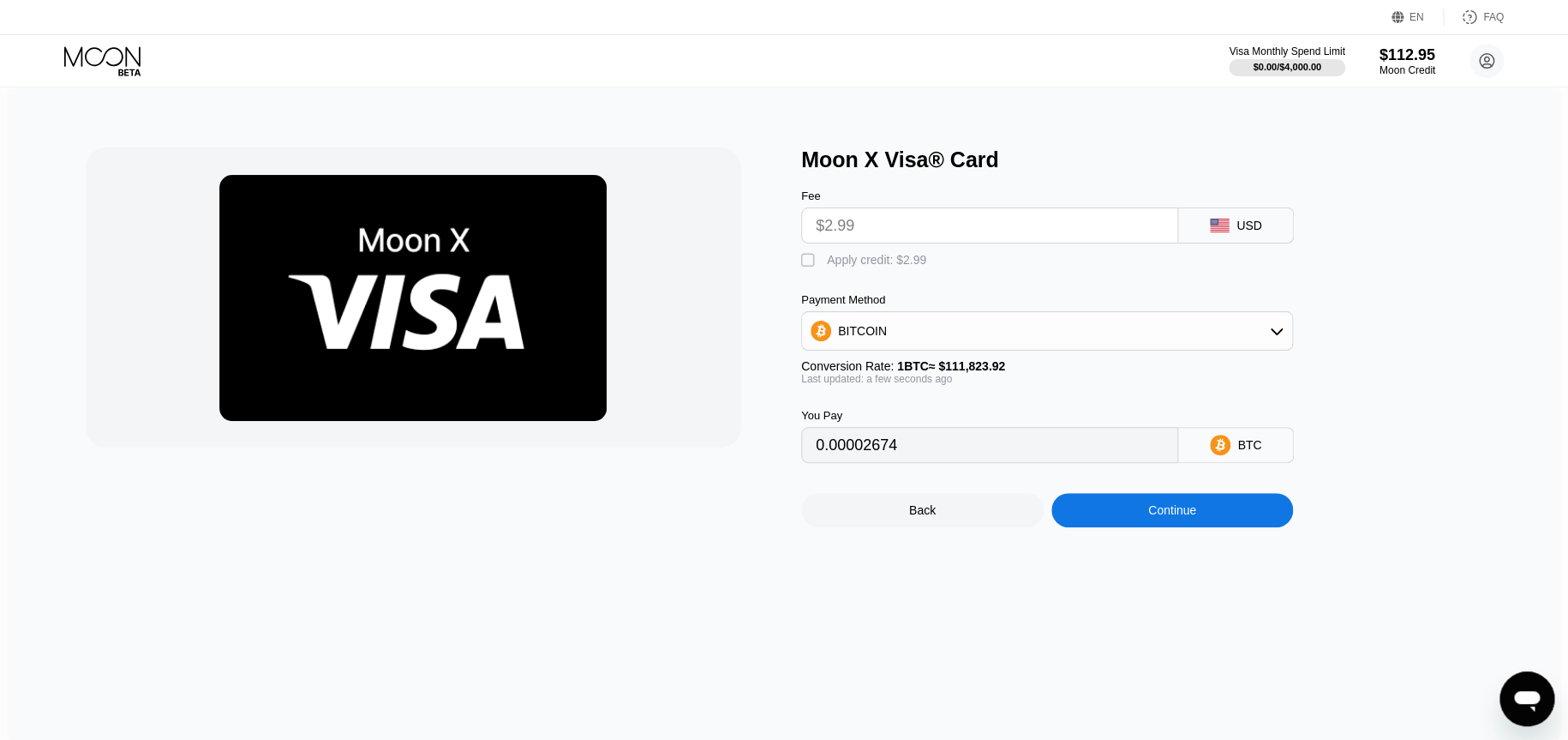
click at [877, 280] on div "Fee $2.99 USD  Apply credit: $2.99 Payment Method BITCOIN Conversion Rate: 1 B…" at bounding box center [1075, 318] width 548 height 291
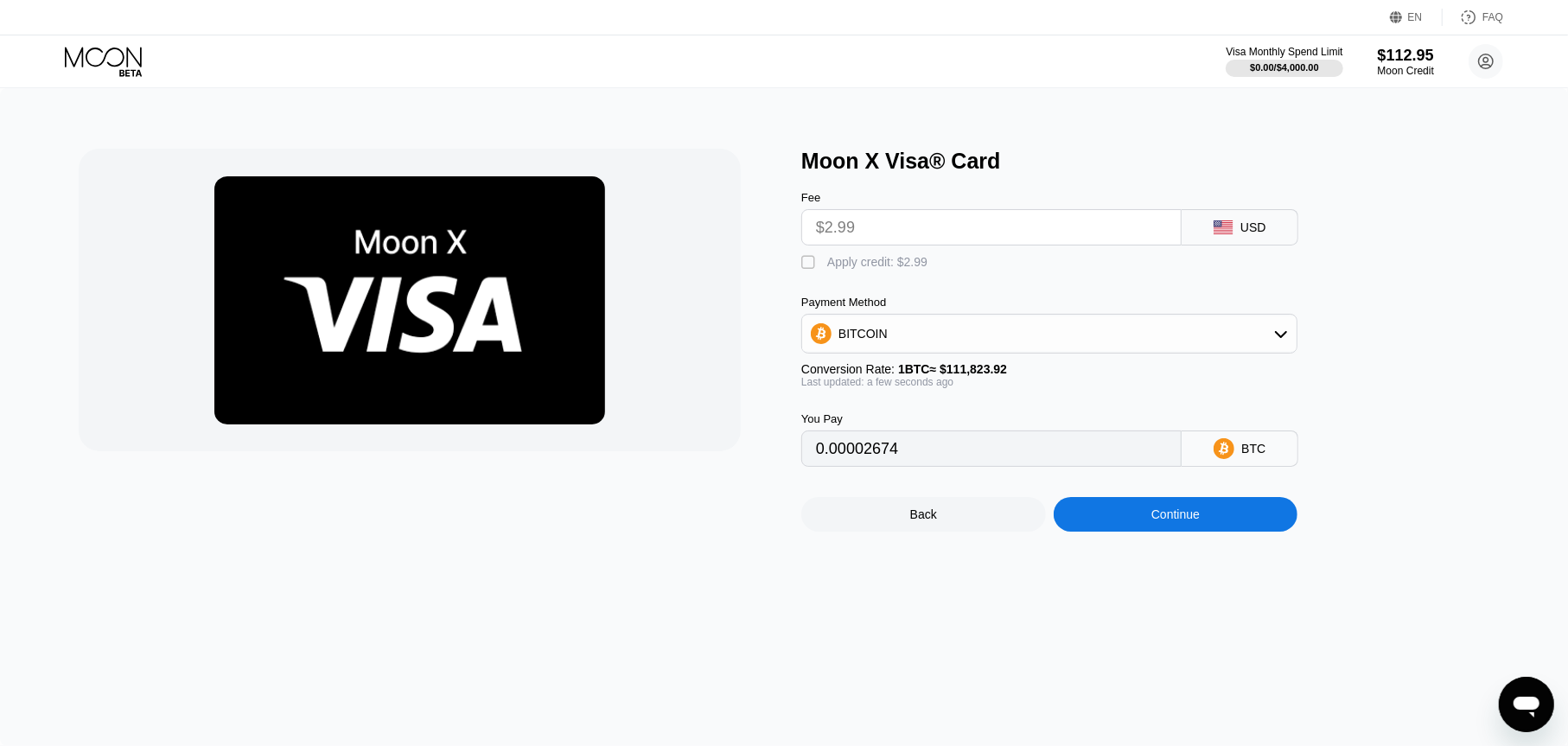
click at [914, 245] on div "$2.99" at bounding box center [991, 228] width 381 height 37
click at [909, 262] on div "Apply credit: $2.99" at bounding box center [878, 262] width 101 height 14
type input "0"
click at [1170, 495] on div "Back Continue" at bounding box center [1077, 499] width 553 height 65
click at [1173, 515] on div "Continue" at bounding box center [1175, 514] width 244 height 35
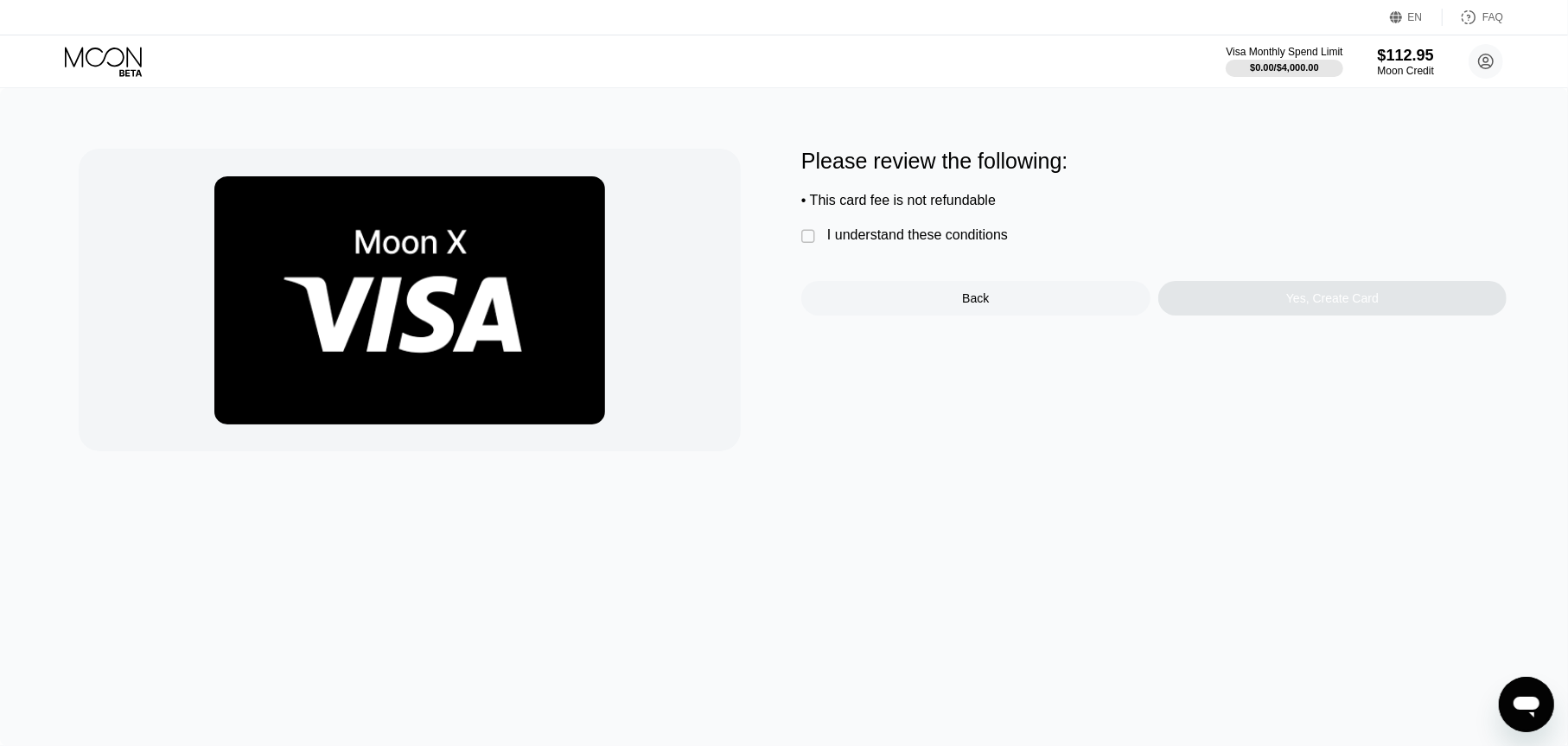
click at [935, 245] on div " I understand these conditions" at bounding box center [908, 236] width 215 height 18
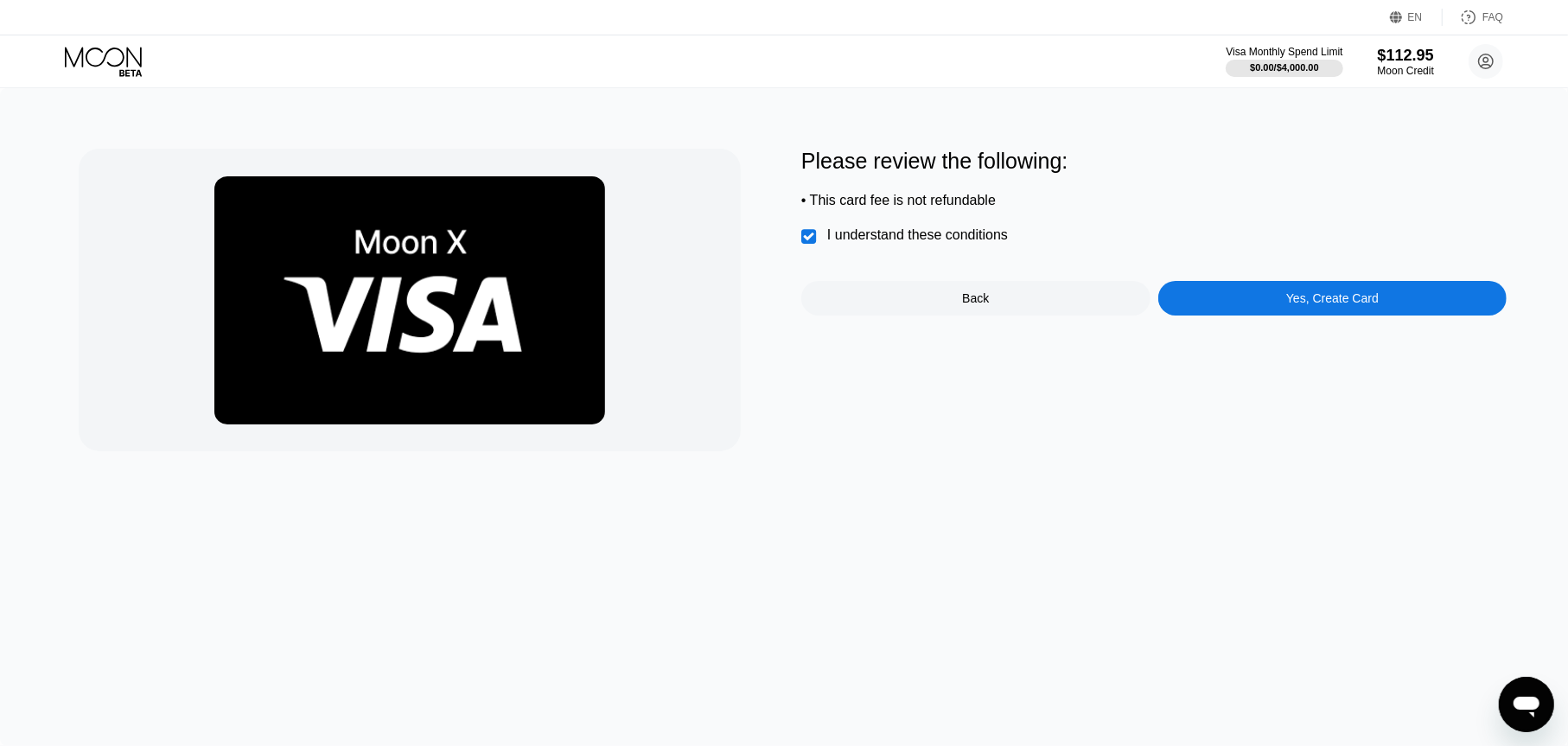
click at [939, 243] on div "I understand these conditions" at bounding box center [917, 234] width 180 height 16
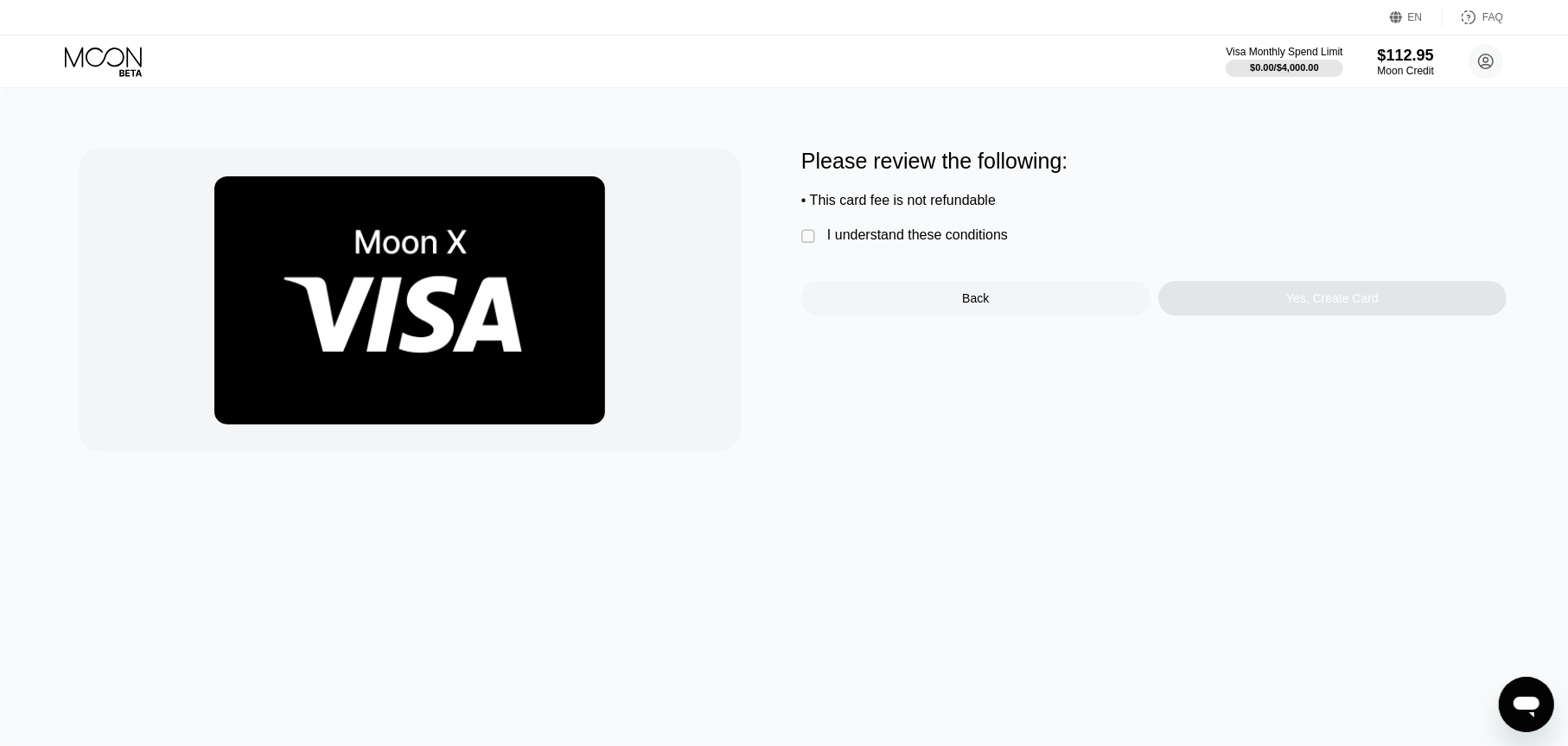
click at [992, 243] on div "I understand these conditions" at bounding box center [917, 234] width 180 height 16
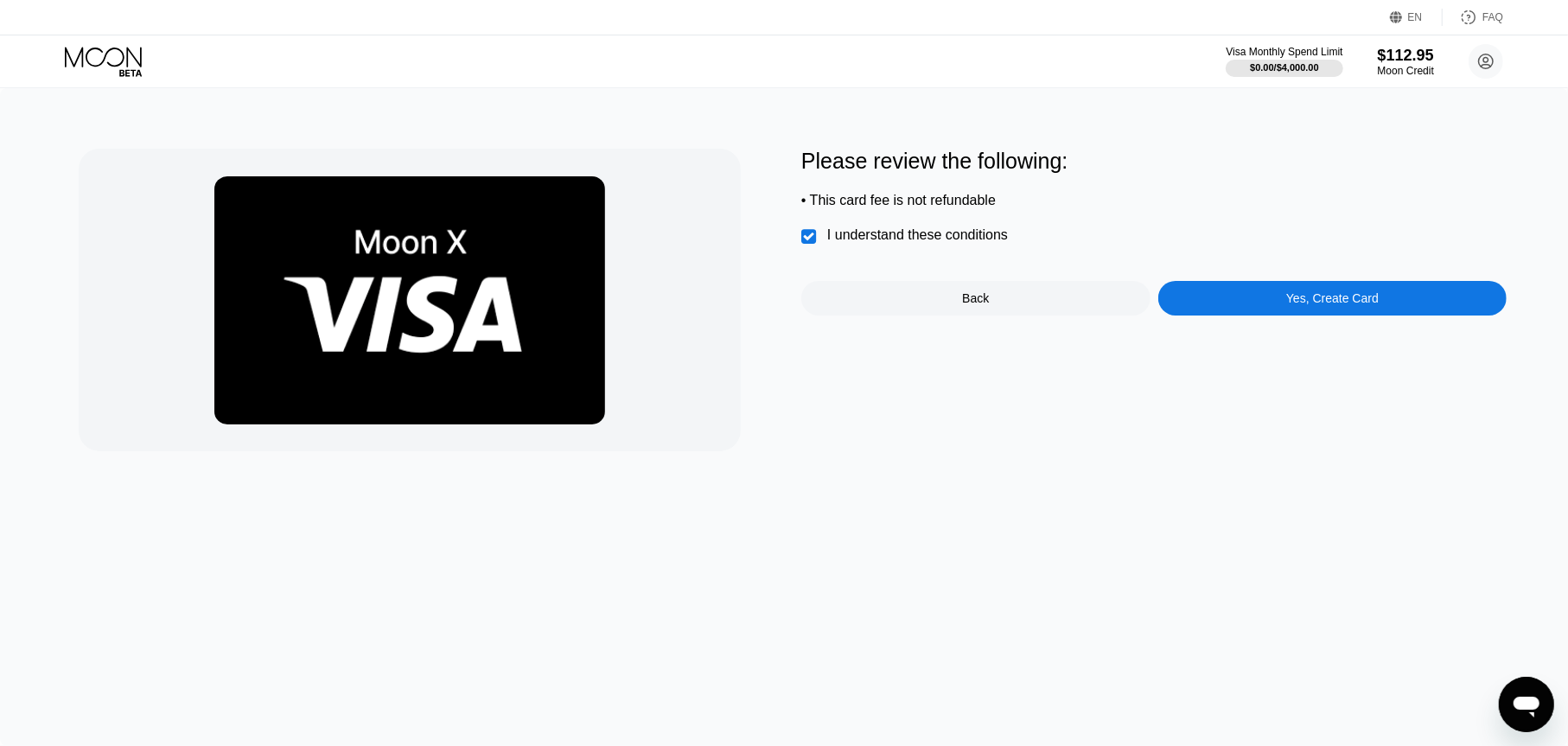
click at [1262, 276] on div "Please review the following: • This card fee is not refundable  I understand t…" at bounding box center [1153, 232] width 706 height 167
click at [1265, 301] on div "Yes, Create Card" at bounding box center [1333, 298] width 350 height 35
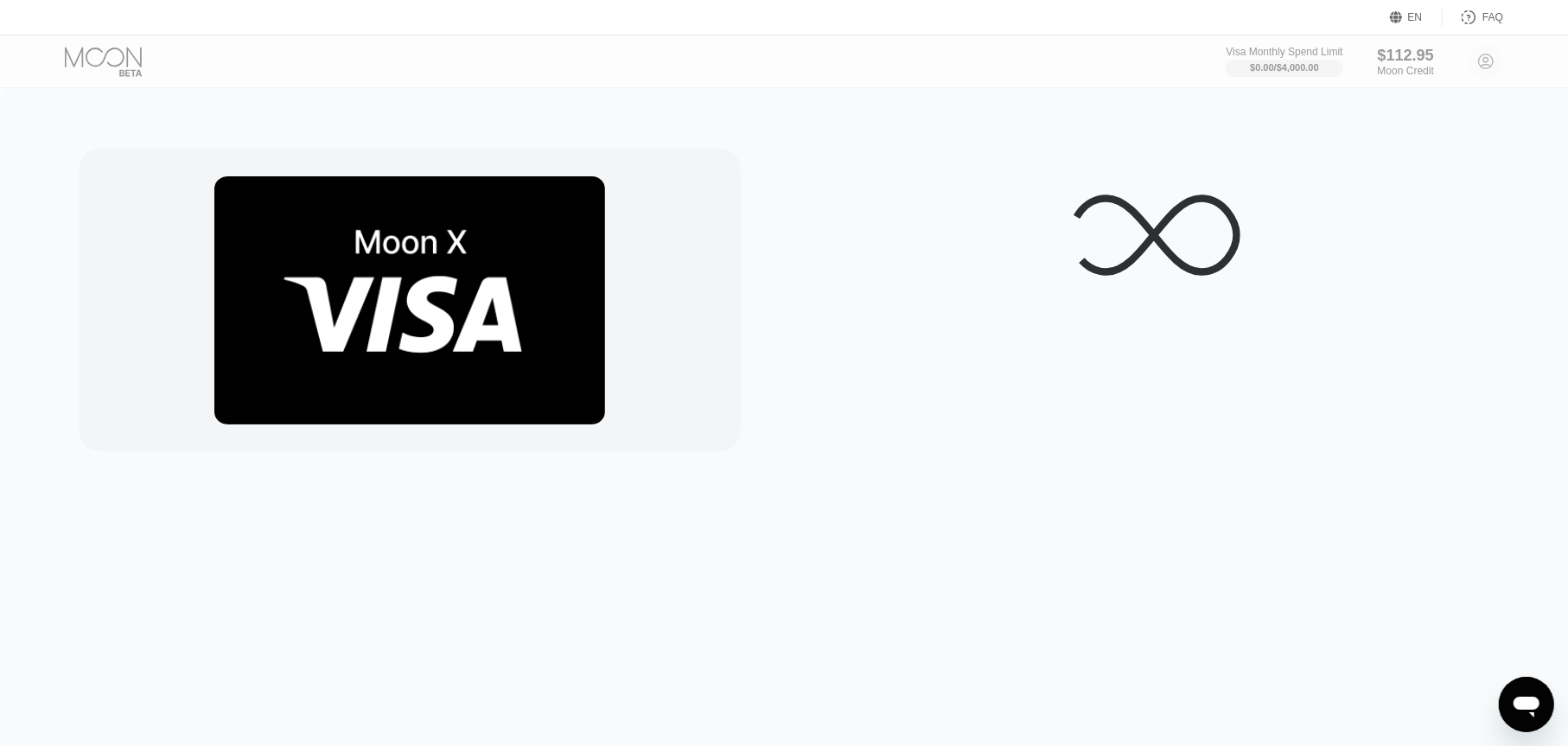
click at [1095, 220] on icon at bounding box center [1153, 234] width 173 height 173
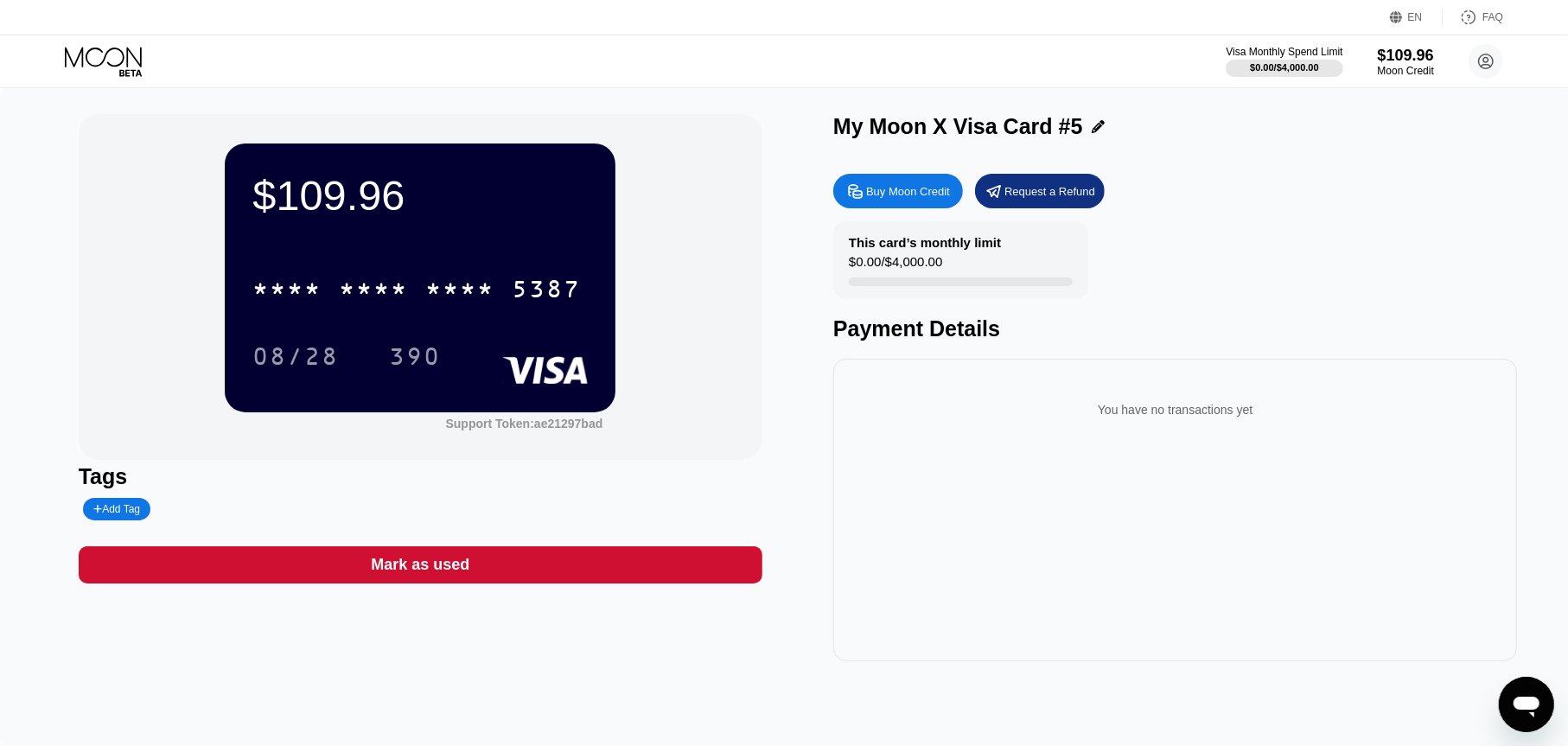
click at [121, 55] on icon at bounding box center [105, 61] width 81 height 30
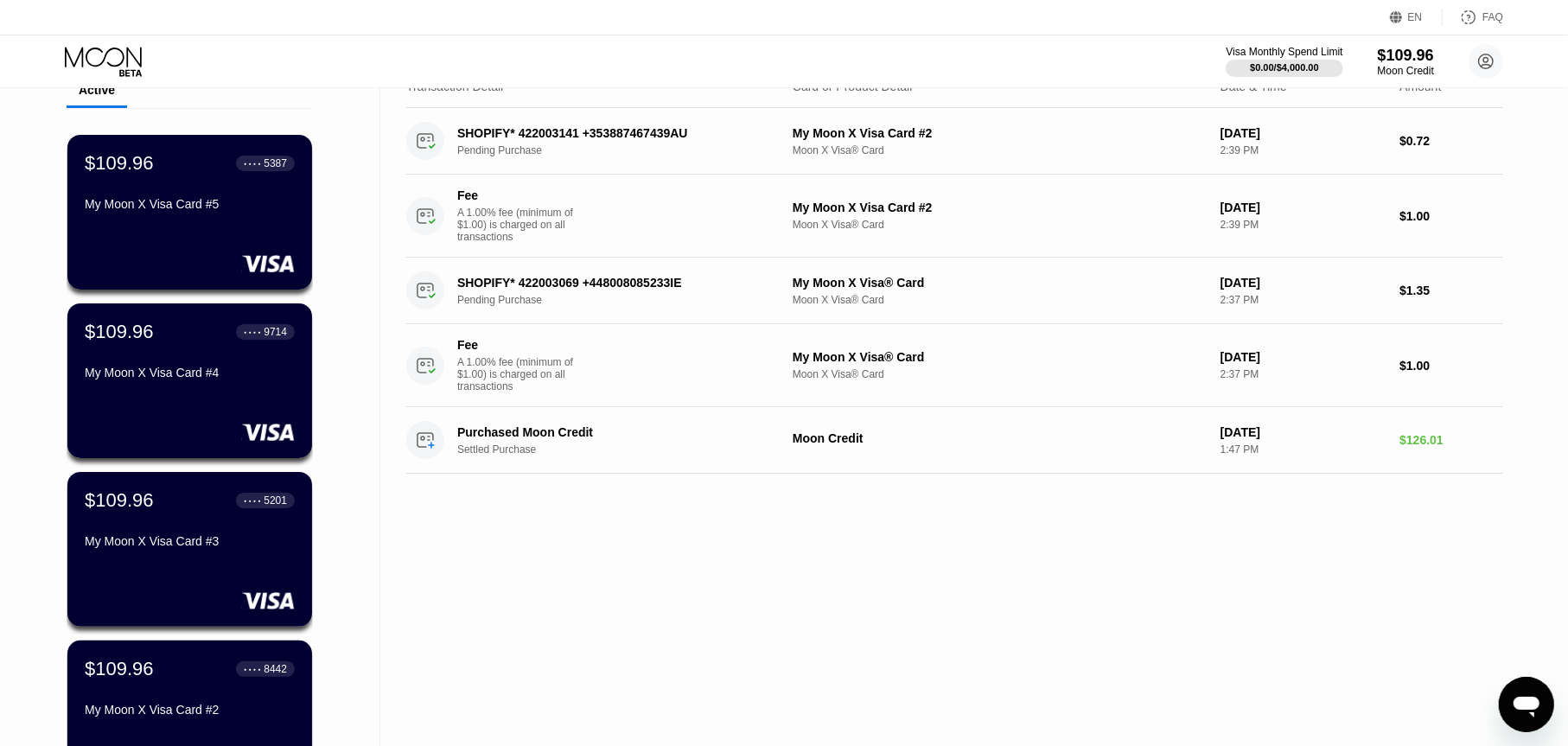
scroll to position [173, 0]
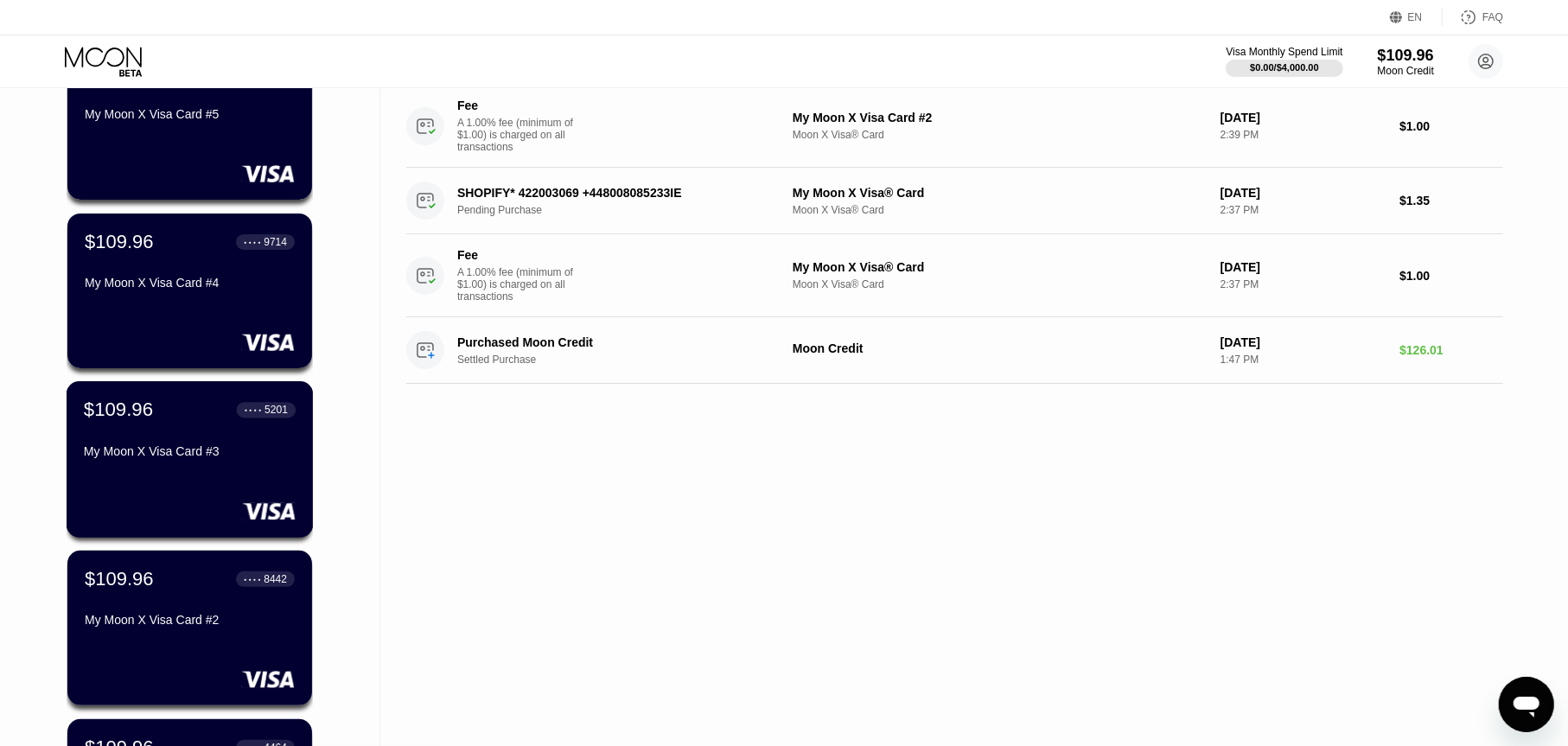
click at [266, 465] on div "My Moon X Visa Card #3" at bounding box center [189, 454] width 211 height 21
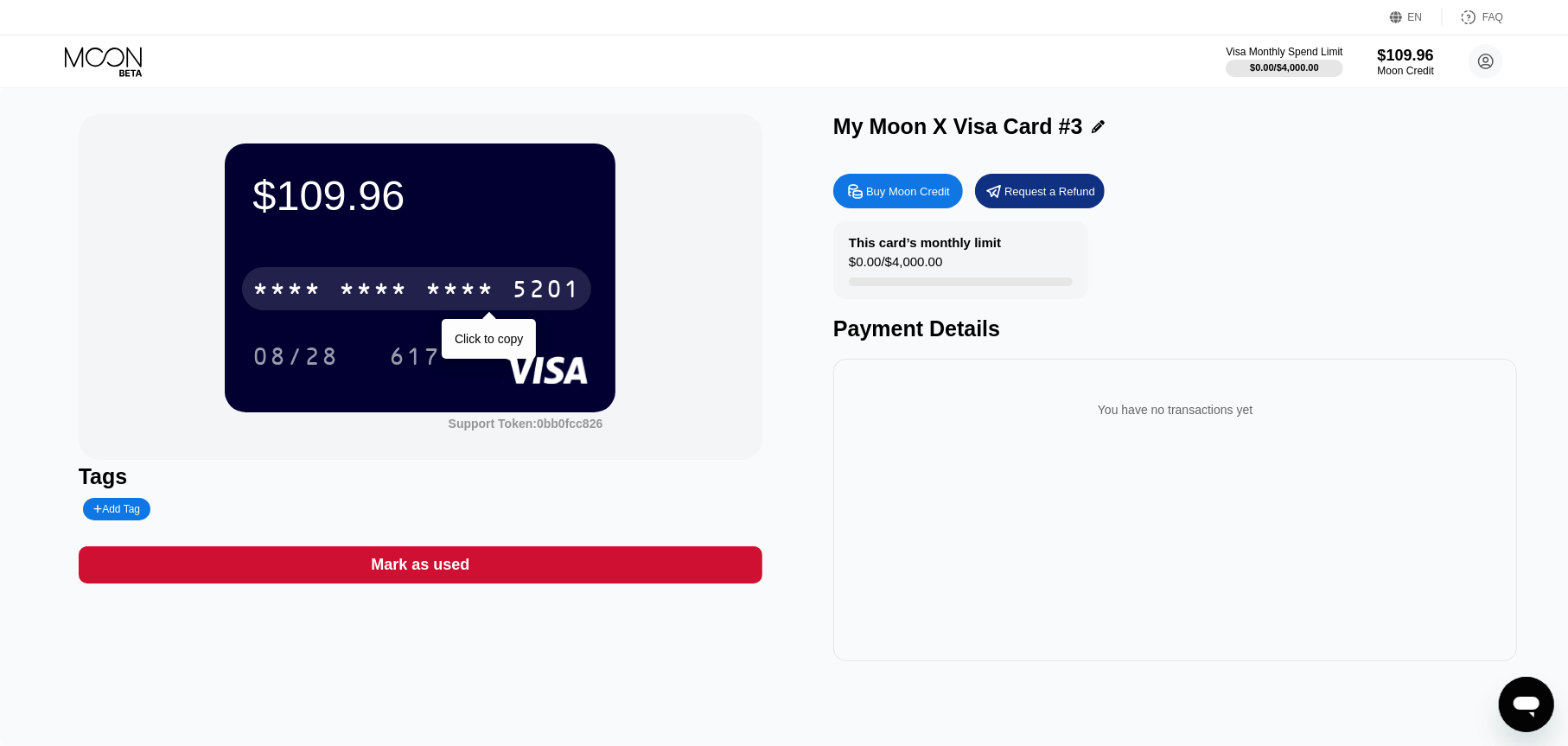
click at [540, 303] on div "5201" at bounding box center [546, 291] width 70 height 27
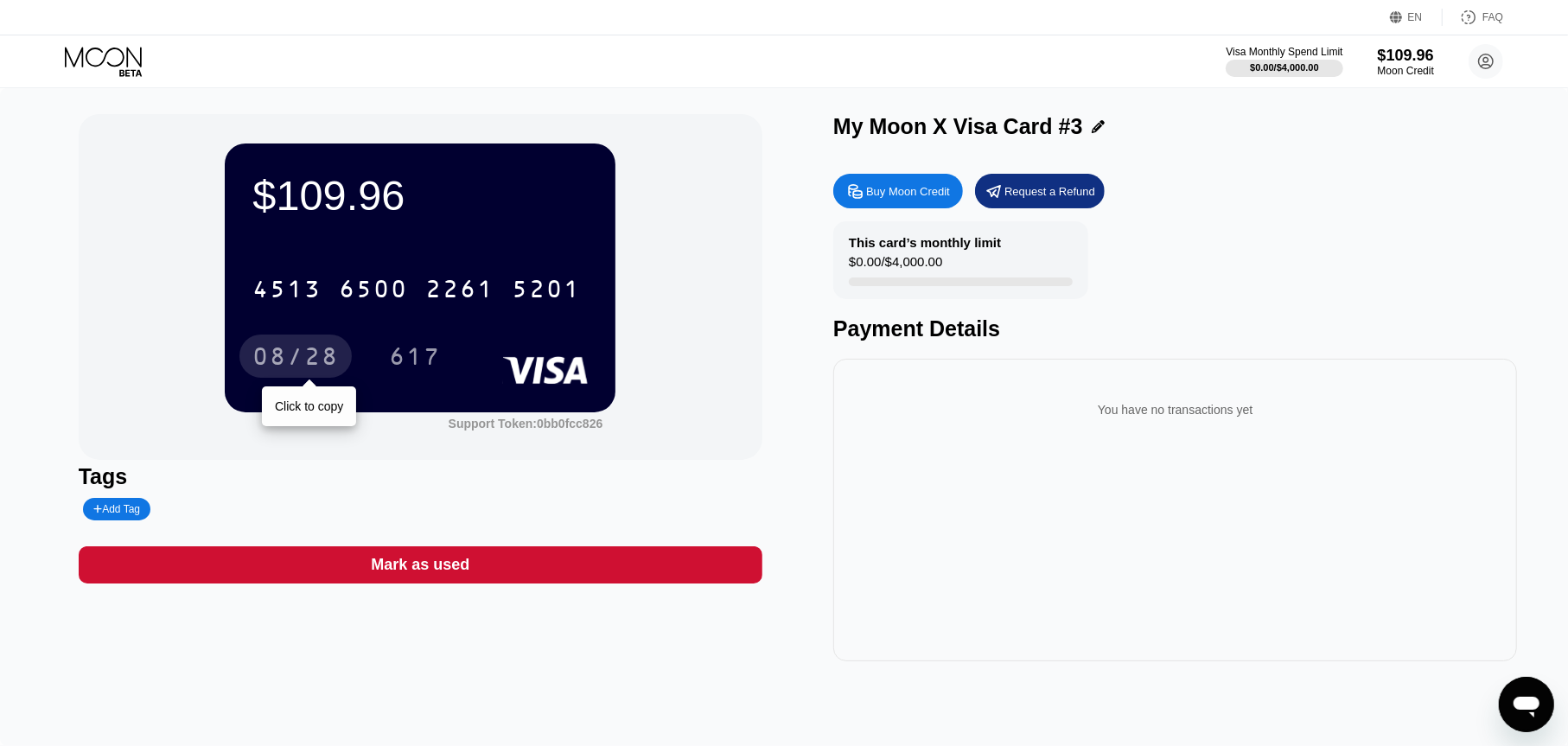
click at [262, 345] on div "08/28" at bounding box center [296, 355] width 113 height 43
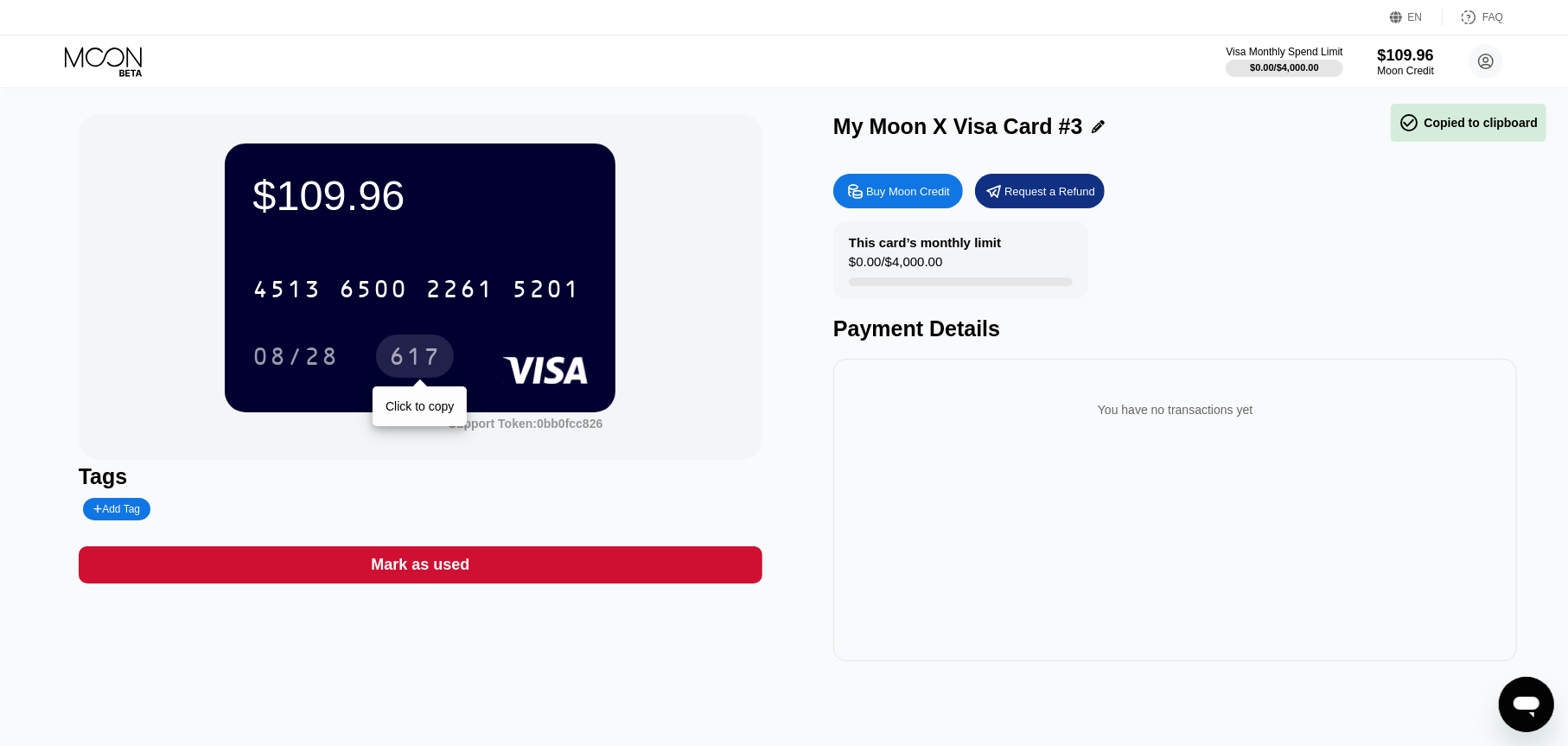
click at [397, 347] on div "617" at bounding box center [415, 359] width 52 height 27
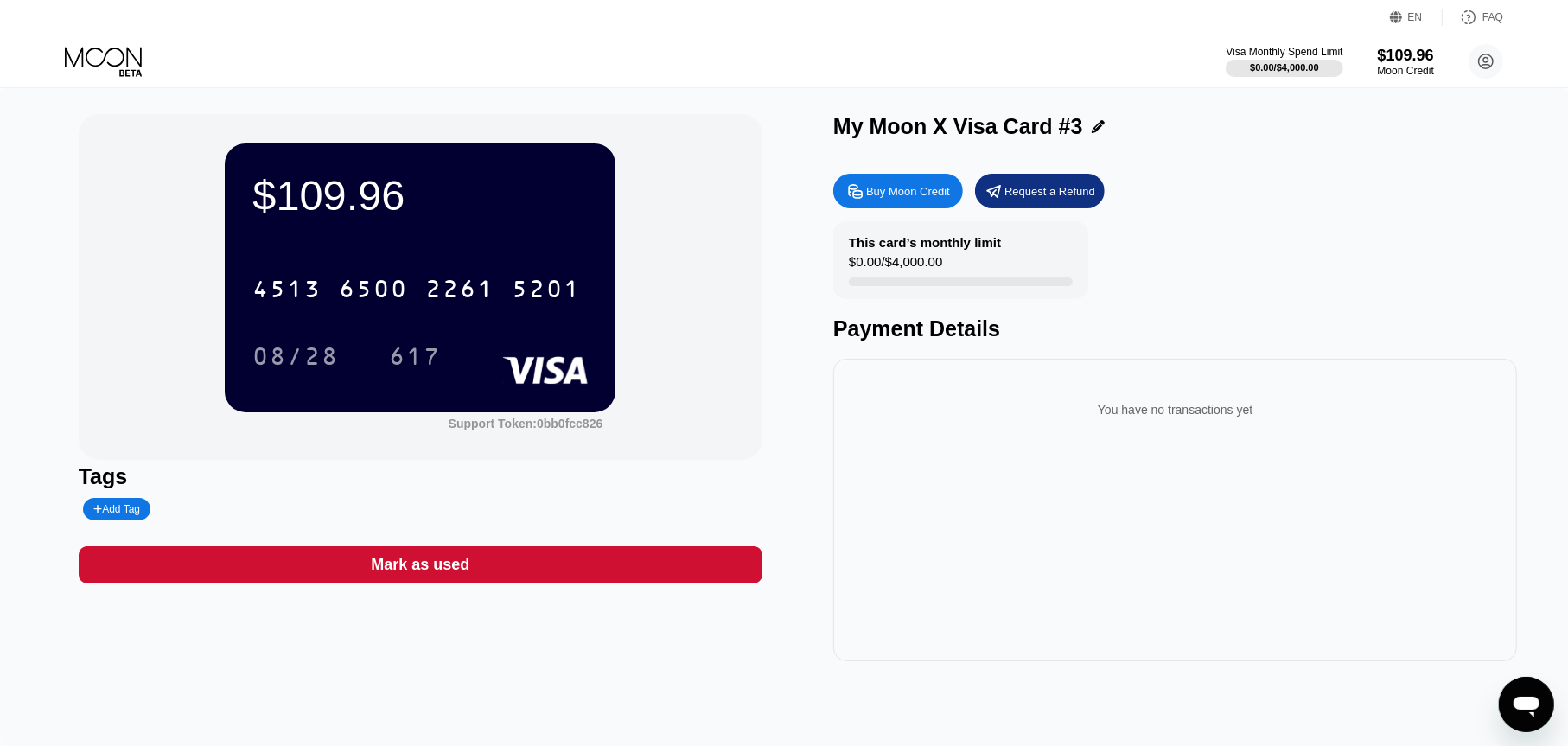
click at [150, 62] on div at bounding box center [118, 61] width 106 height 30
click at [129, 68] on icon at bounding box center [105, 61] width 81 height 30
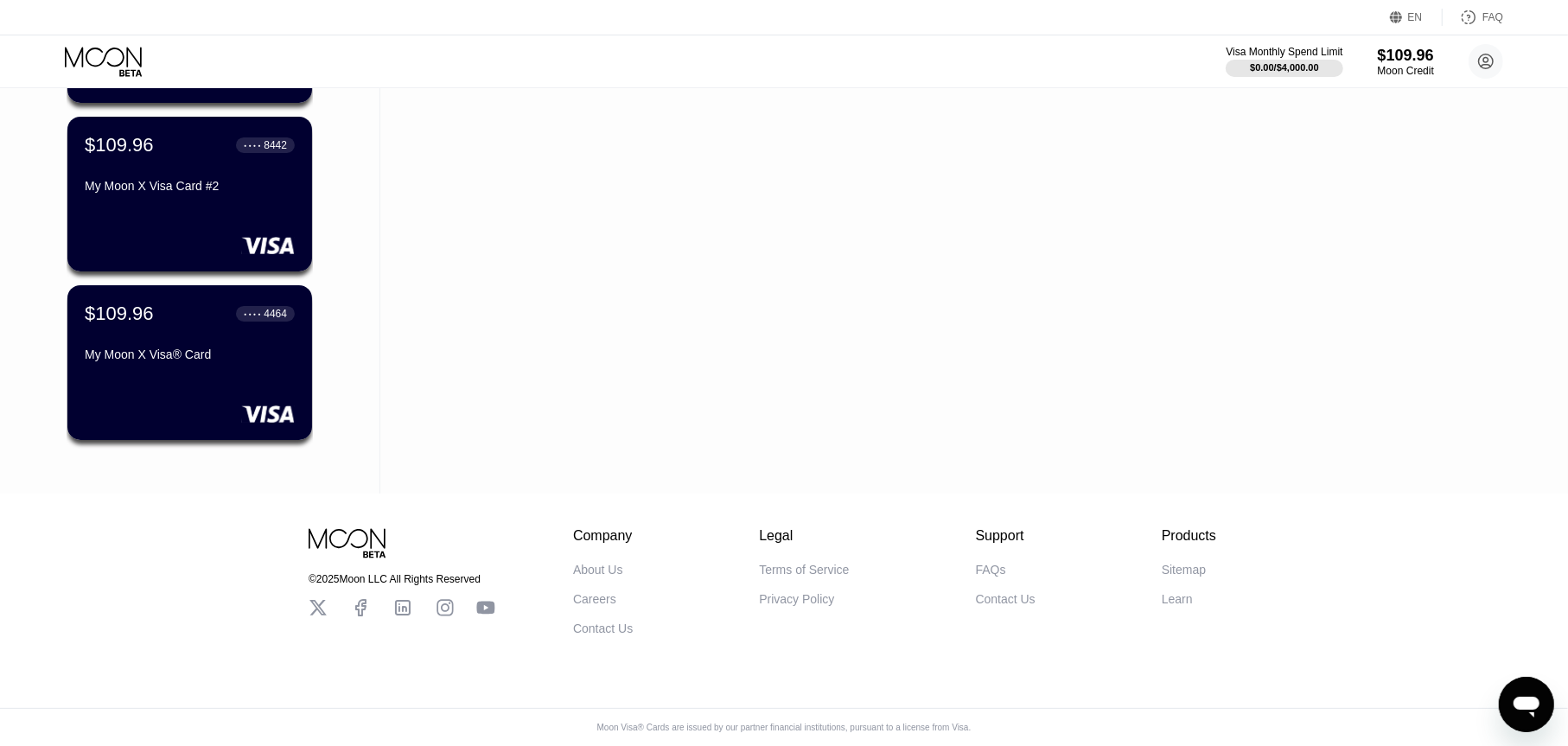
scroll to position [362, 0]
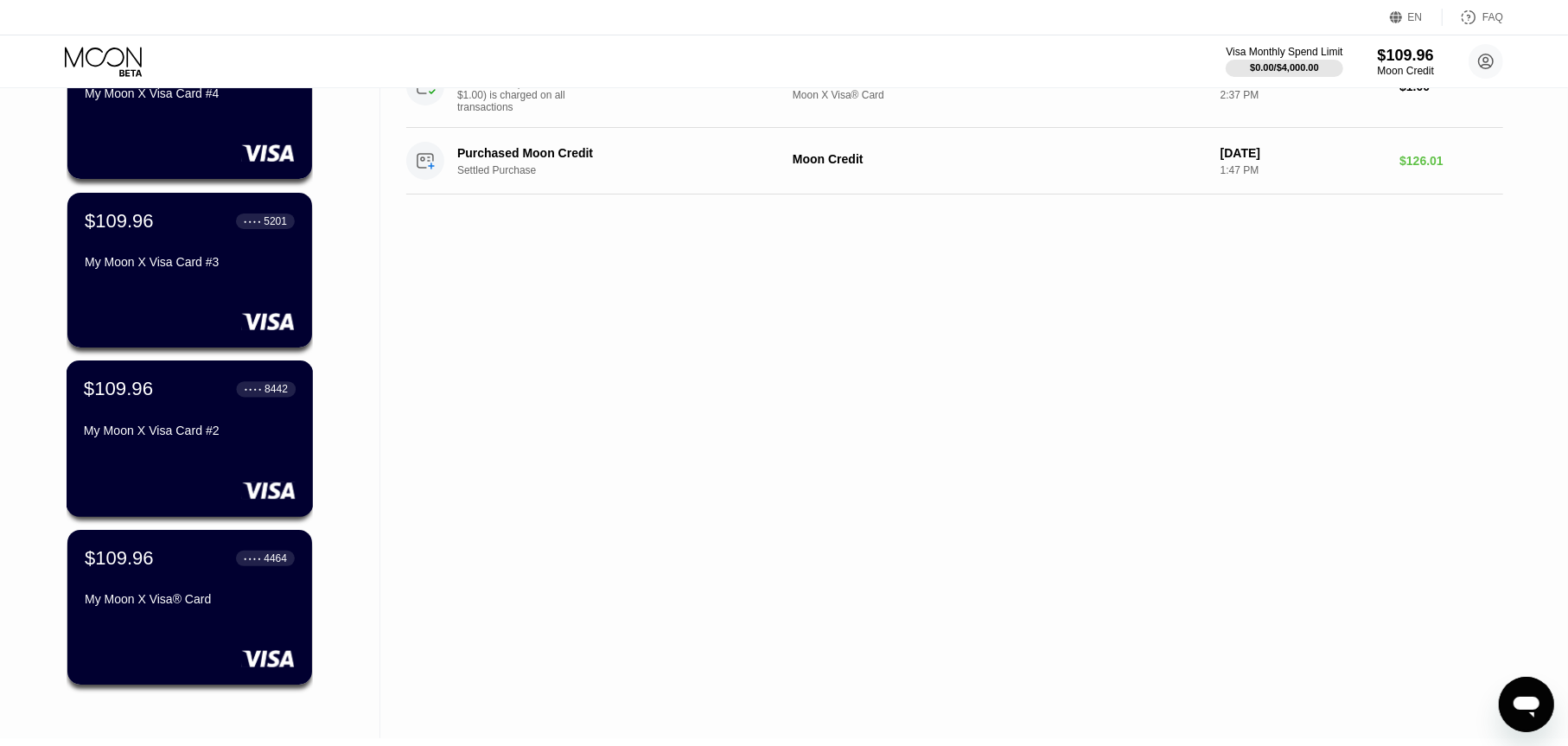
click at [246, 431] on div "My Moon X Visa Card #2" at bounding box center [189, 430] width 211 height 14
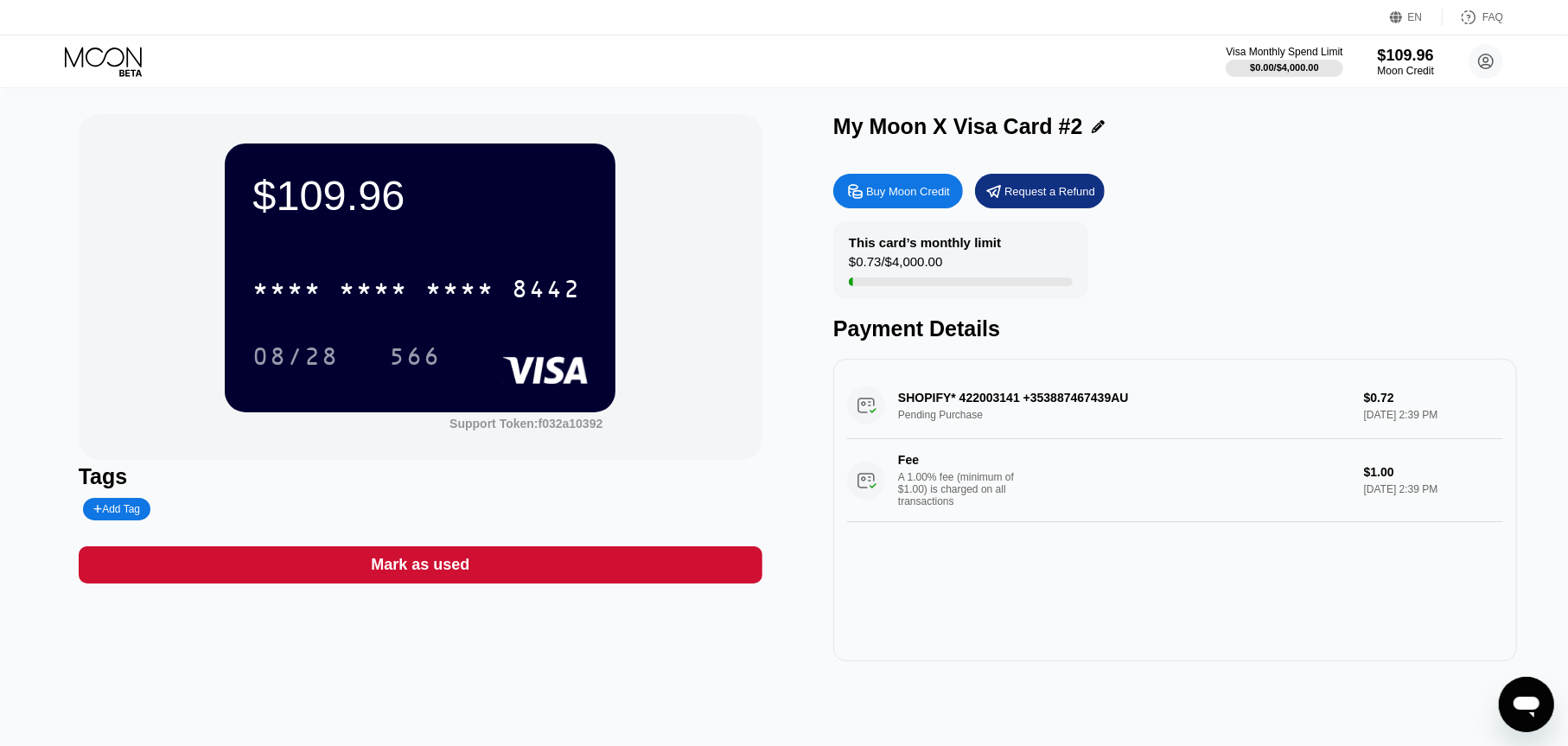
click at [132, 65] on icon at bounding box center [105, 61] width 81 height 30
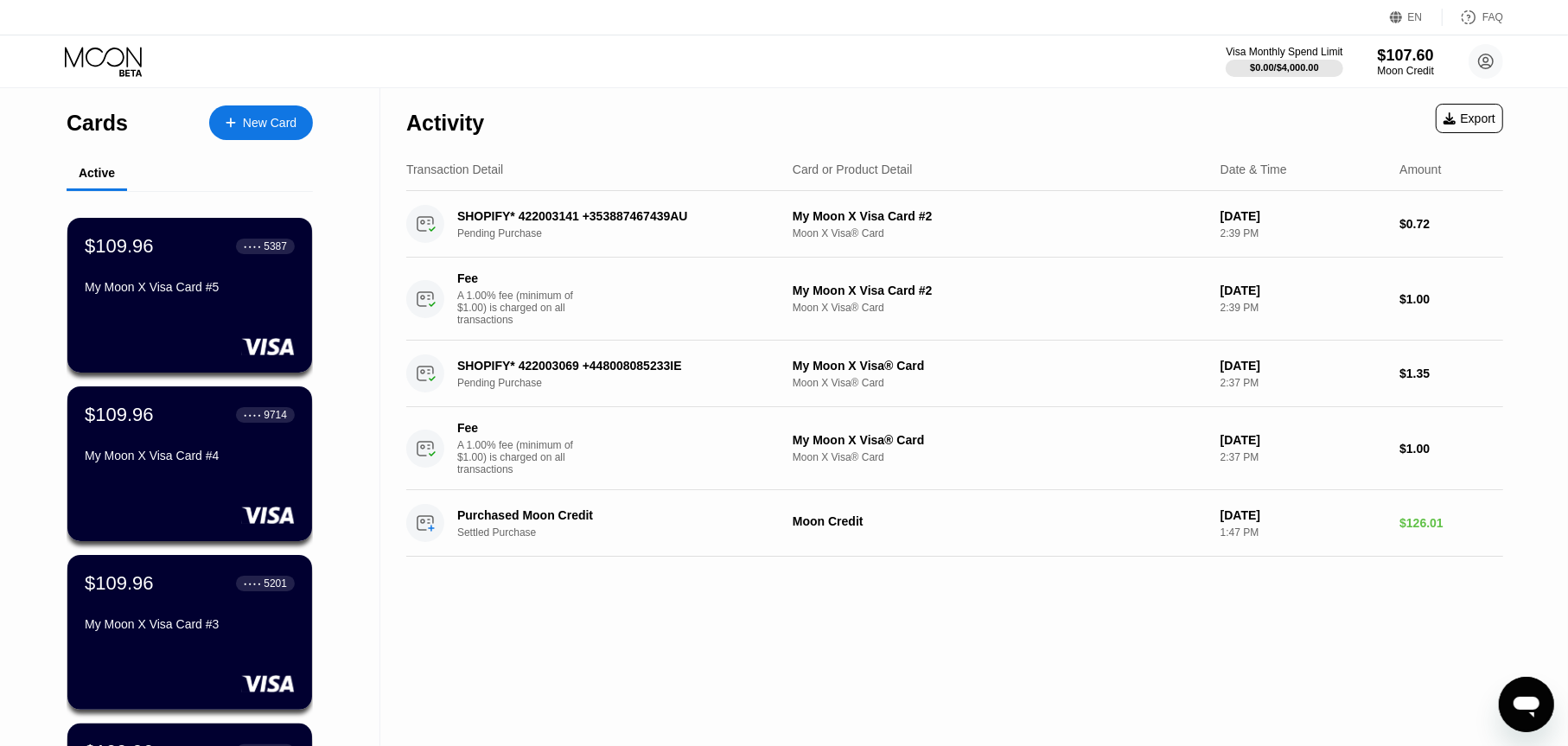
click at [276, 123] on div "New Card" at bounding box center [269, 124] width 54 height 15
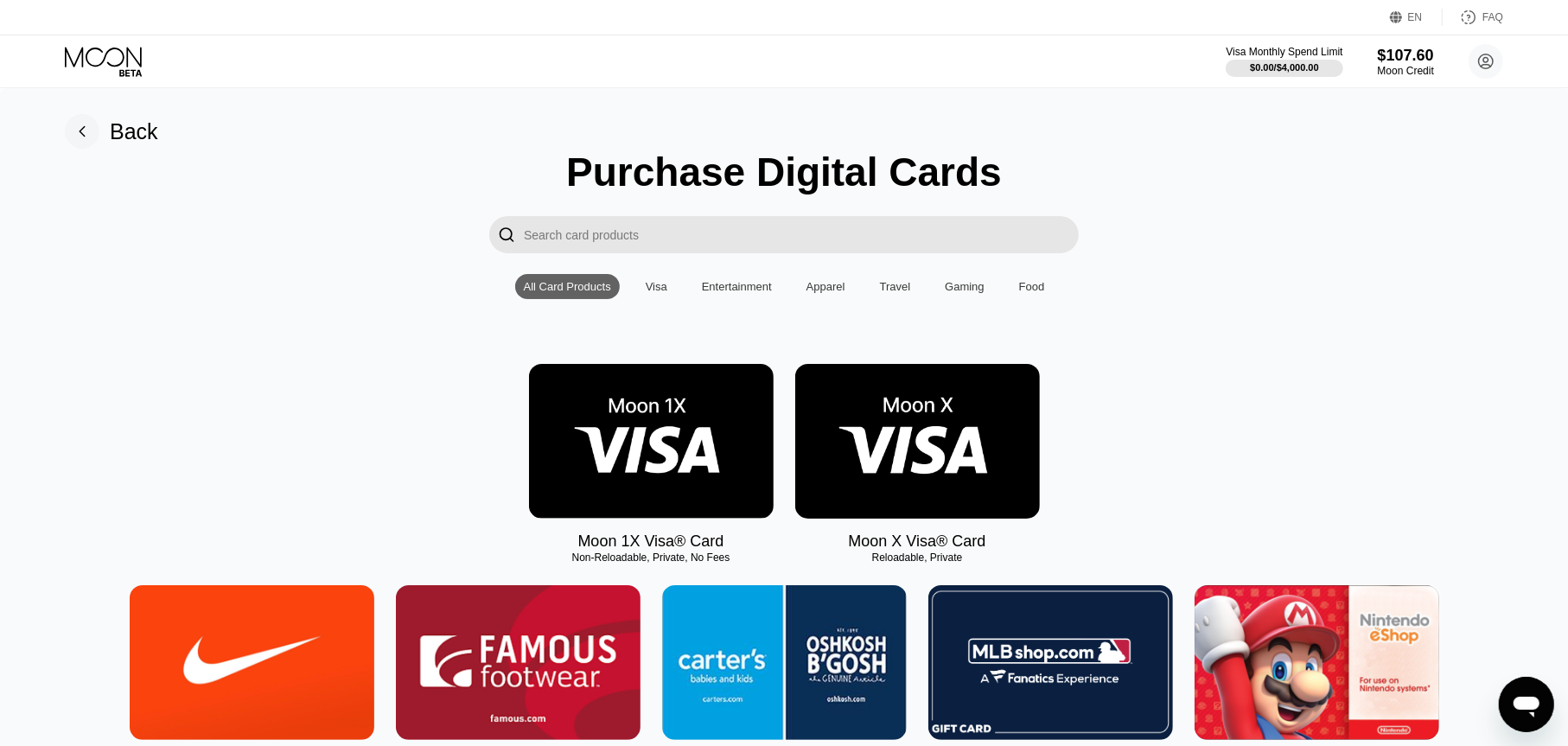
click at [941, 447] on img at bounding box center [917, 441] width 244 height 155
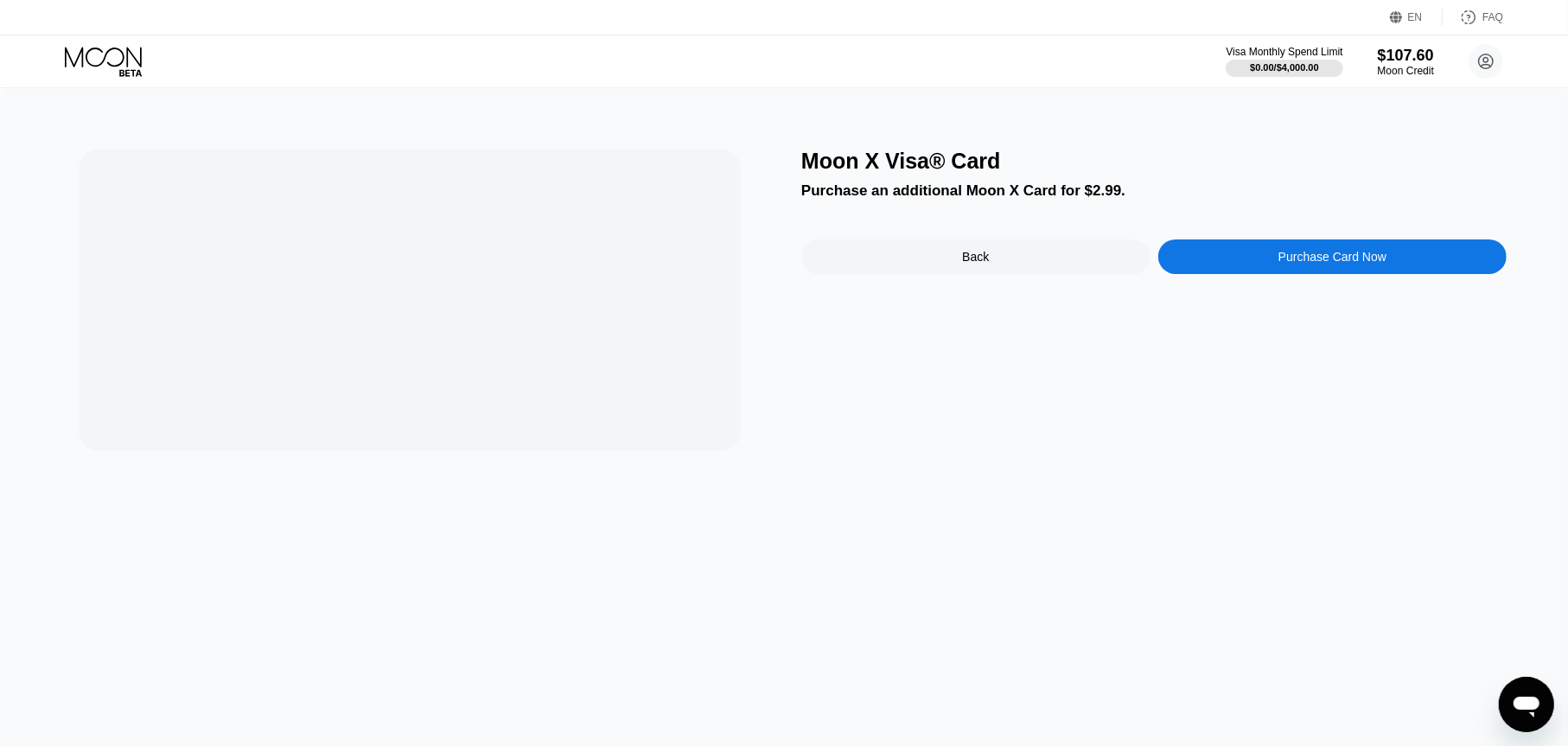
click at [1187, 274] on div "Purchase Card Now" at bounding box center [1333, 257] width 350 height 35
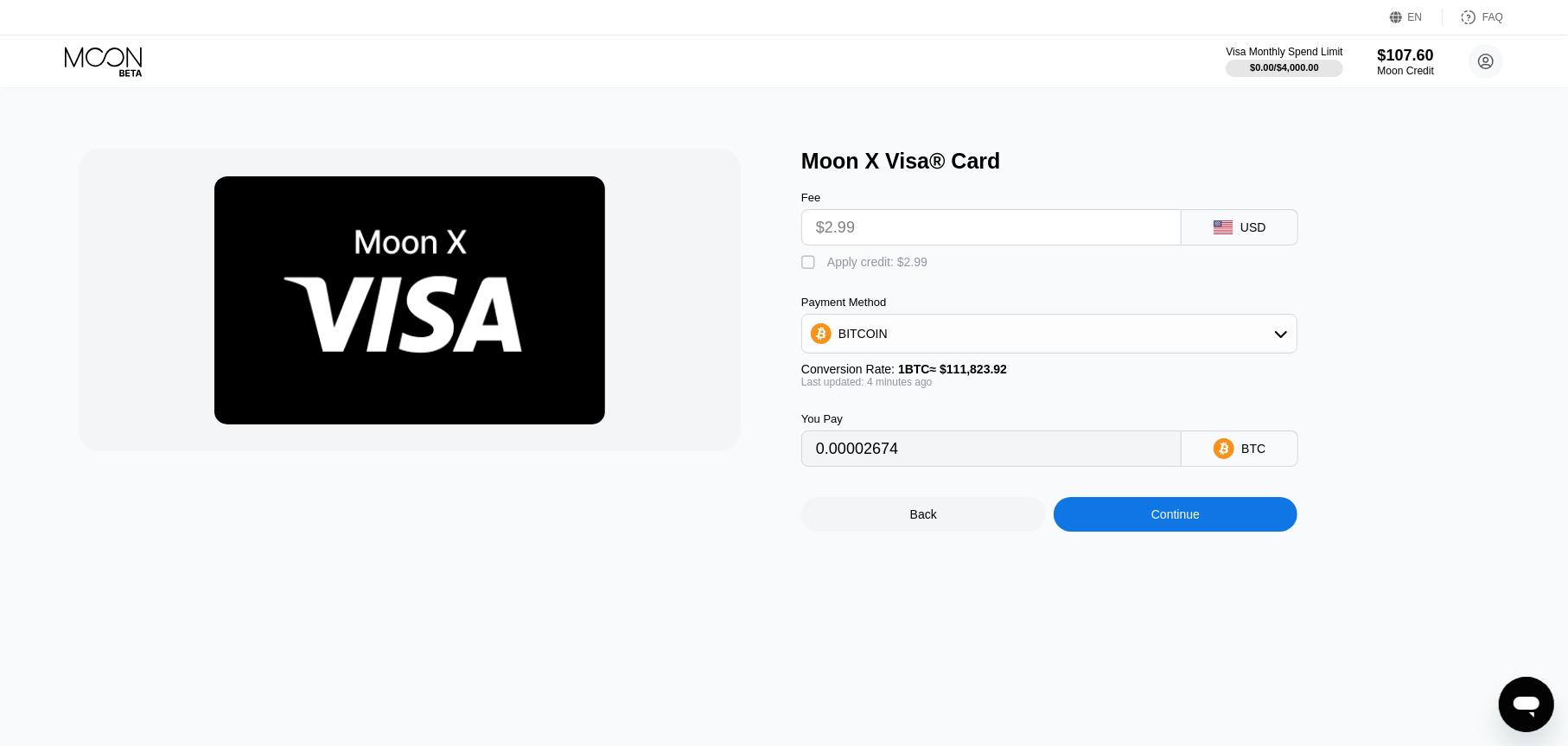
click at [1195, 264] on div " Apply credit: $2.99" at bounding box center [1077, 258] width 553 height 26
click at [861, 308] on div "Payment Method" at bounding box center [1049, 302] width 496 height 13
click at [873, 269] on div "Apply credit: $2.99" at bounding box center [878, 262] width 101 height 14
type input "0"
click at [1154, 516] on div "Continue" at bounding box center [1175, 514] width 244 height 35
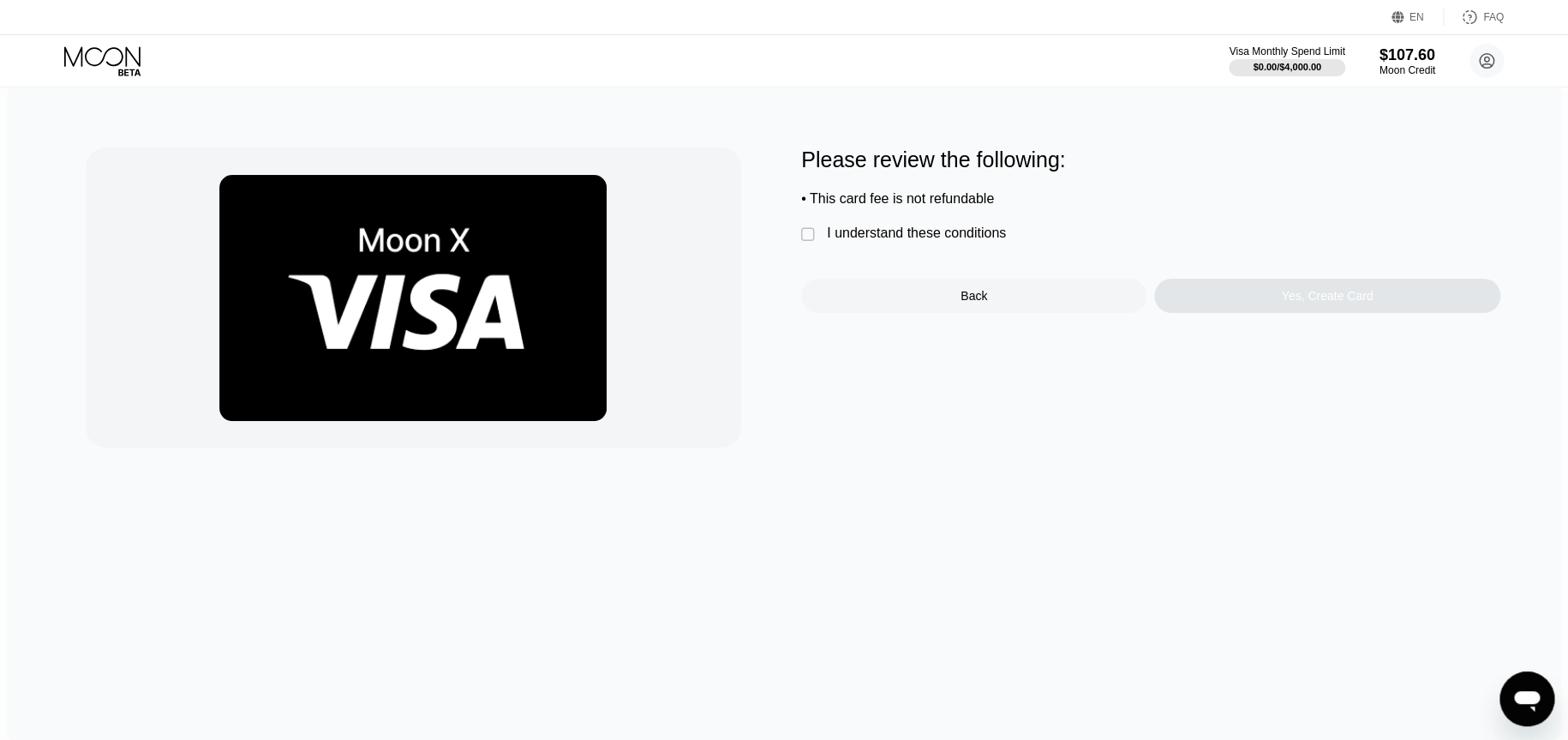
click at [960, 253] on div "Please review the following: • This card fee is not refundable  I understand t…" at bounding box center [1151, 230] width 700 height 165
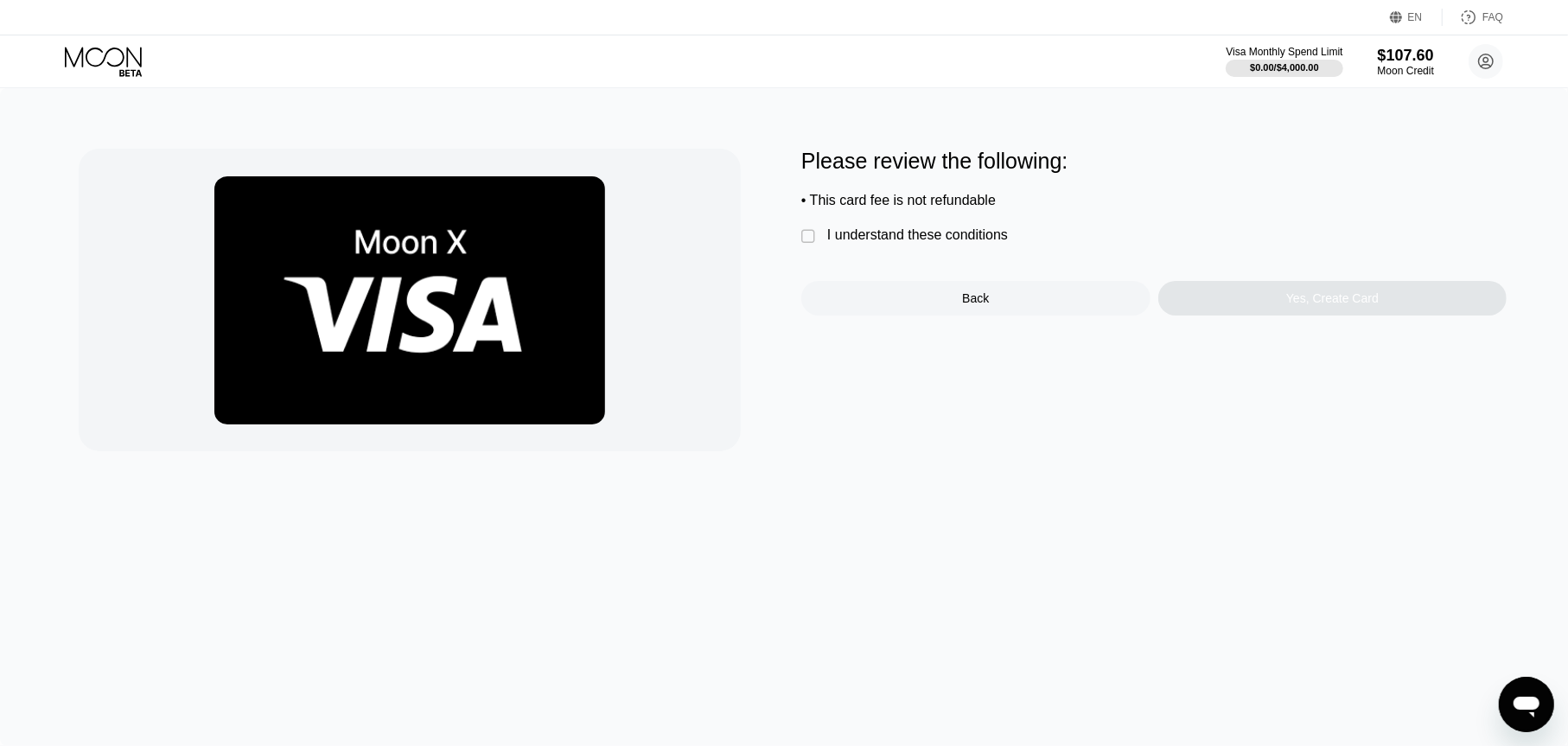
click at [985, 239] on div "I understand these conditions" at bounding box center [917, 234] width 180 height 16
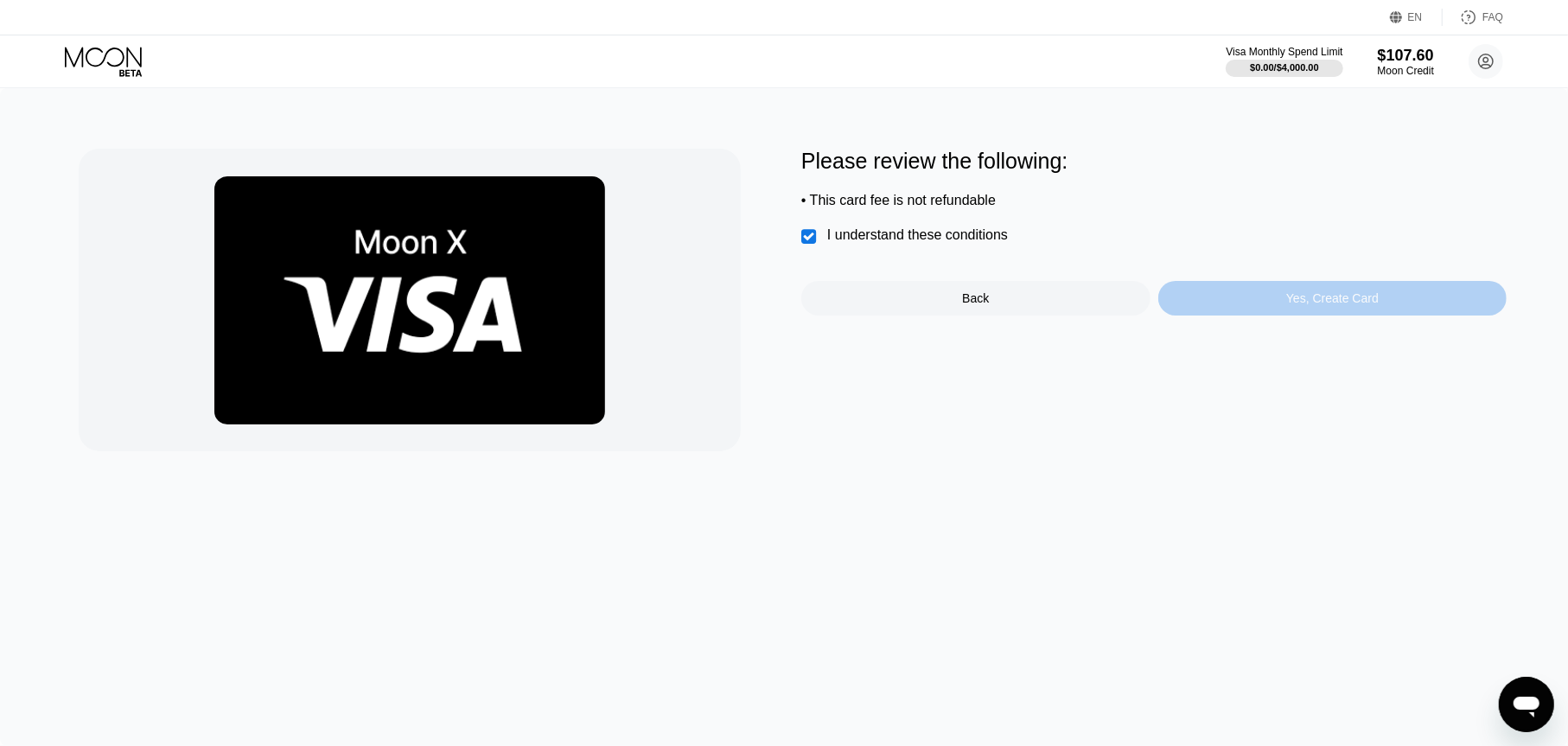
click at [1305, 316] on div "Yes, Create Card" at bounding box center [1333, 298] width 350 height 35
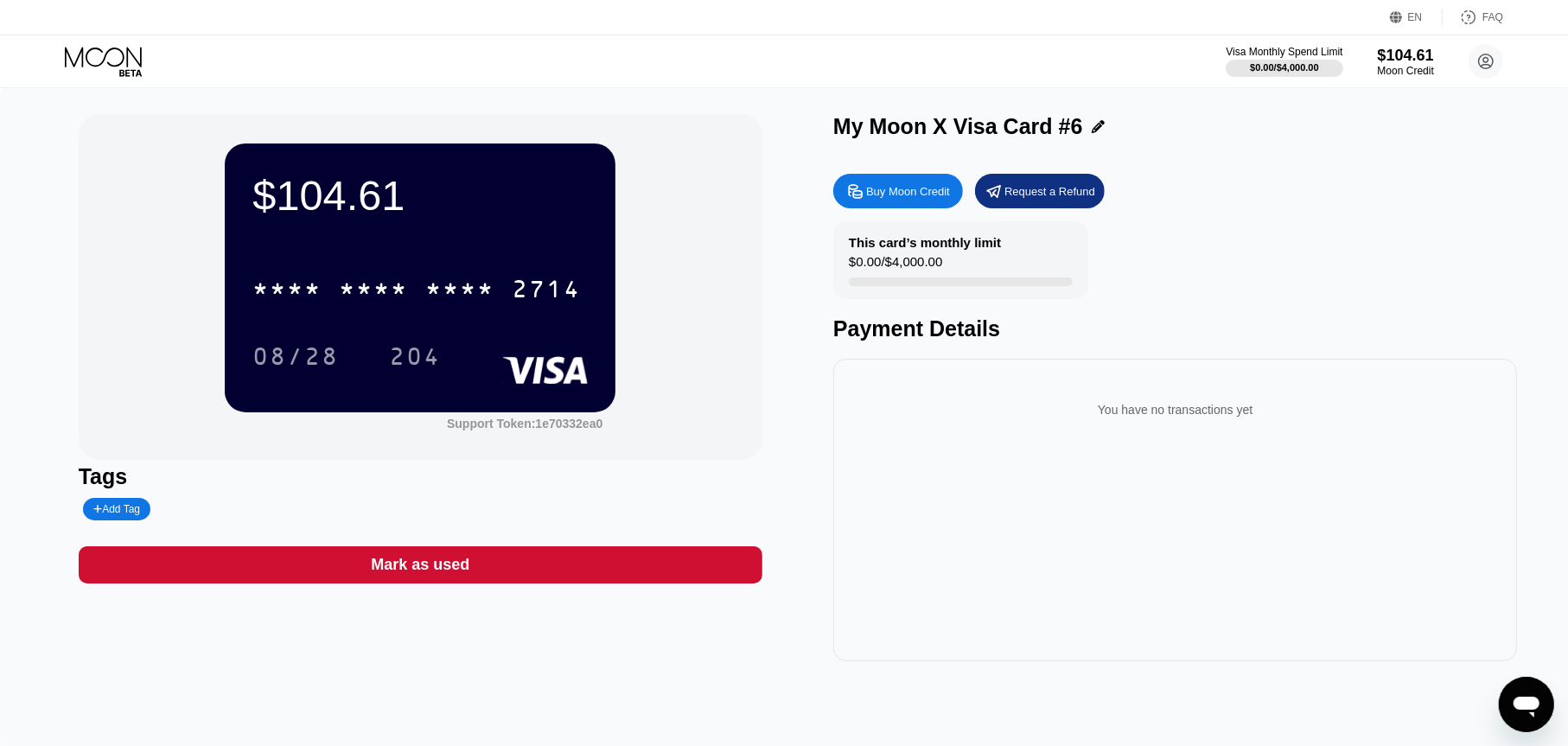
click at [100, 67] on icon at bounding box center [105, 61] width 81 height 30
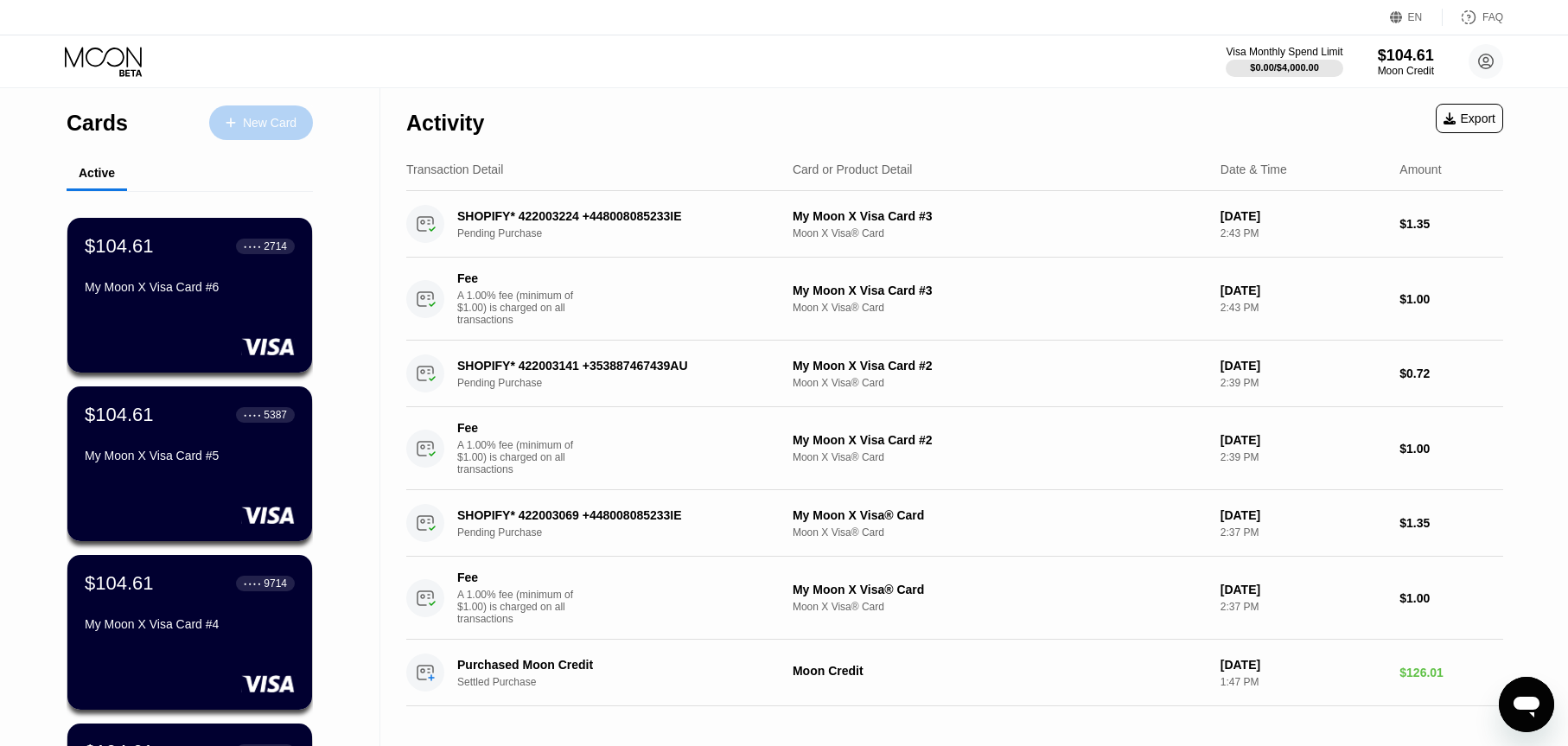
click at [259, 112] on div "New Card" at bounding box center [261, 123] width 103 height 35
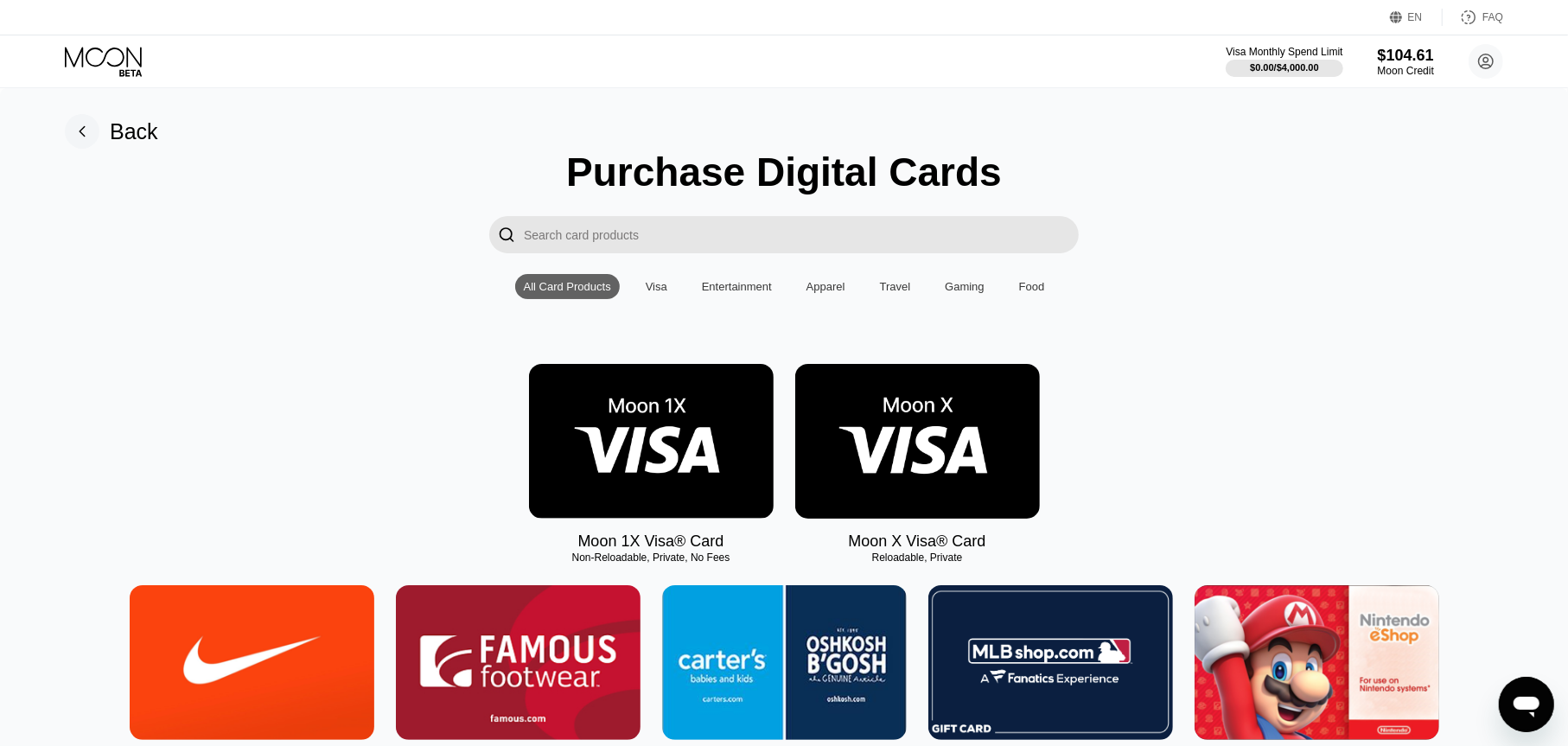
click at [940, 432] on img at bounding box center [917, 441] width 244 height 155
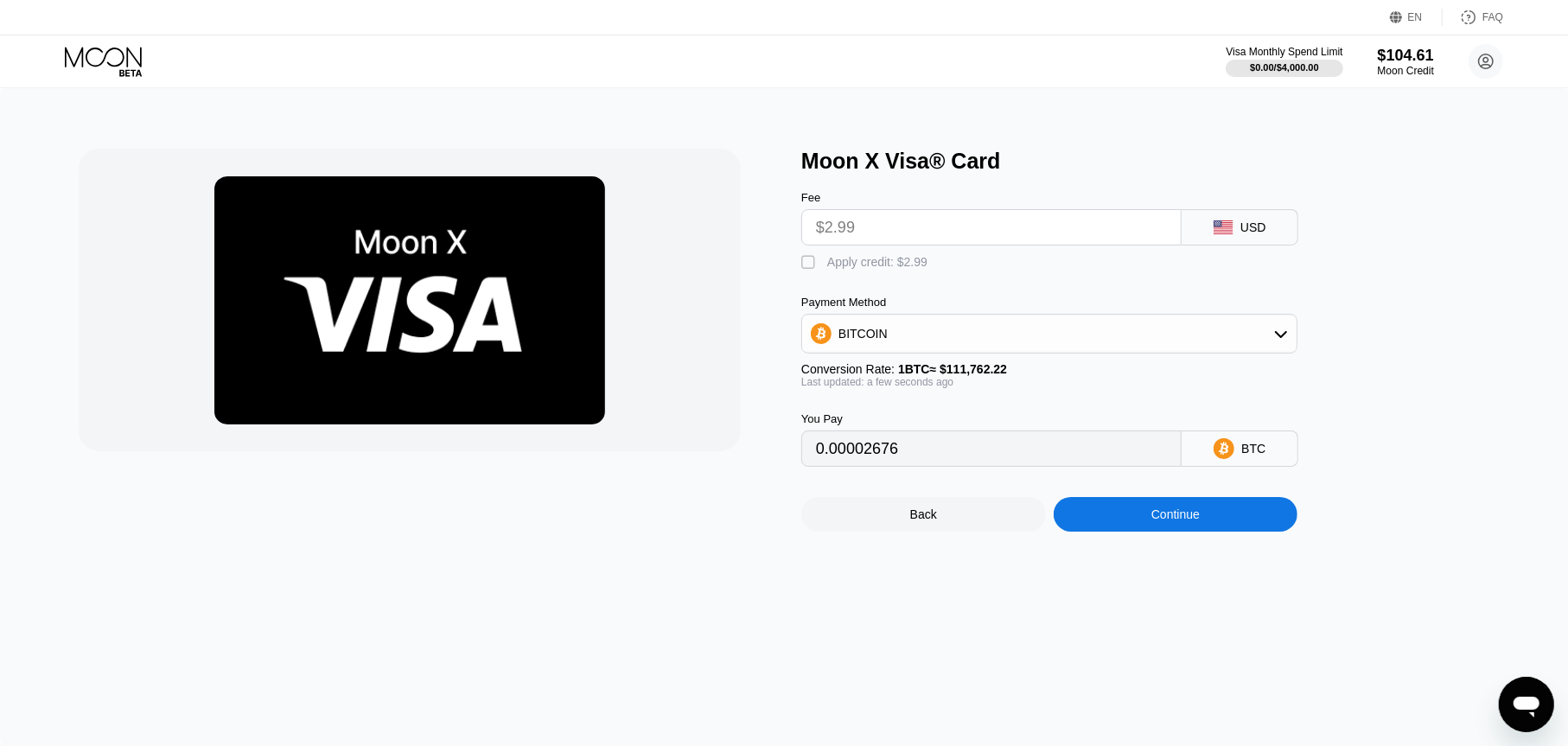
click at [845, 269] on div "Apply credit: $2.99" at bounding box center [878, 262] width 101 height 14
type input "0"
click at [1120, 520] on div "Continue" at bounding box center [1175, 514] width 244 height 35
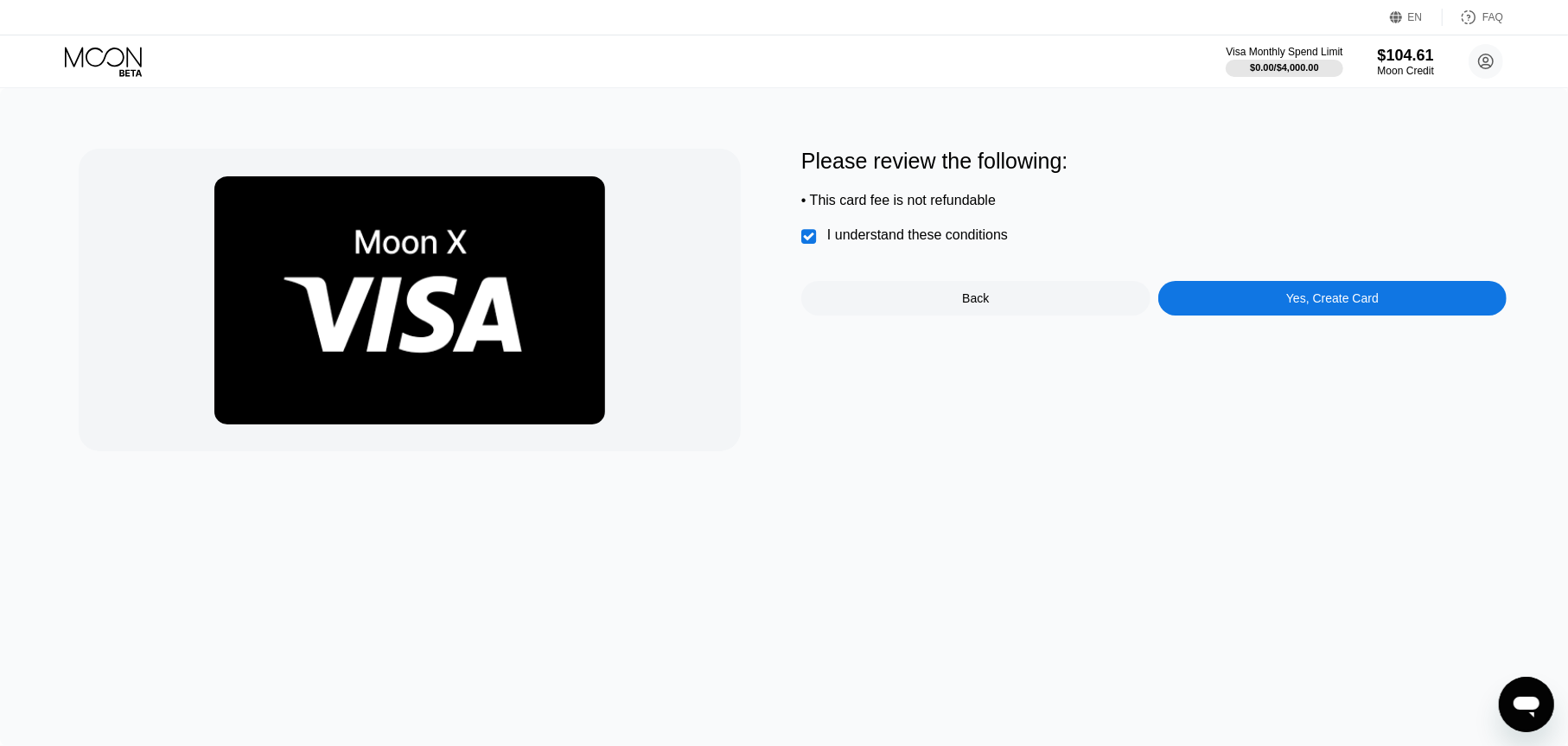
click at [1229, 288] on div "Please review the following: • This card fee is not refundable  I understand t…" at bounding box center [1153, 232] width 706 height 167
click at [1264, 293] on div "Yes, Create Card" at bounding box center [1333, 298] width 350 height 35
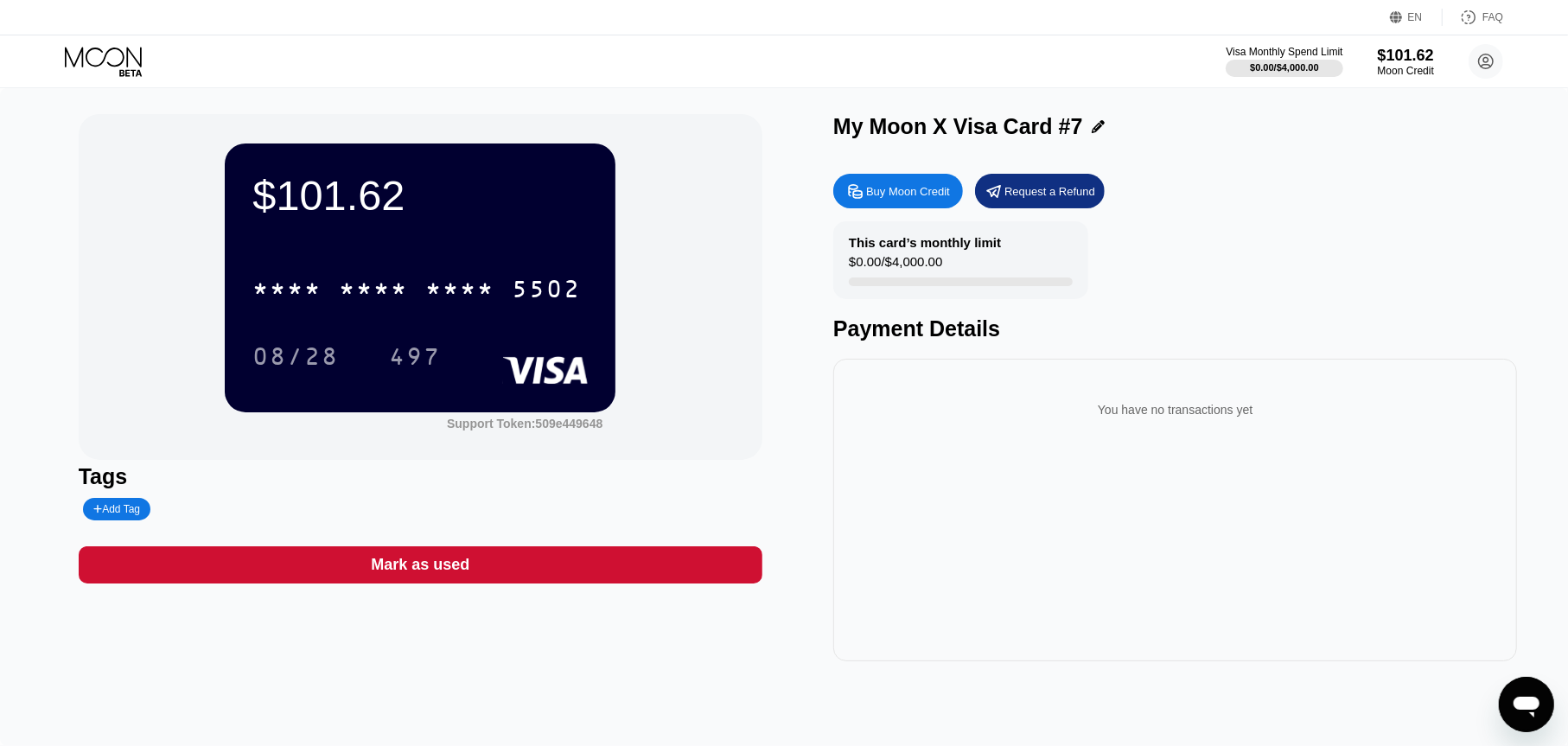
click at [106, 54] on icon at bounding box center [105, 61] width 81 height 30
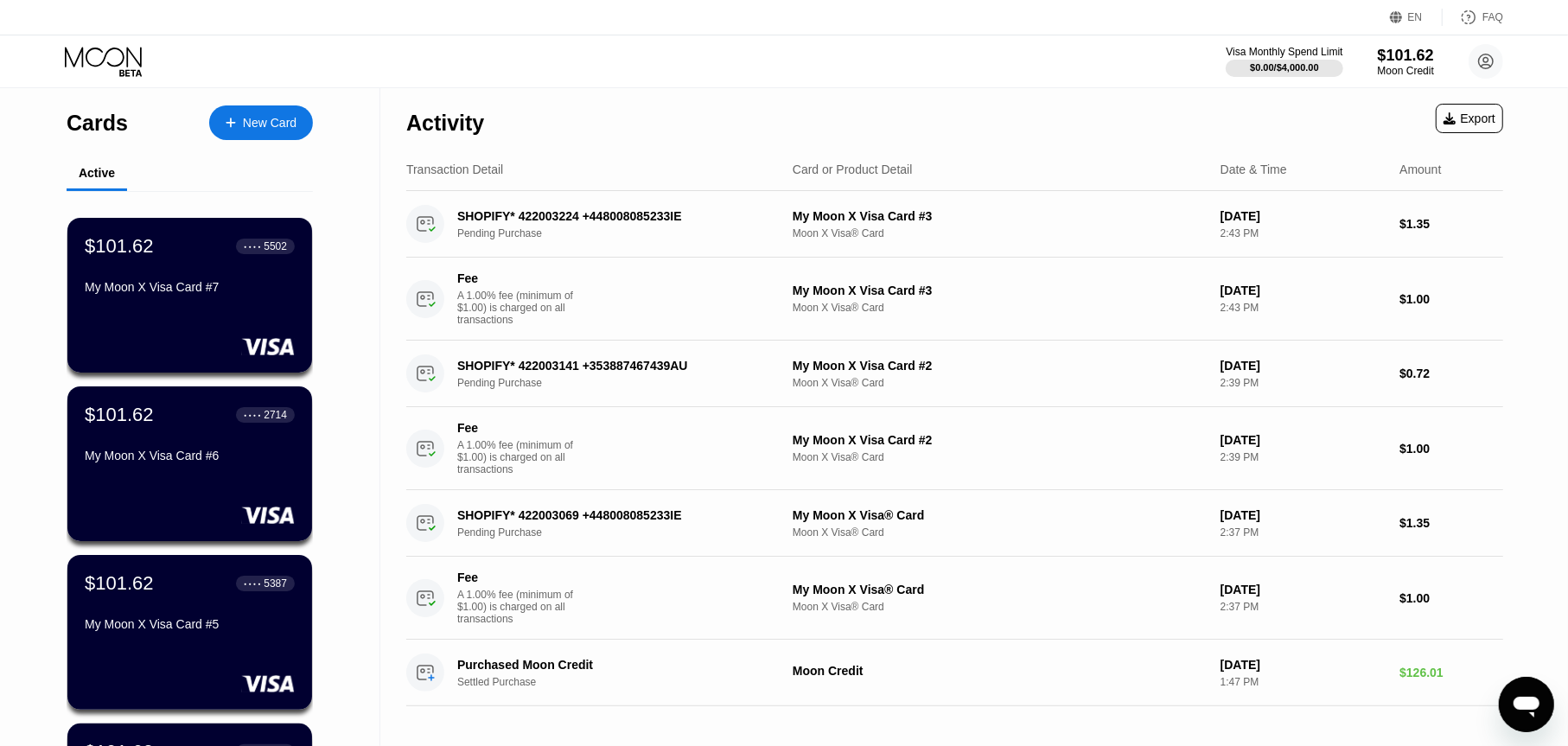
click at [1107, 114] on div "Activity Export" at bounding box center [955, 118] width 1097 height 60
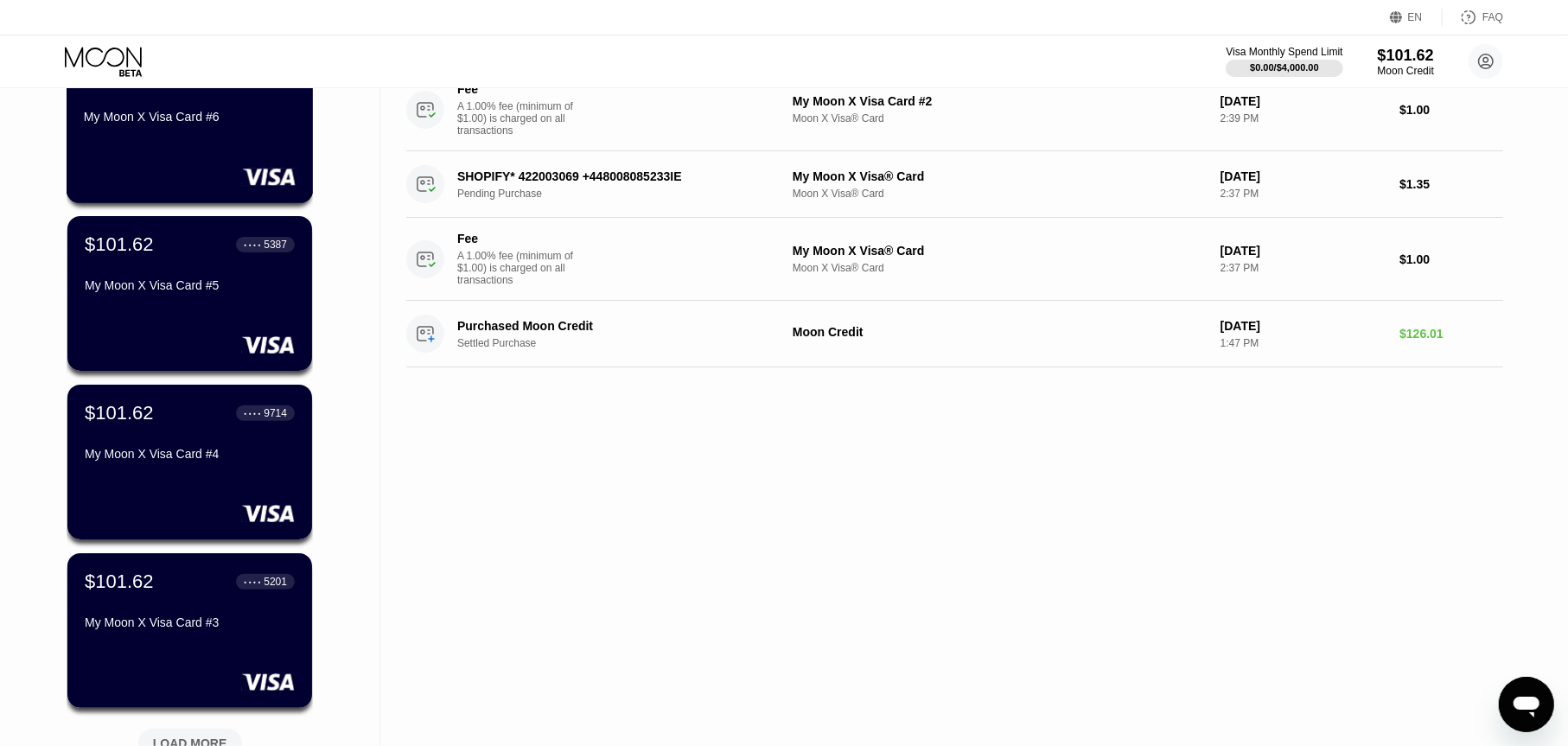
scroll to position [346, 0]
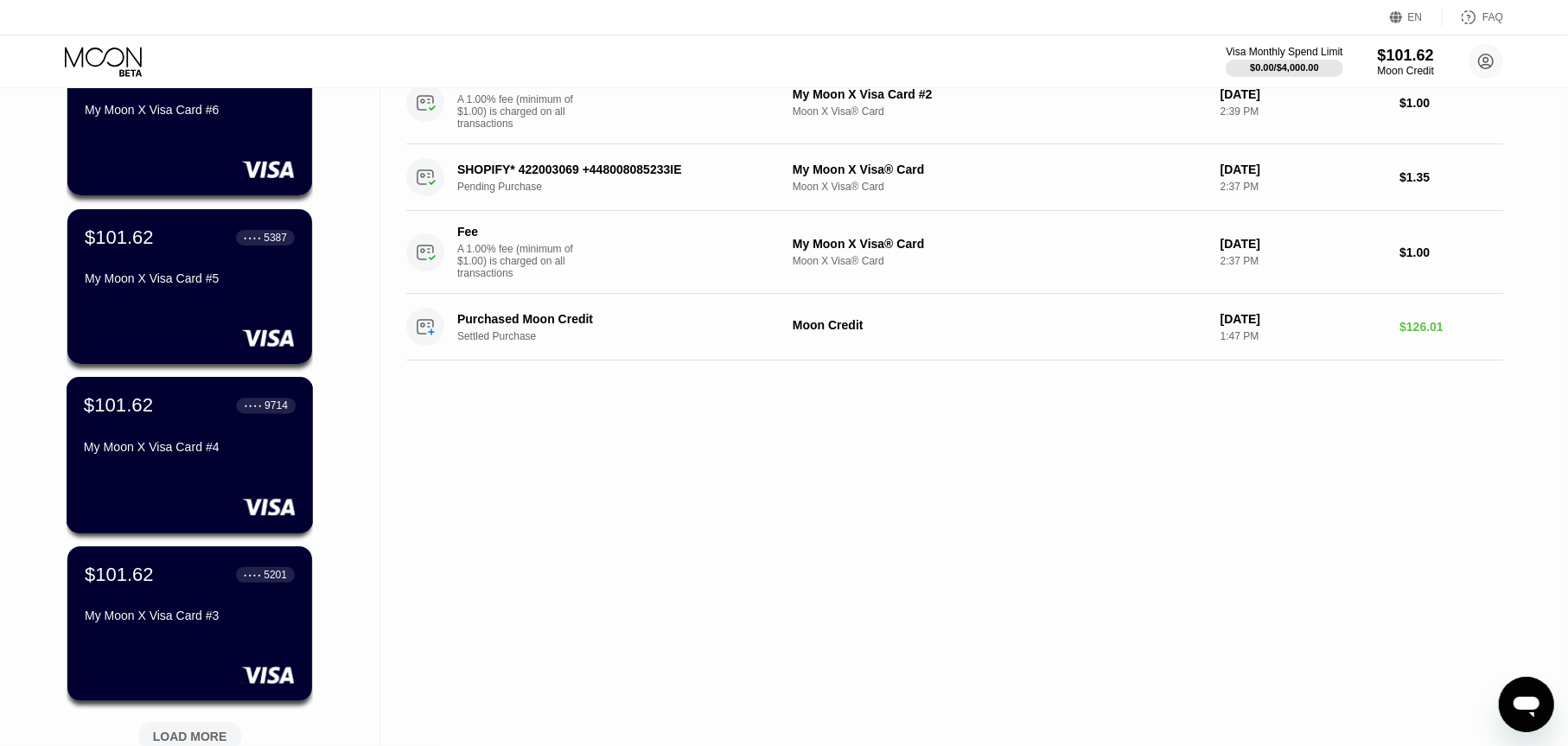
click at [194, 439] on div "$101.62 ● ● ● ● 9714 My Moon X Visa Card #4" at bounding box center [189, 427] width 211 height 67
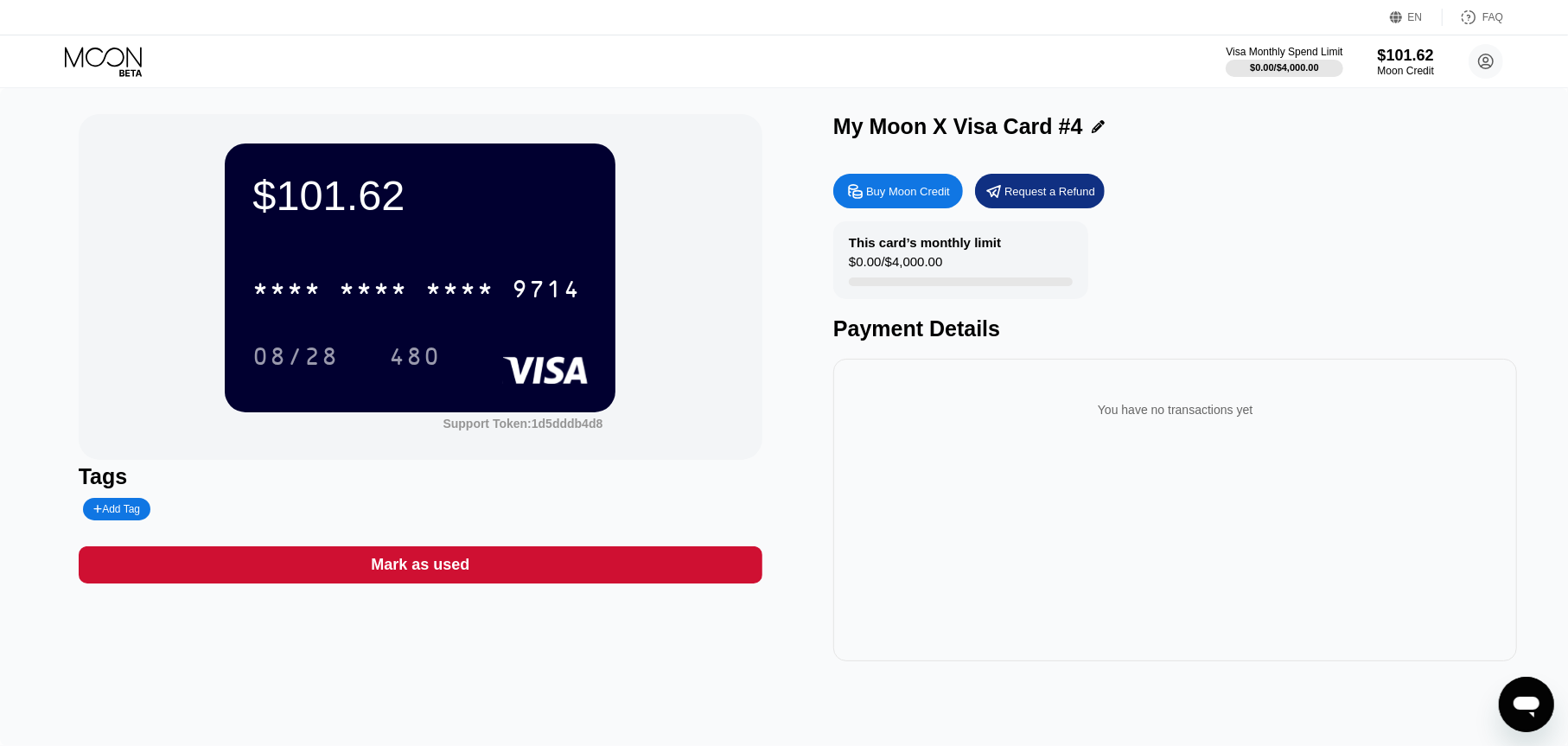
click at [467, 300] on div "* * * *" at bounding box center [460, 291] width 70 height 27
click at [209, 344] on div "$101.62 4513 6500 2438 9714 08/28 480 Support Token: 1d5dddb4d8" at bounding box center [420, 287] width 684 height 346
click at [429, 358] on div "480" at bounding box center [415, 359] width 52 height 27
click at [116, 65] on icon at bounding box center [103, 57] width 77 height 20
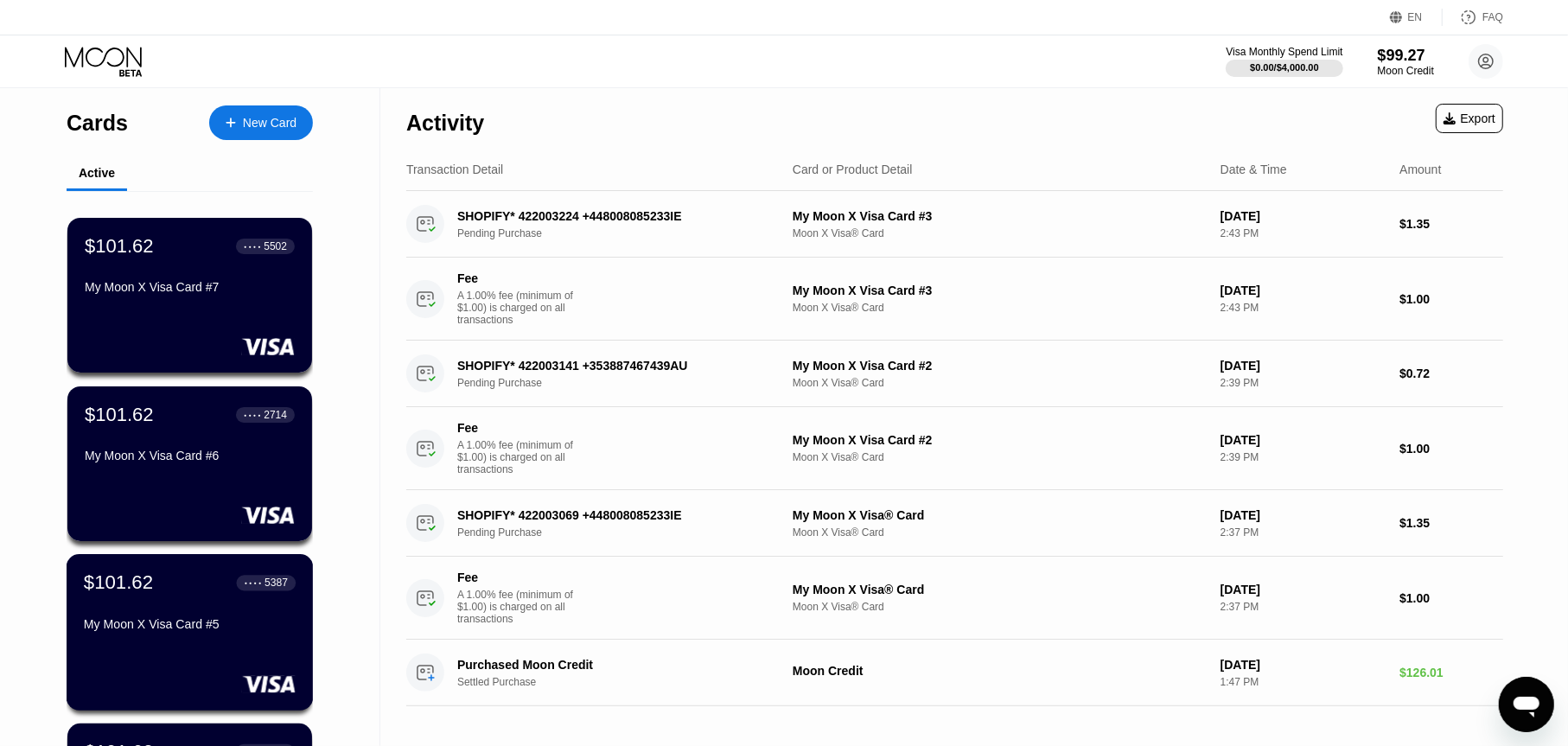
click at [202, 638] on div "My Moon X Visa Card #5" at bounding box center [189, 627] width 211 height 21
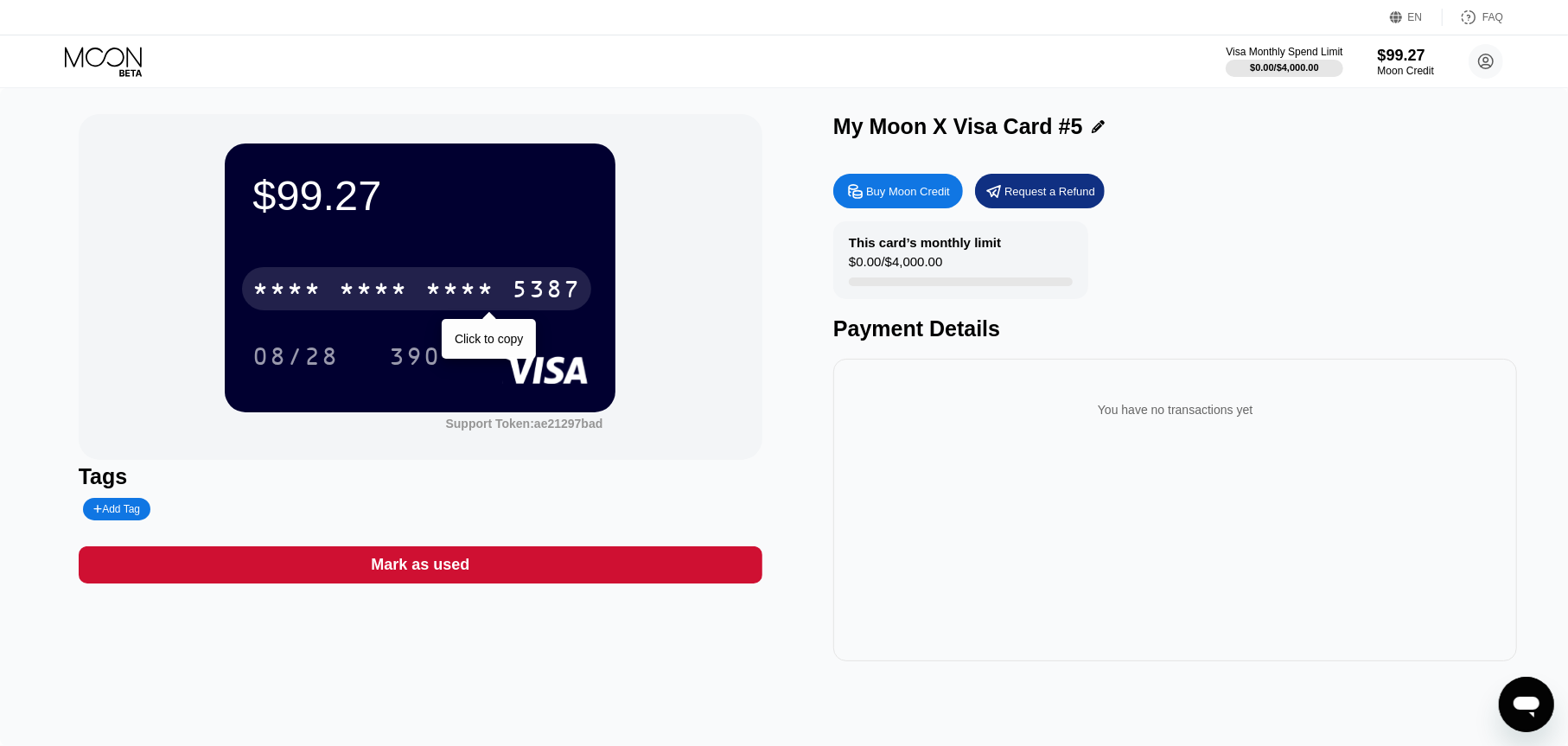
click at [507, 287] on div "* * * * * * * * * * * * 5387" at bounding box center [416, 288] width 350 height 43
click at [545, 292] on div "5387" at bounding box center [546, 291] width 70 height 27
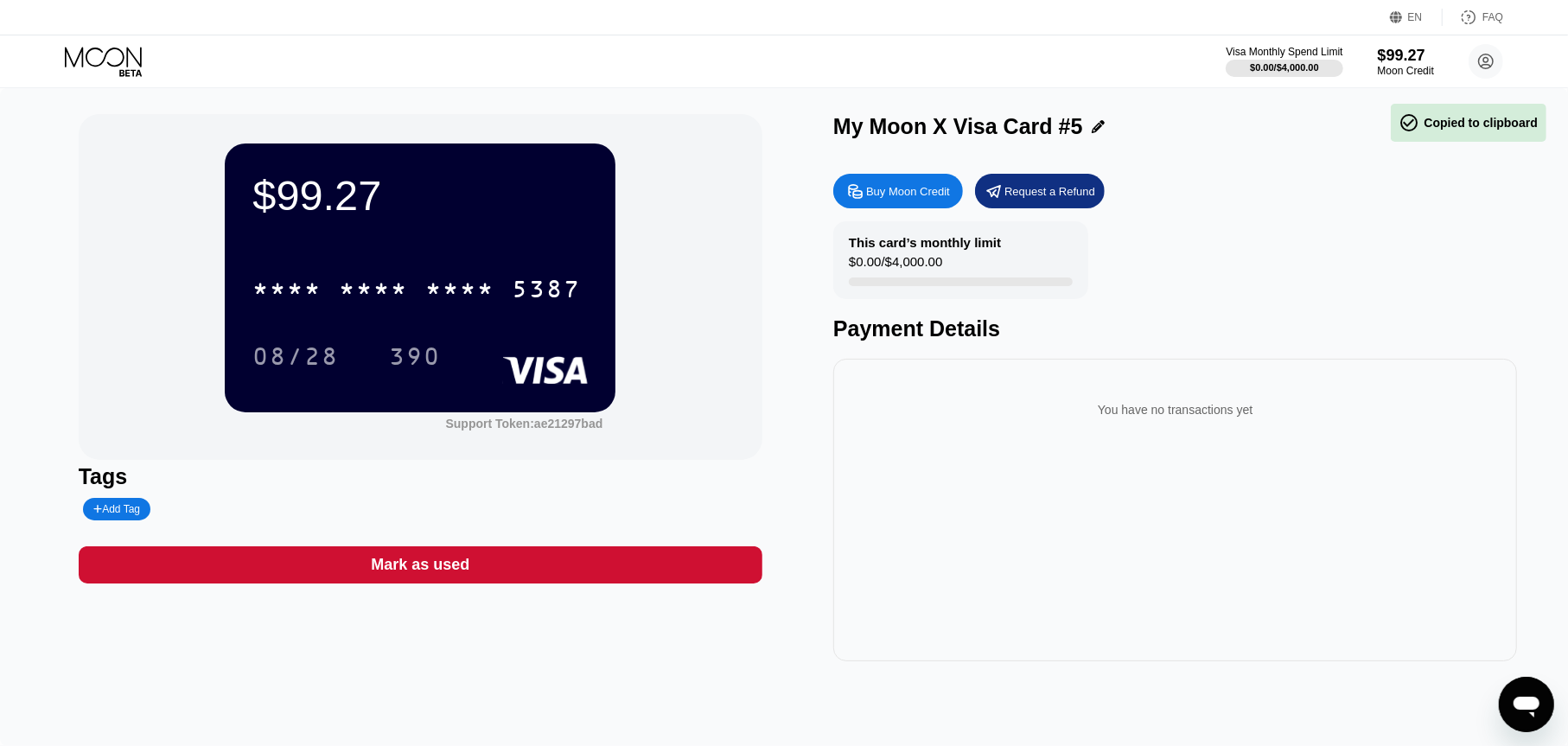
click at [316, 348] on div "08/28" at bounding box center [296, 359] width 86 height 27
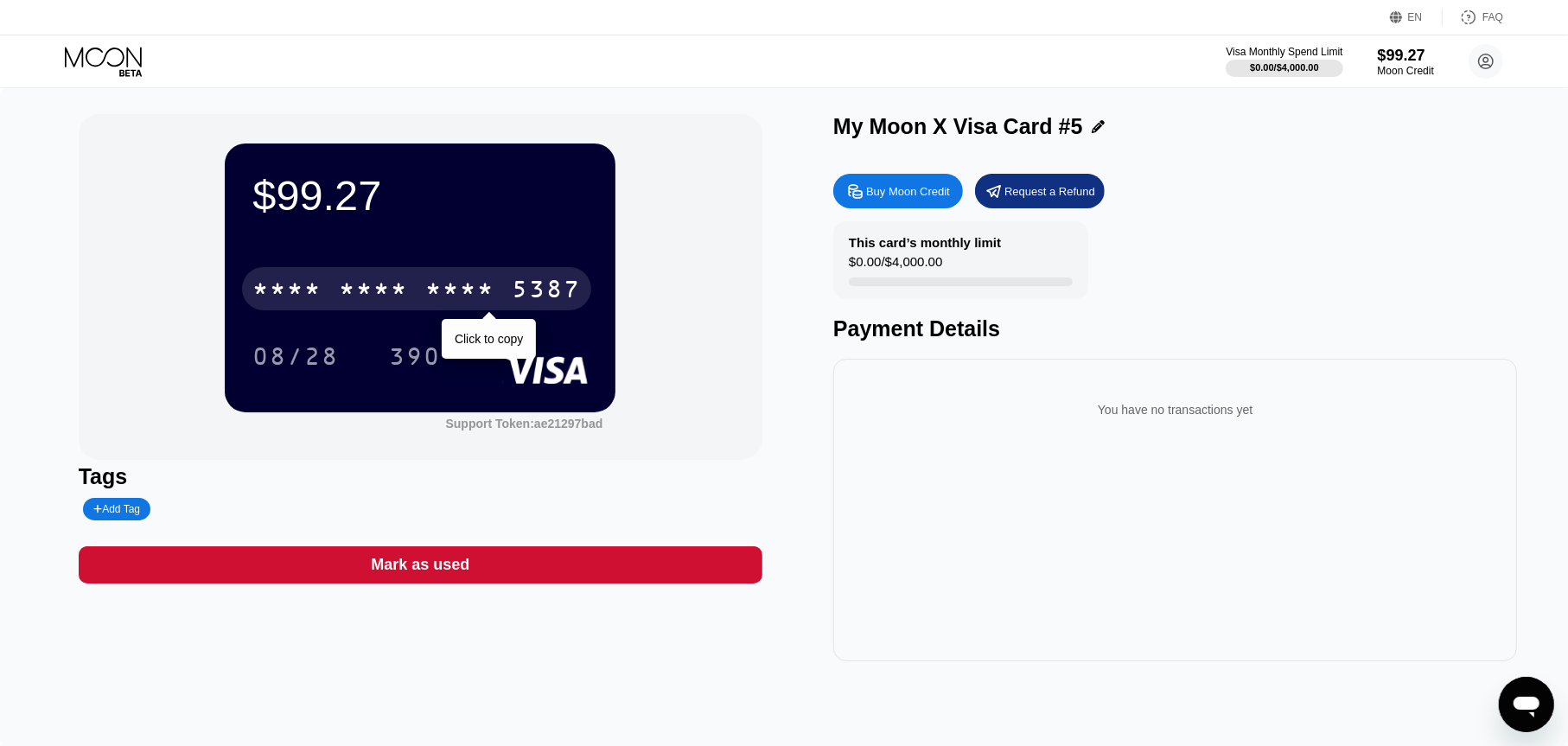
click at [430, 336] on div "390" at bounding box center [427, 355] width 78 height 43
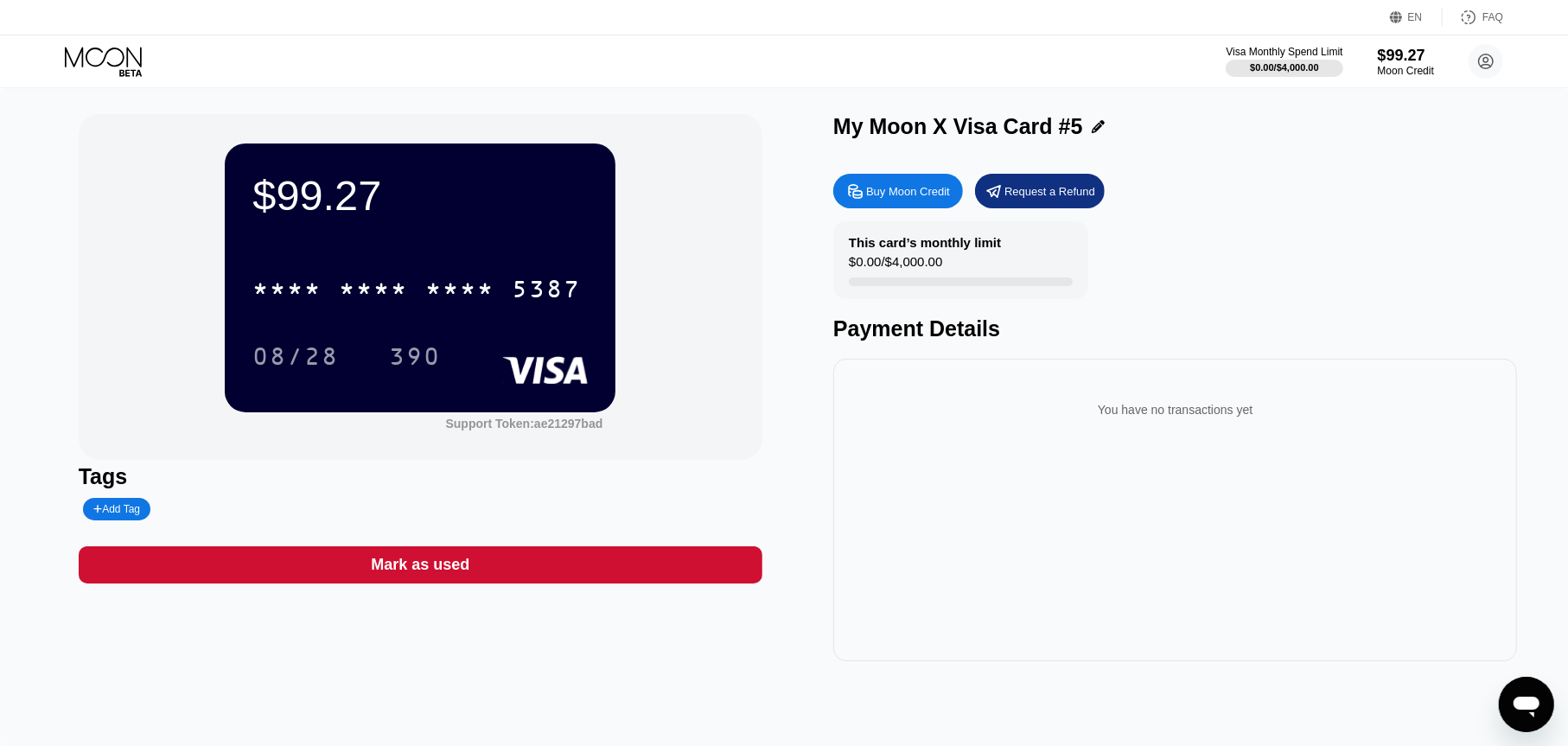
click at [415, 350] on div "390" at bounding box center [415, 359] width 52 height 27
click at [65, 36] on div "Visa Monthly Spend Limit $0.00 / $4,000.00 $99.27 Moon Credit [EMAIL_ADDRESS][D…" at bounding box center [784, 61] width 1568 height 52
click at [71, 38] on div "Visa Monthly Spend Limit $0.00 / $4,000.00 $99.27 Moon Credit [EMAIL_ADDRESS][D…" at bounding box center [784, 61] width 1568 height 52
click at [92, 47] on icon at bounding box center [105, 61] width 81 height 30
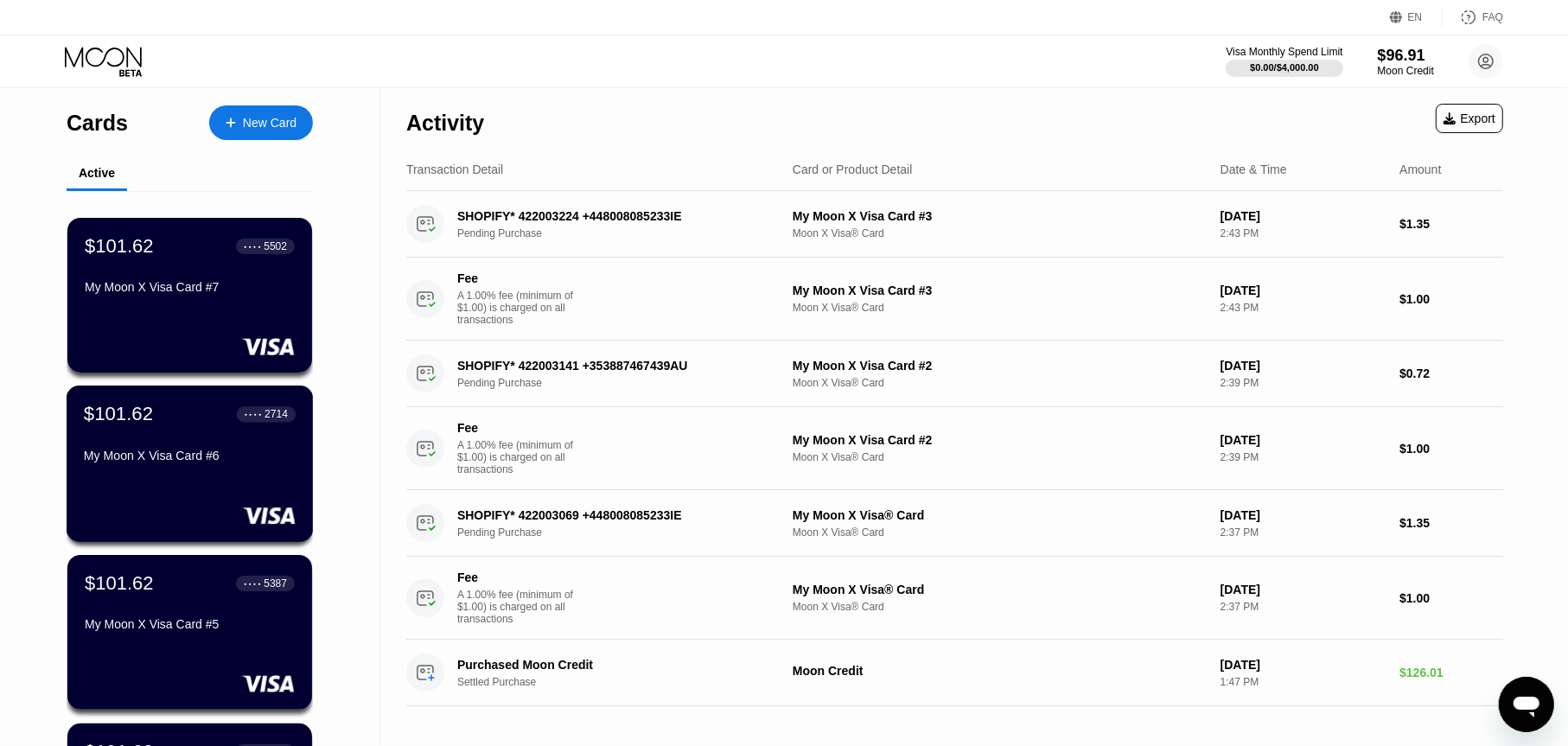
click at [293, 426] on div "● ● ● ● 2714" at bounding box center [266, 414] width 59 height 23
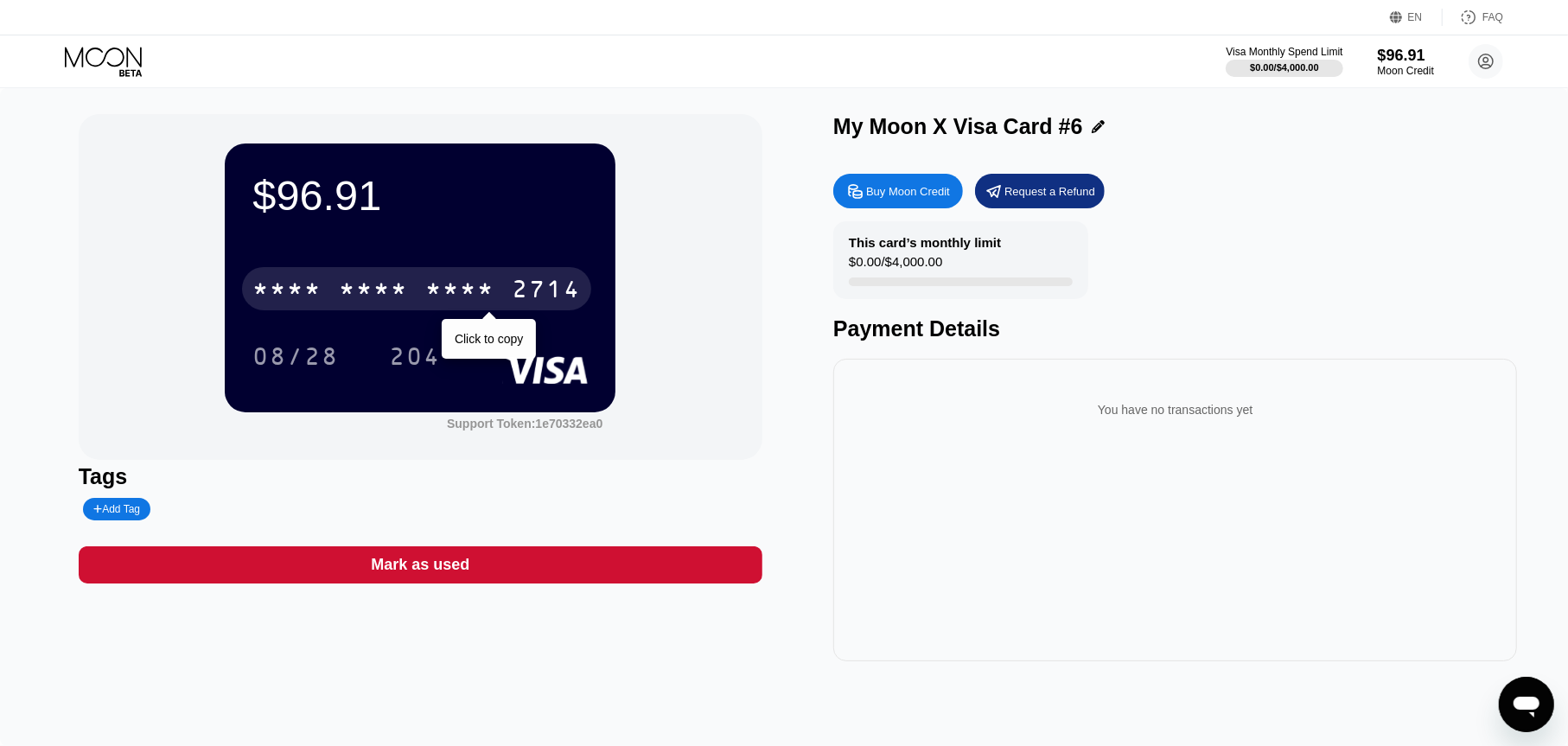
click at [561, 308] on div "* * * * * * * * * * * * 2714" at bounding box center [416, 288] width 350 height 43
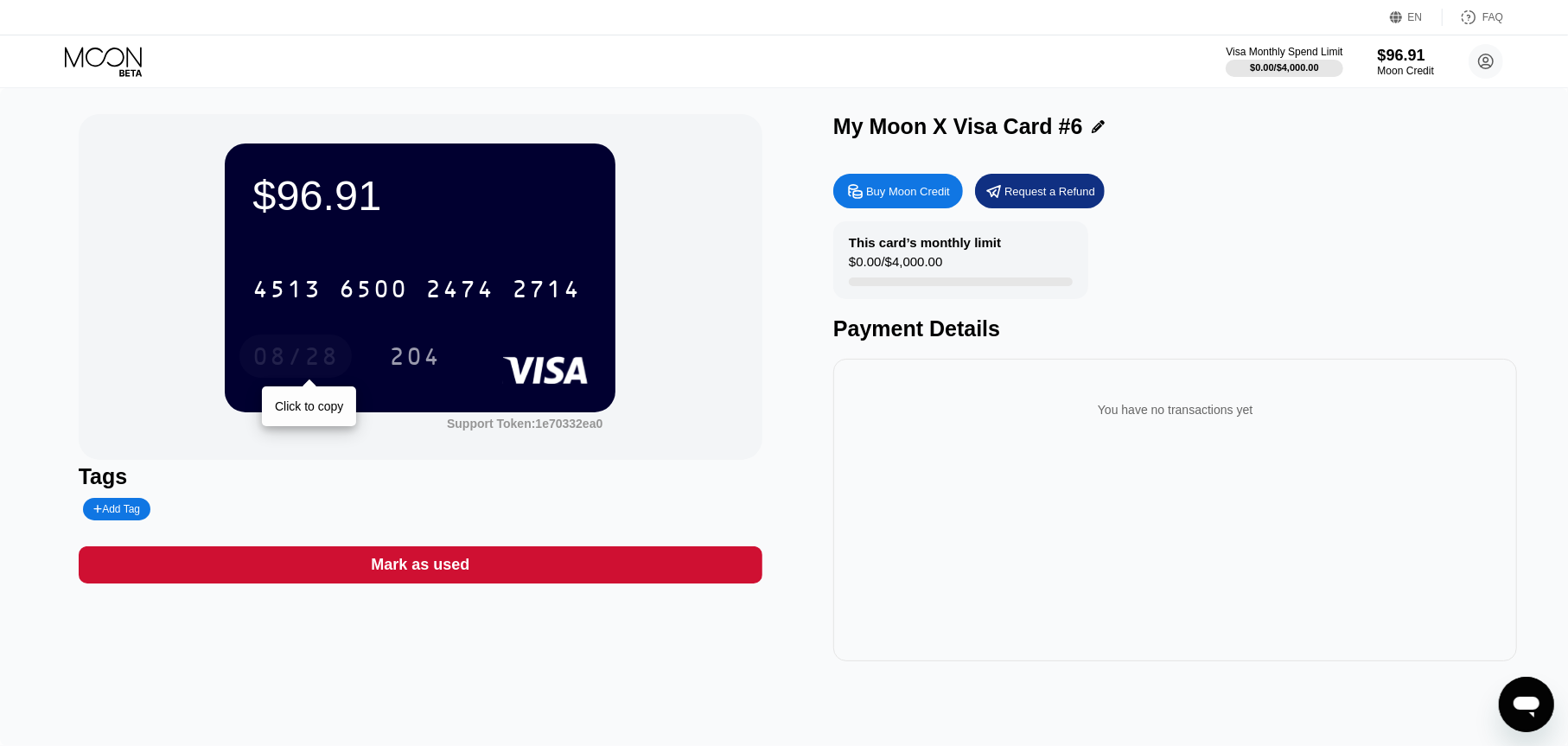
click at [287, 359] on div "08/28" at bounding box center [296, 359] width 86 height 27
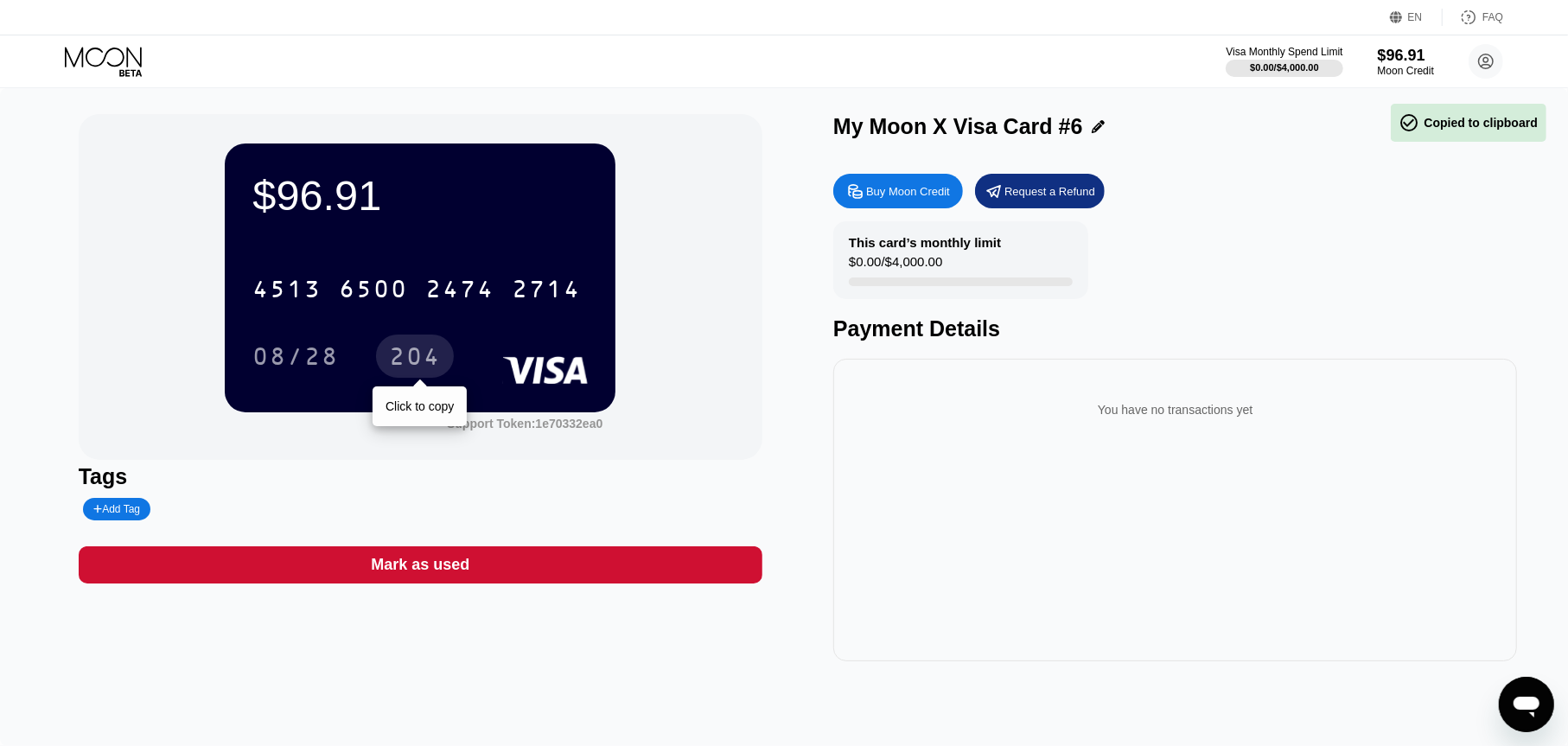
click at [381, 344] on div "204" at bounding box center [415, 355] width 78 height 43
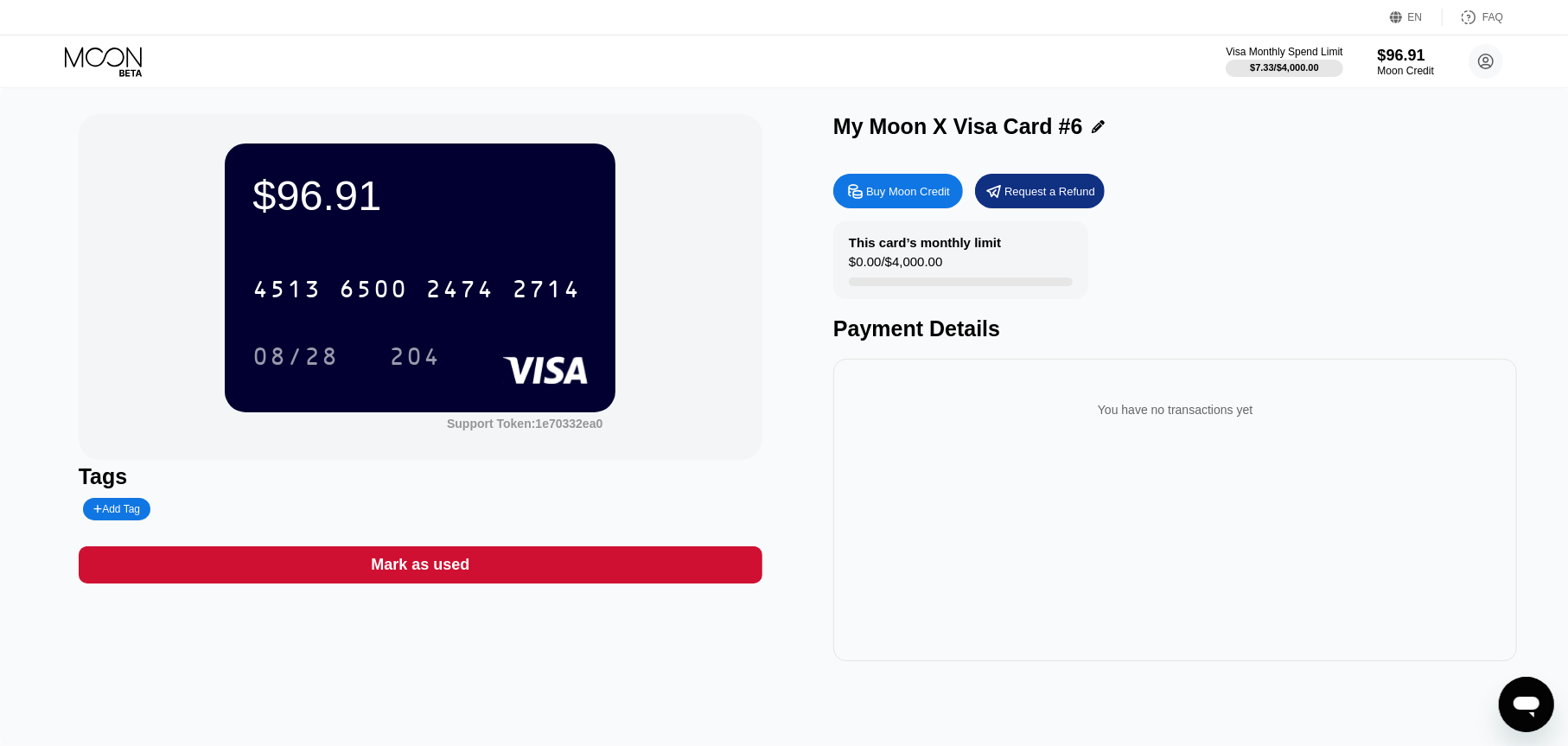
click at [131, 57] on icon at bounding box center [105, 61] width 81 height 30
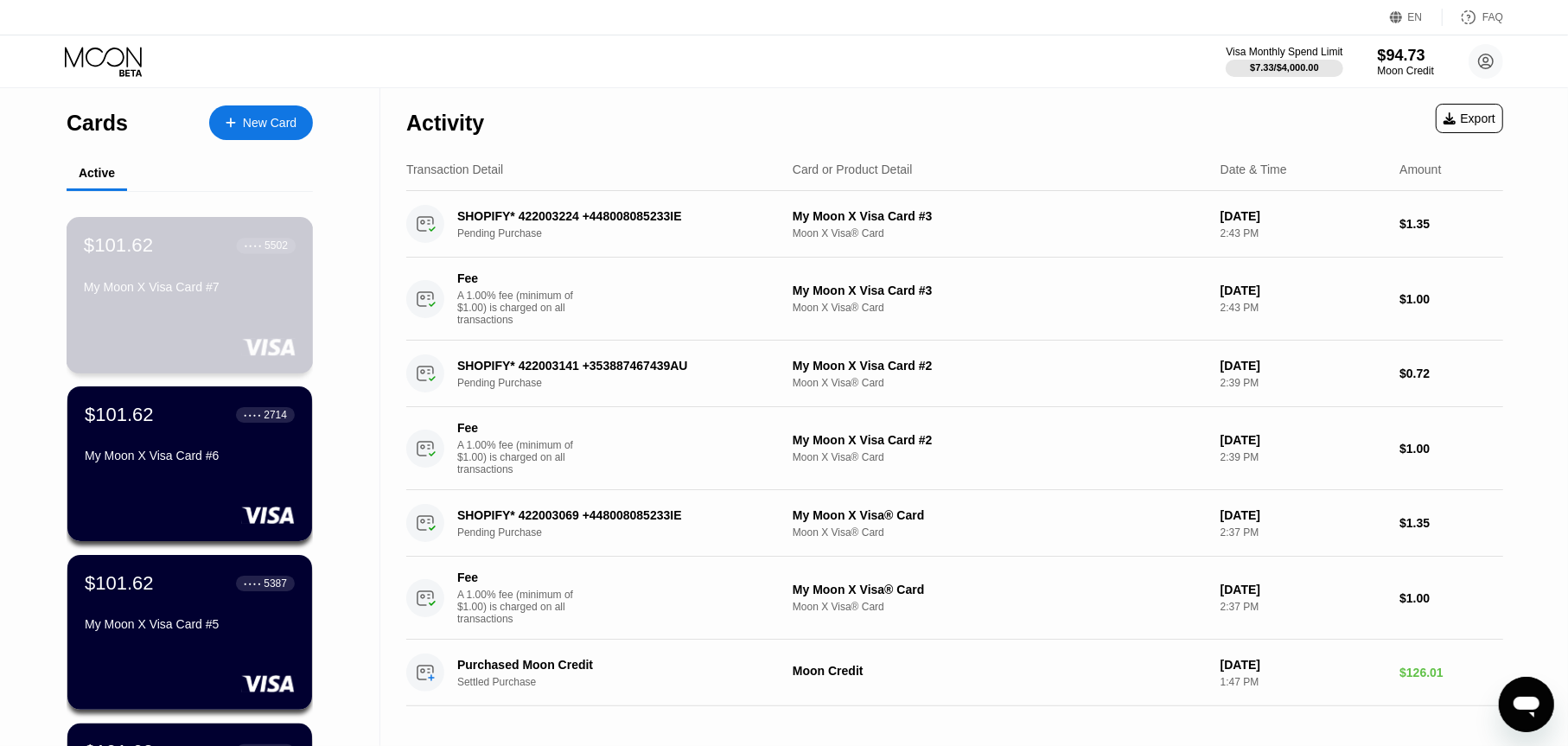
click at [109, 309] on div "$101.62 ● ● ● ● 5502 My Moon X Visa Card #7" at bounding box center [190, 295] width 247 height 157
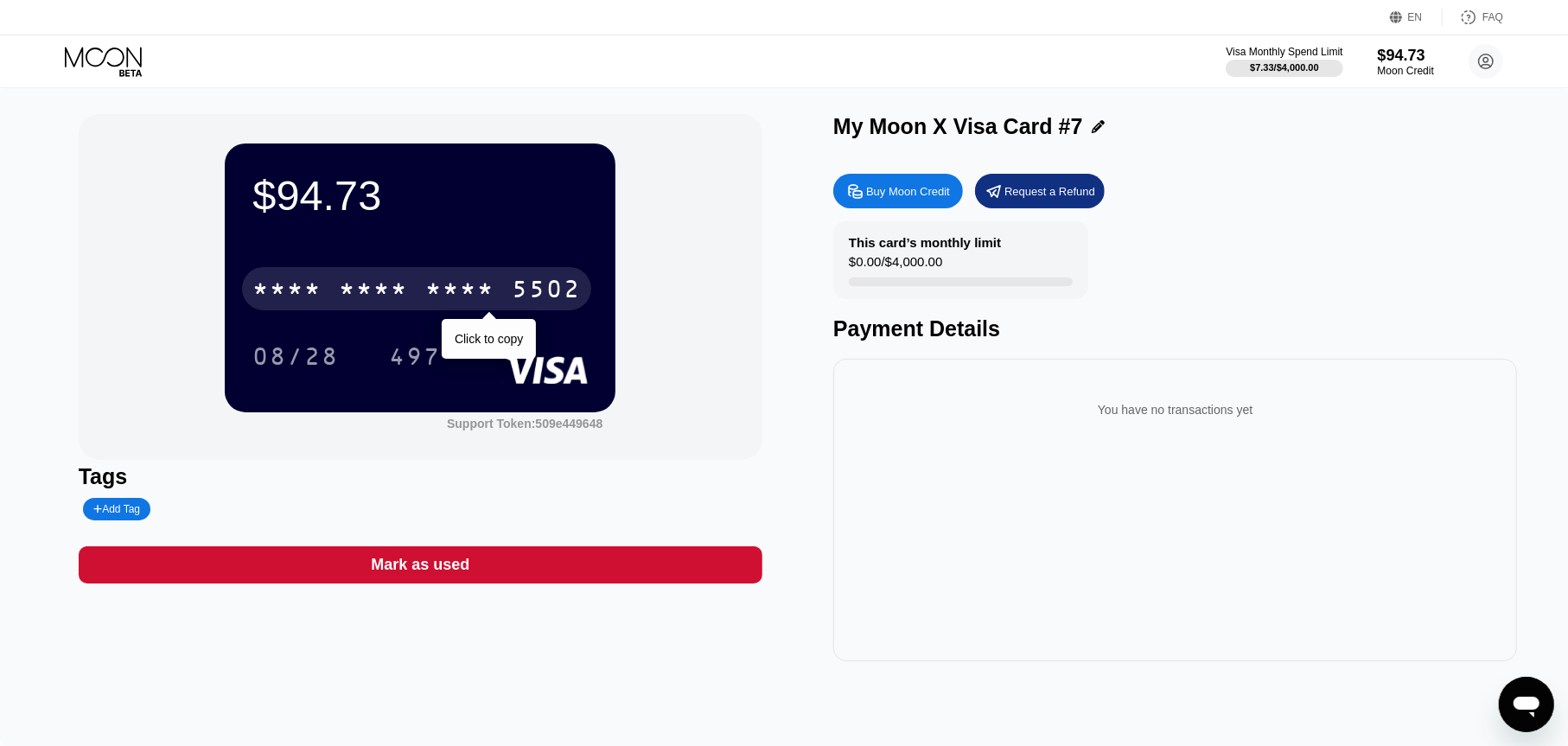
click at [565, 294] on div "5502" at bounding box center [546, 291] width 70 height 27
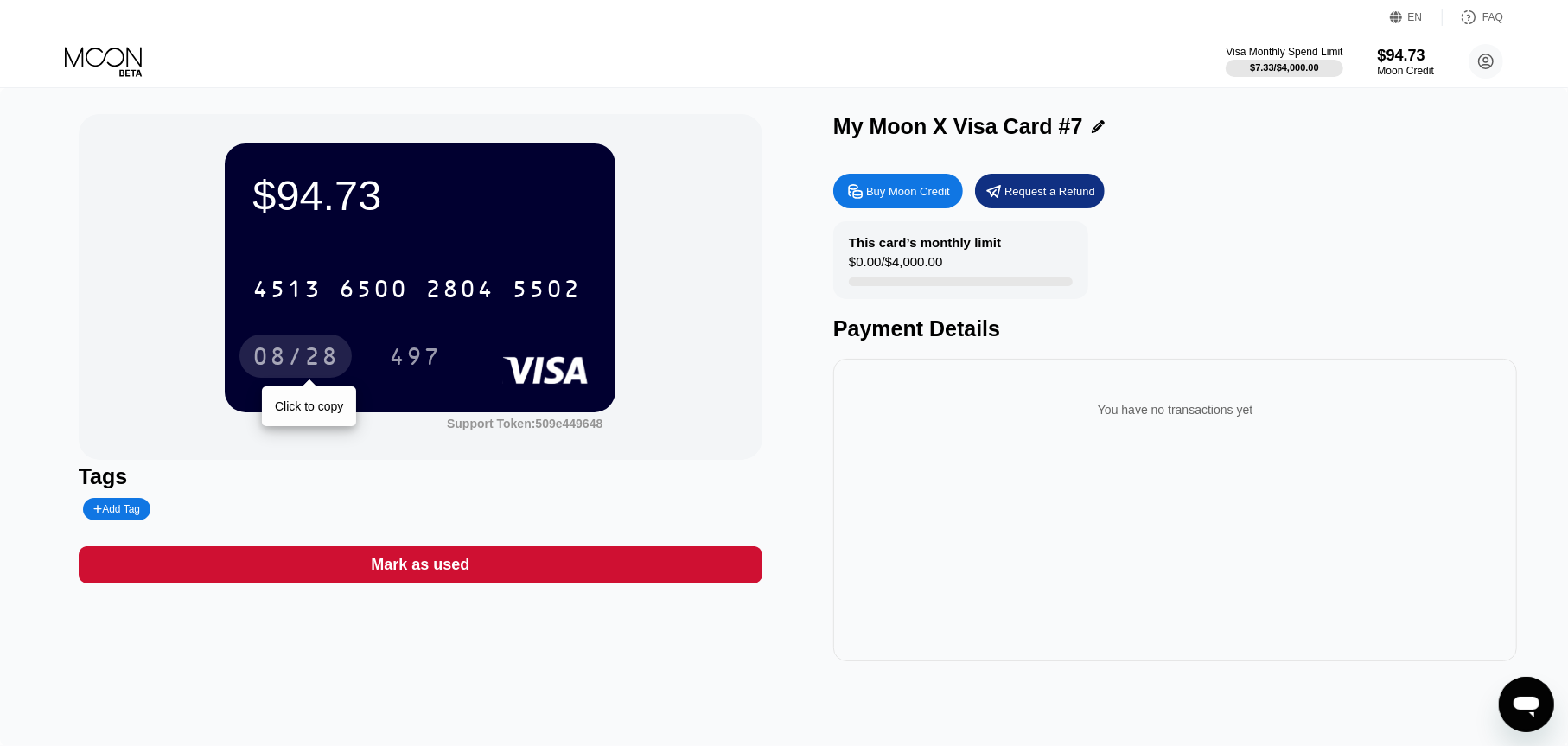
click at [251, 353] on div "08/28" at bounding box center [296, 355] width 113 height 43
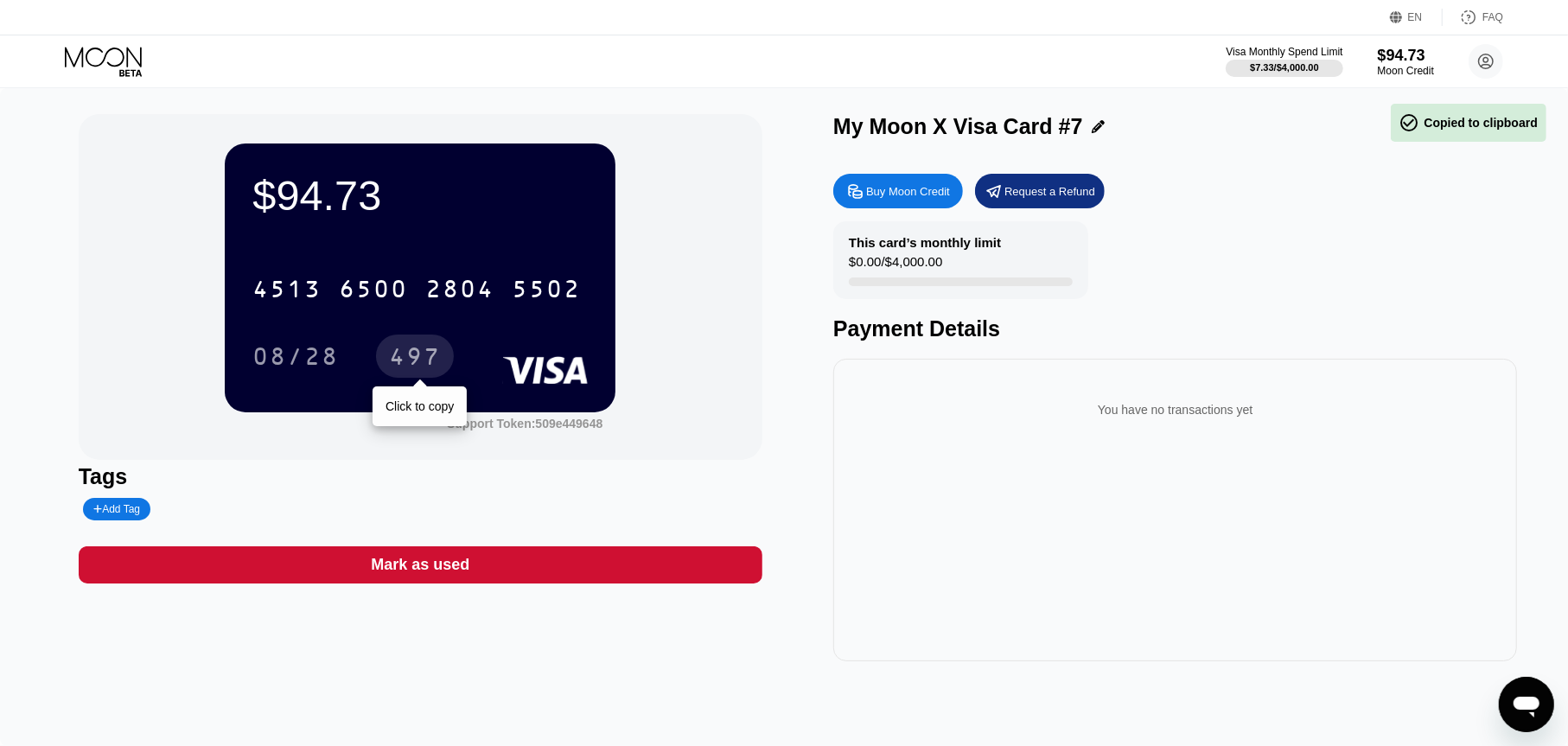
click at [435, 358] on div "497" at bounding box center [415, 359] width 52 height 27
